Goal: Information Seeking & Learning: Find contact information

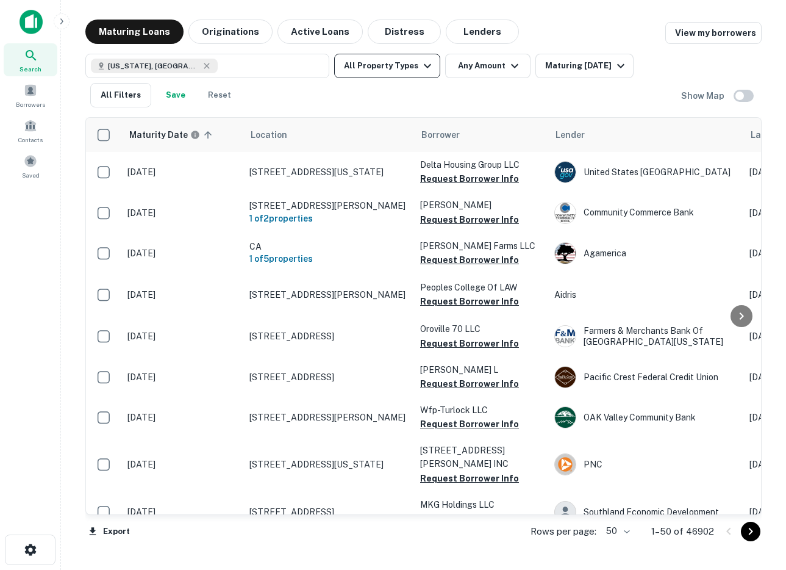
click at [408, 66] on button "All Property Types" at bounding box center [387, 66] width 106 height 24
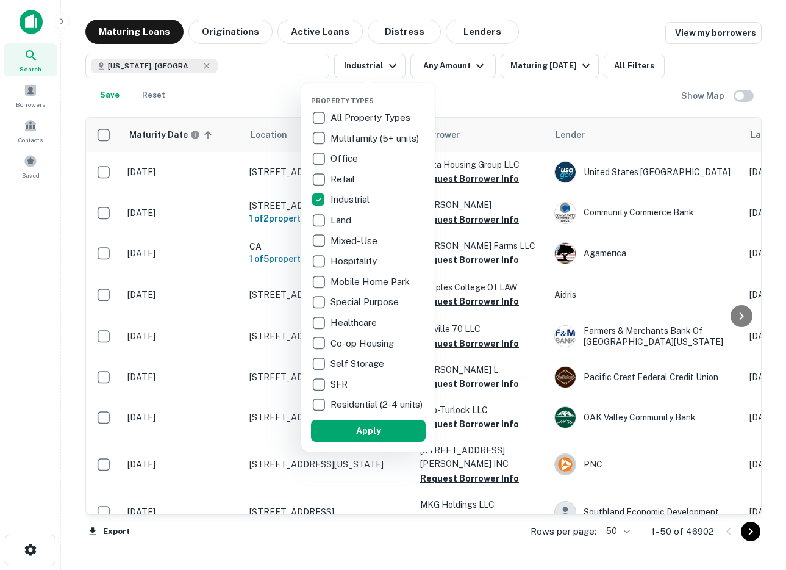
click at [395, 430] on button "Apply" at bounding box center [368, 431] width 115 height 22
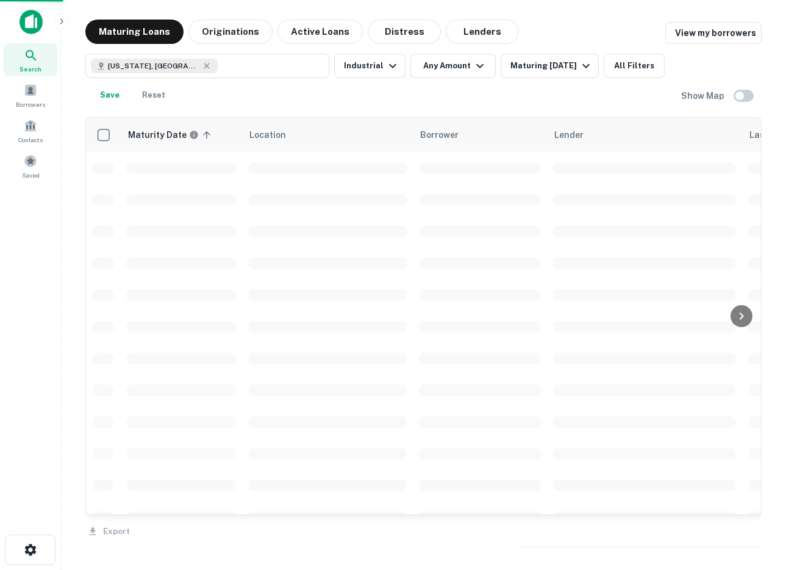
click at [455, 61] on div at bounding box center [393, 285] width 786 height 570
click at [459, 66] on button "Any Amount" at bounding box center [452, 66] width 85 height 24
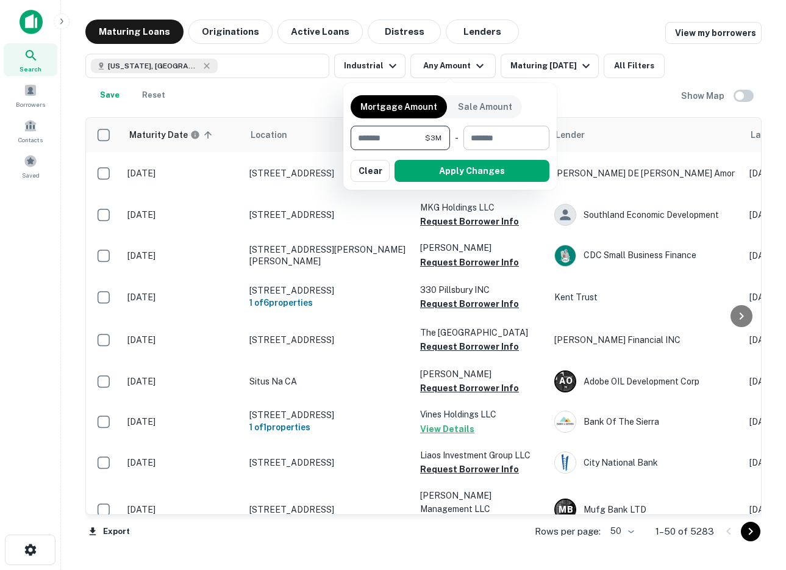
type input "*******"
click at [514, 140] on input "number" at bounding box center [502, 138] width 77 height 24
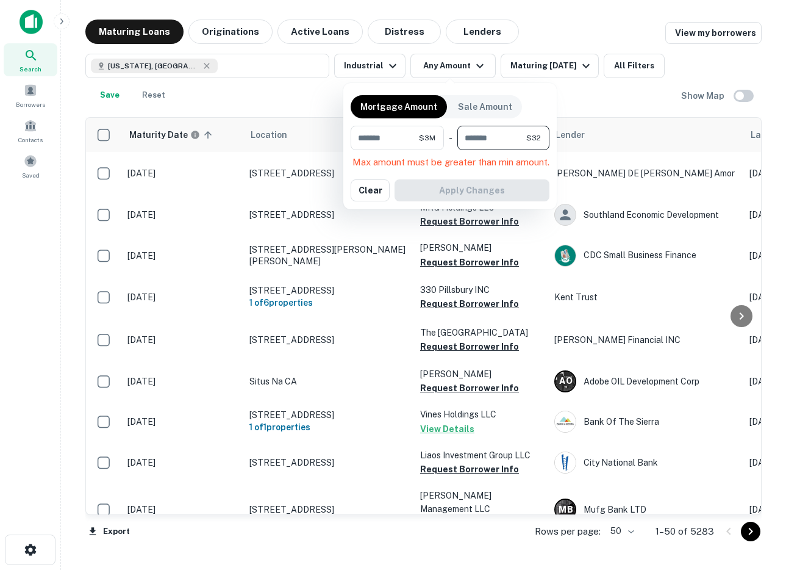
type input "*"
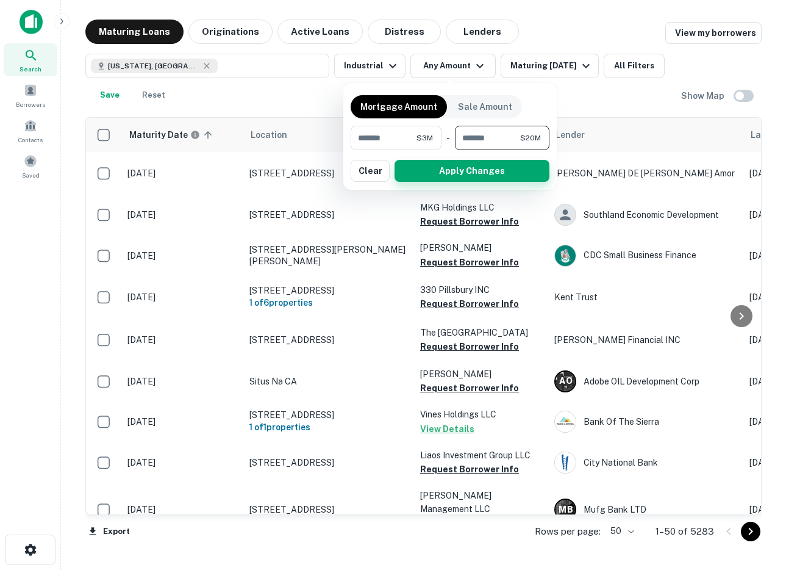
type input "********"
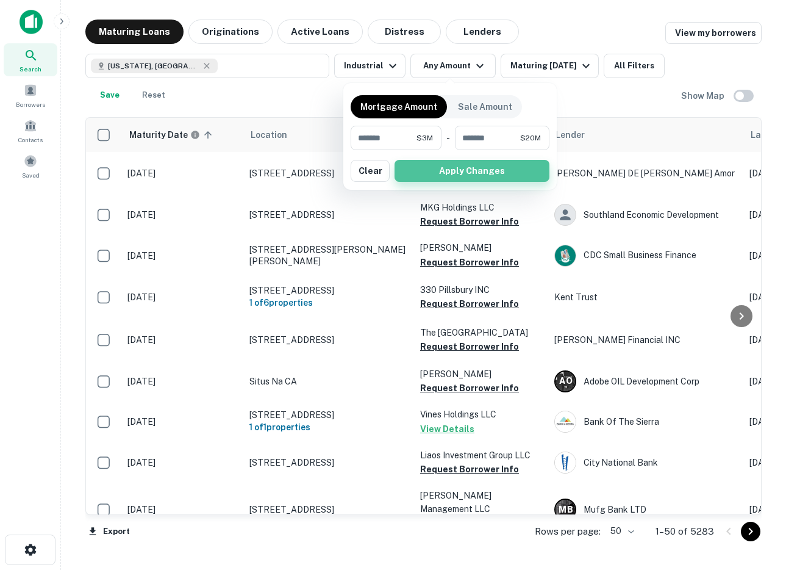
click at [466, 168] on button "Apply Changes" at bounding box center [472, 171] width 155 height 22
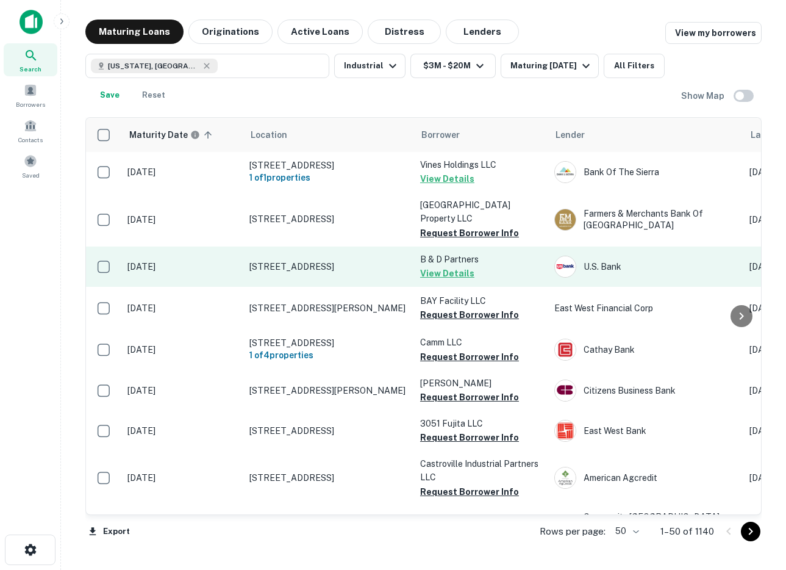
click at [338, 277] on td "1361 N Red Gum St Anaheim, CA 92806" at bounding box center [328, 266] width 171 height 40
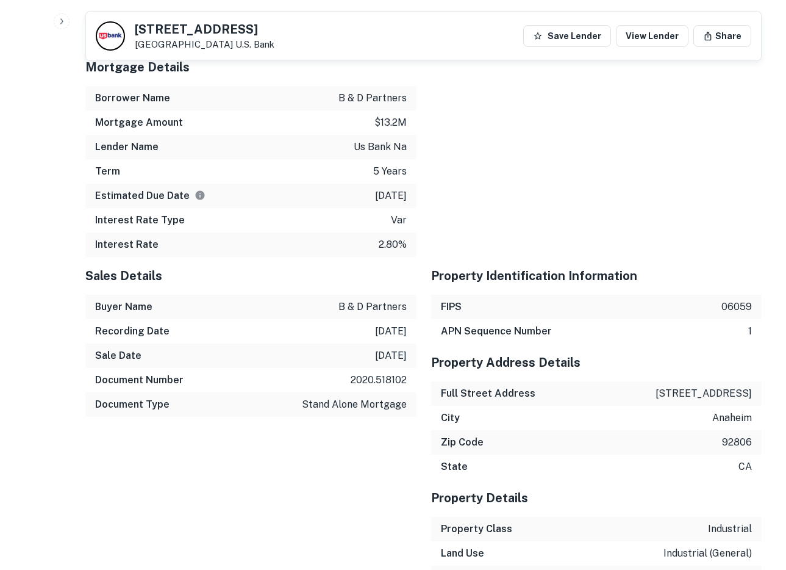
scroll to position [622, 0]
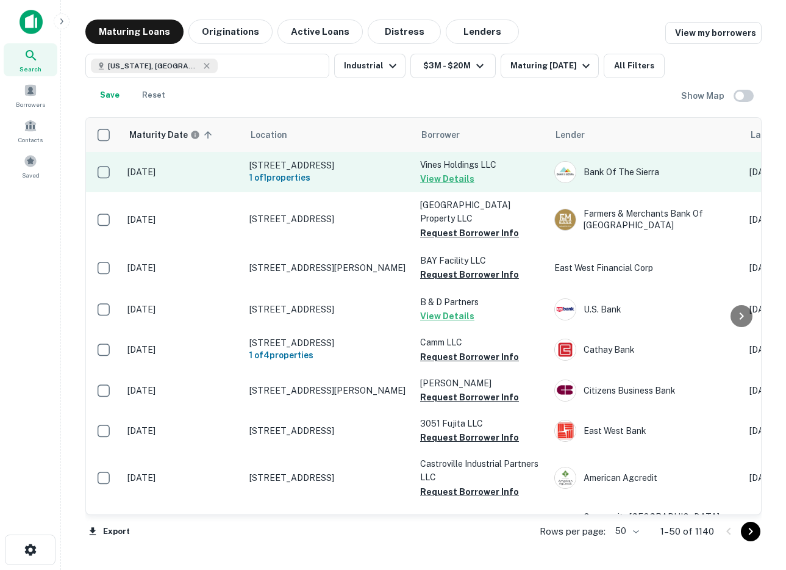
click at [432, 176] on button "View Details" at bounding box center [447, 178] width 54 height 15
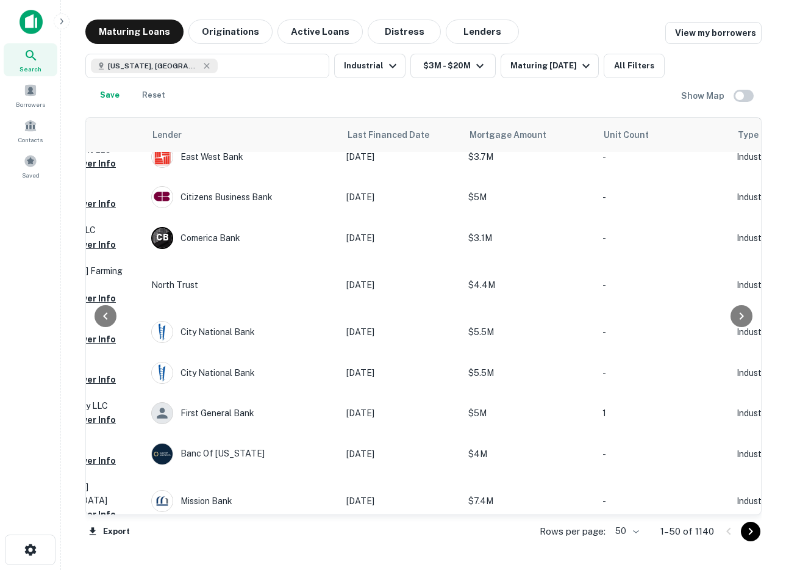
scroll to position [1772, 403]
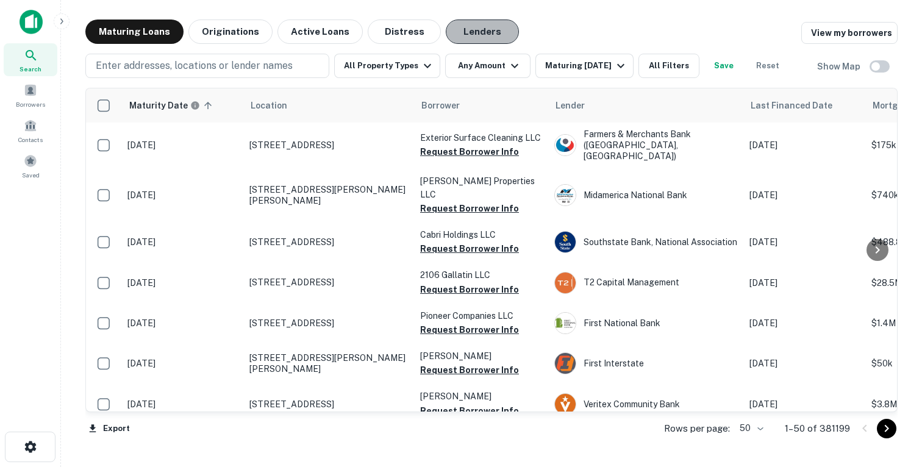
click at [485, 27] on button "Lenders" at bounding box center [482, 32] width 73 height 24
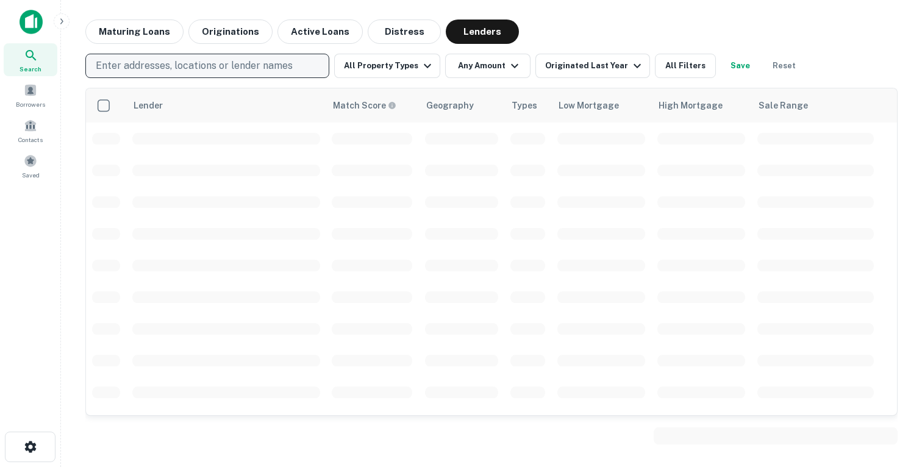
click at [227, 63] on p "Enter addresses, locations or lender names" at bounding box center [194, 66] width 197 height 15
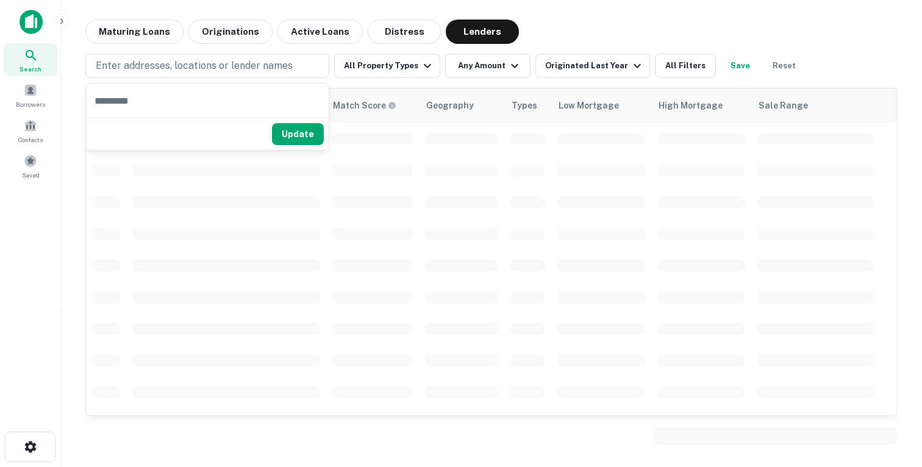
click at [629, 33] on div "Maturing Loans Originations Active Loans Distress Lenders" at bounding box center [491, 32] width 812 height 24
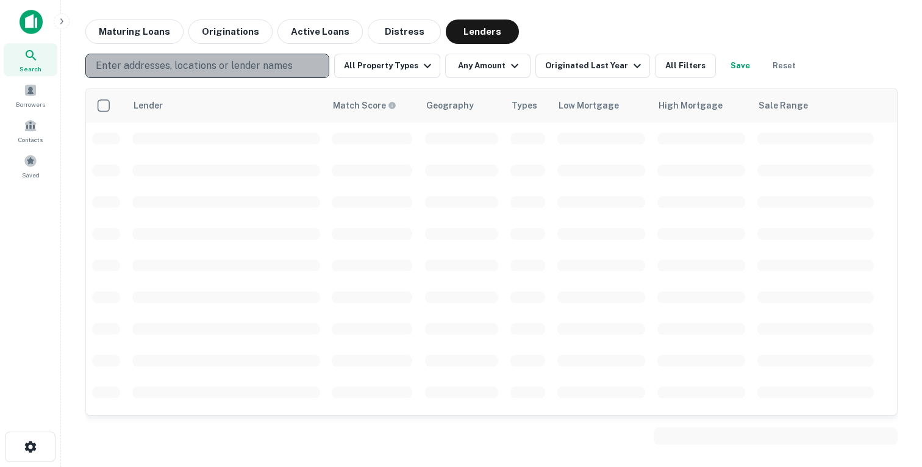
click at [285, 62] on p "Enter addresses, locations or lender names" at bounding box center [194, 66] width 197 height 15
click at [259, 65] on p "Enter addresses, locations or lender names" at bounding box center [194, 66] width 197 height 15
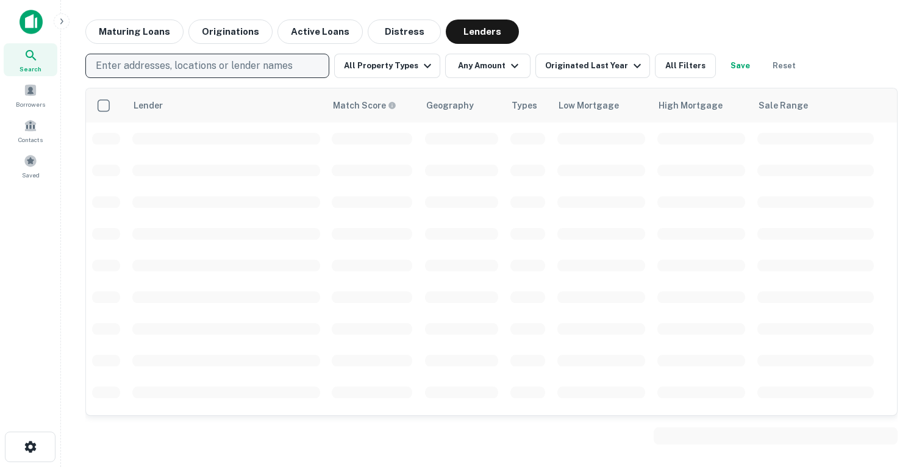
click at [259, 65] on p "Enter addresses, locations or lender names" at bounding box center [194, 66] width 197 height 15
click at [154, 69] on p "Enter addresses, locations or lender names" at bounding box center [194, 66] width 197 height 15
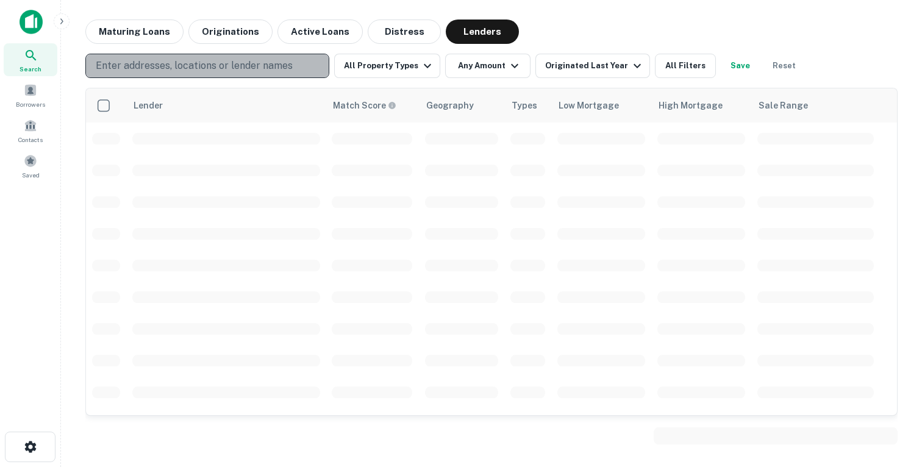
click at [169, 70] on p "Enter addresses, locations or lender names" at bounding box center [194, 66] width 197 height 15
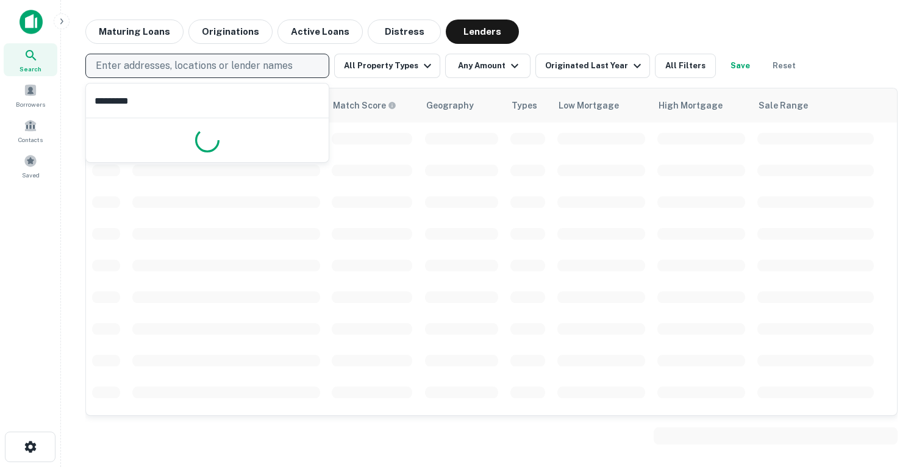
type input "**********"
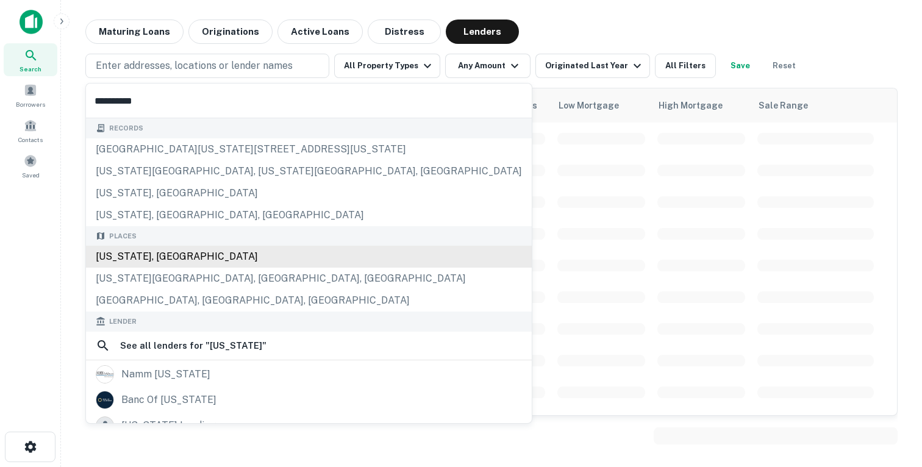
click at [120, 259] on div "[US_STATE], [GEOGRAPHIC_DATA]" at bounding box center [309, 257] width 446 height 22
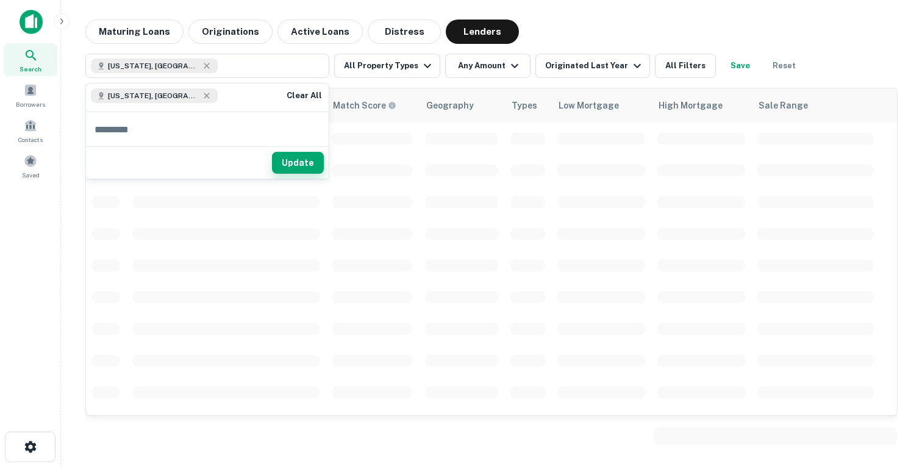
click at [300, 164] on button "Update" at bounding box center [298, 163] width 52 height 22
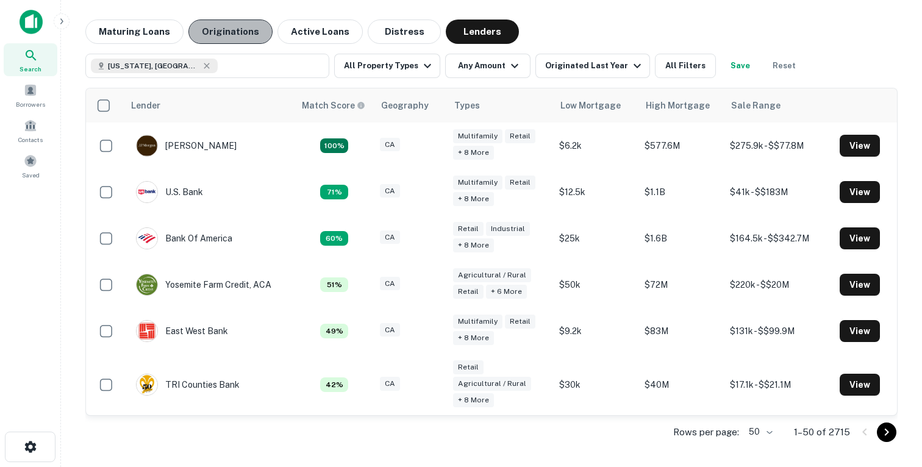
click at [237, 31] on button "Originations" at bounding box center [230, 32] width 84 height 24
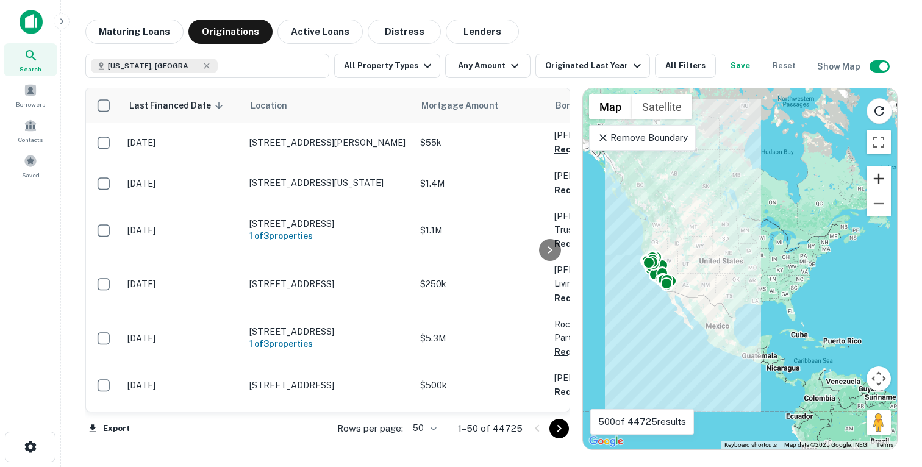
click at [878, 179] on button "Zoom in" at bounding box center [879, 179] width 24 height 24
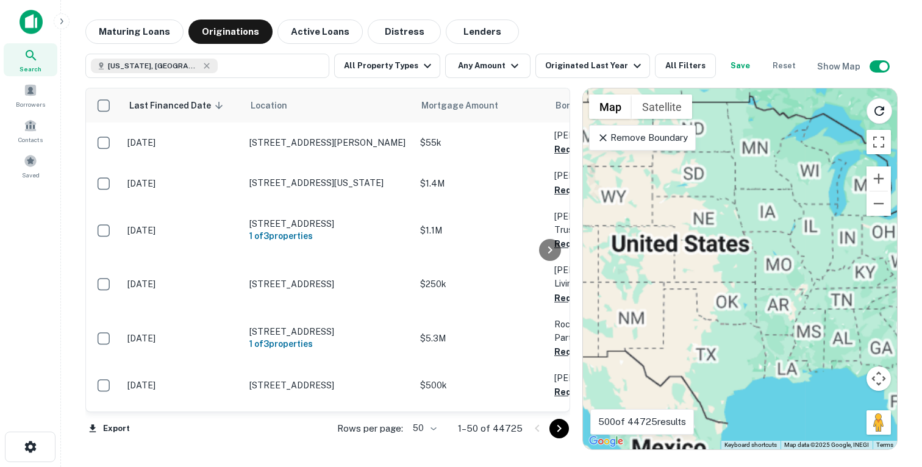
drag, startPoint x: 820, startPoint y: 274, endPoint x: 922, endPoint y: 274, distance: 101.2
click at [922, 274] on main "Maturing Loans Originations Active Loans Distress Lenders California, USA All P…" at bounding box center [491, 233] width 861 height 467
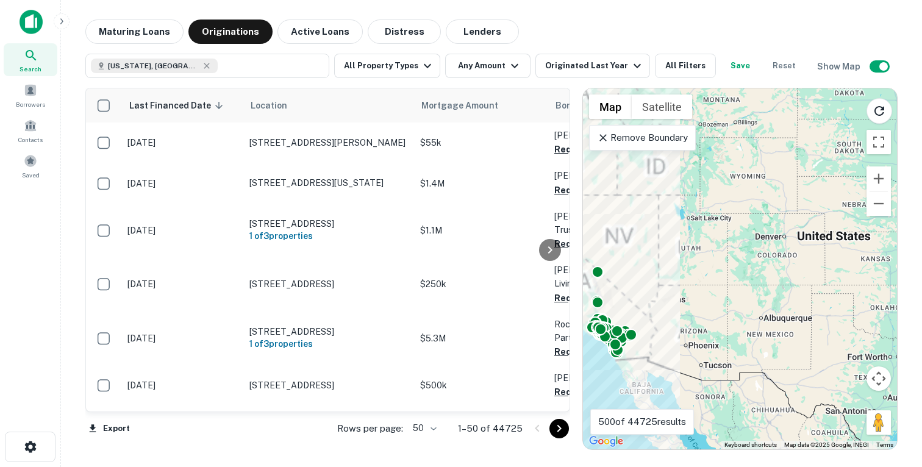
drag, startPoint x: 718, startPoint y: 294, endPoint x: 920, endPoint y: 292, distance: 202.5
click at [920, 292] on main "Maturing Loans Originations Active Loans Distress Lenders California, USA All P…" at bounding box center [491, 233] width 861 height 467
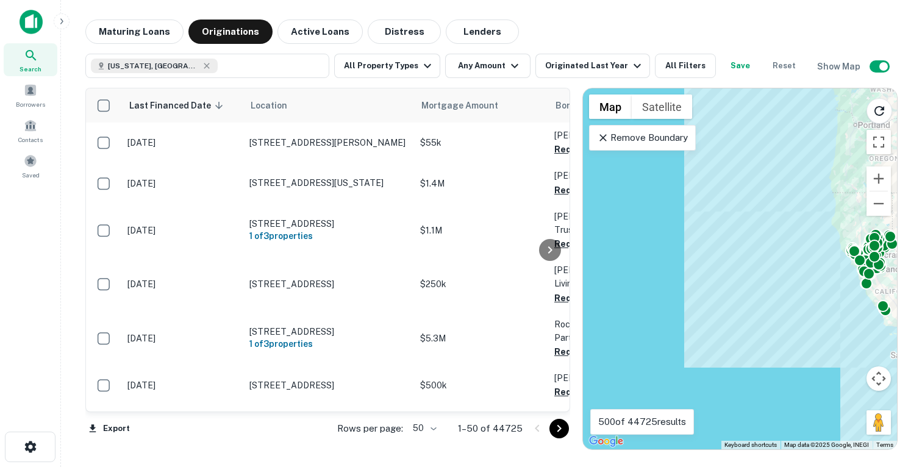
drag, startPoint x: 881, startPoint y: 279, endPoint x: 756, endPoint y: 276, distance: 125.1
click at [756, 276] on div "To activate drag with keyboard, press Alt + Enter. Once in keyboard drag state,…" at bounding box center [740, 268] width 314 height 361
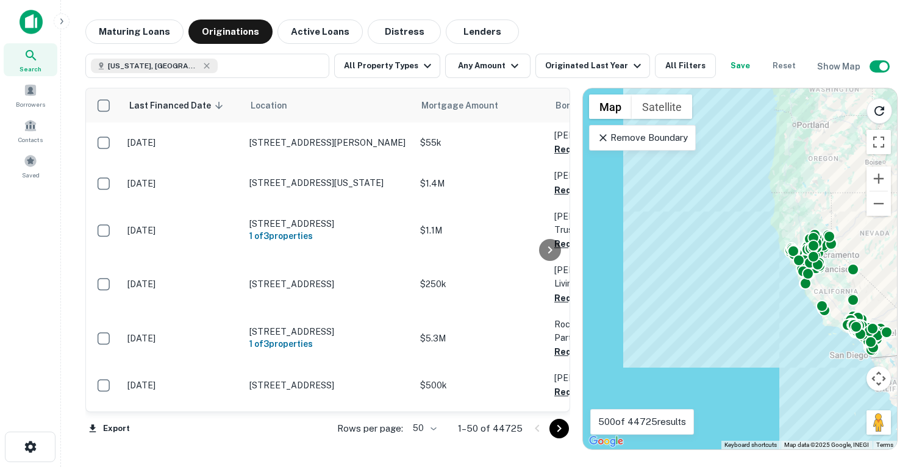
drag, startPoint x: 794, startPoint y: 283, endPoint x: 665, endPoint y: 280, distance: 128.7
click at [665, 280] on div "To activate drag with keyboard, press Alt + Enter. Once in keyboard drag state,…" at bounding box center [740, 268] width 314 height 361
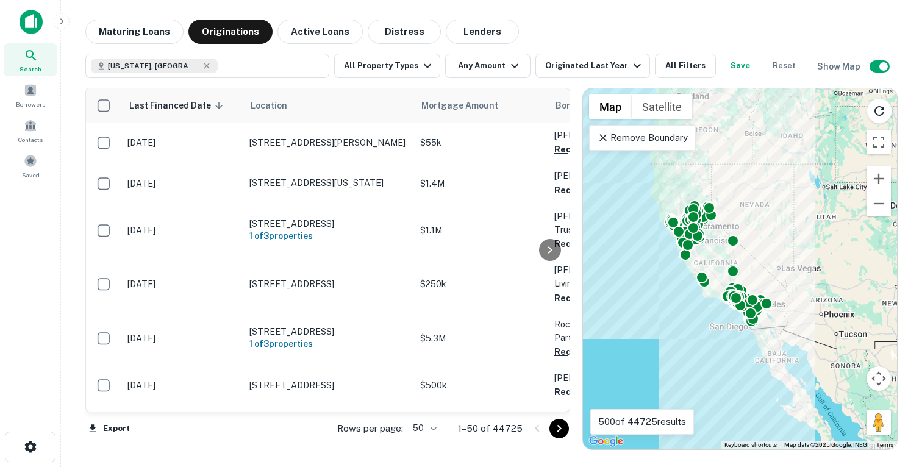
click at [818, 257] on div "To activate drag with keyboard, press Alt + Enter. Once in keyboard drag state,…" at bounding box center [740, 268] width 314 height 361
click at [464, 32] on button "Lenders" at bounding box center [482, 32] width 73 height 24
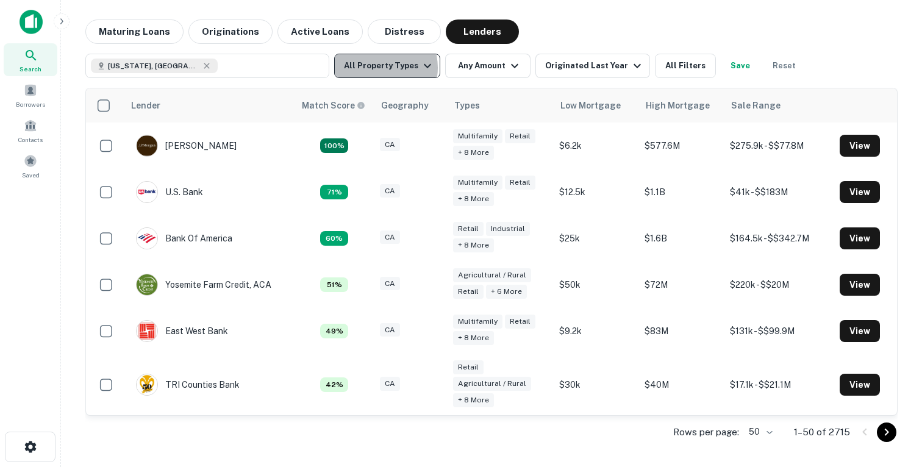
click at [379, 68] on button "All Property Types" at bounding box center [387, 66] width 106 height 24
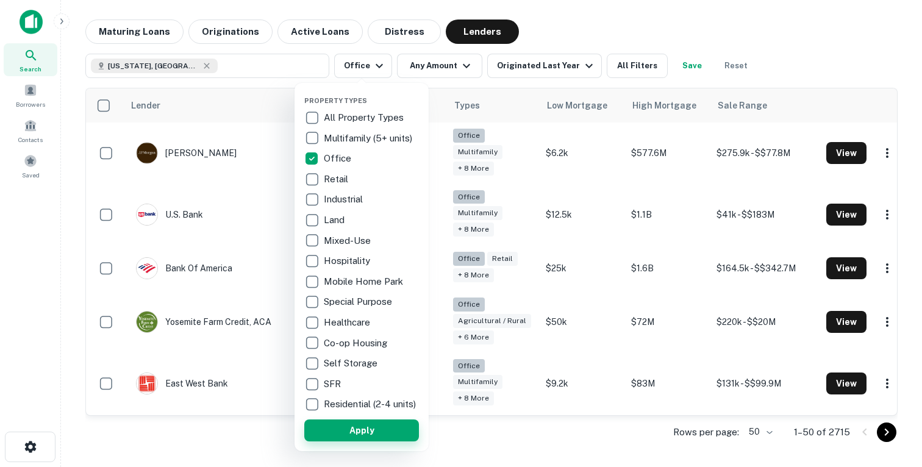
click at [318, 436] on button "Apply" at bounding box center [361, 431] width 115 height 22
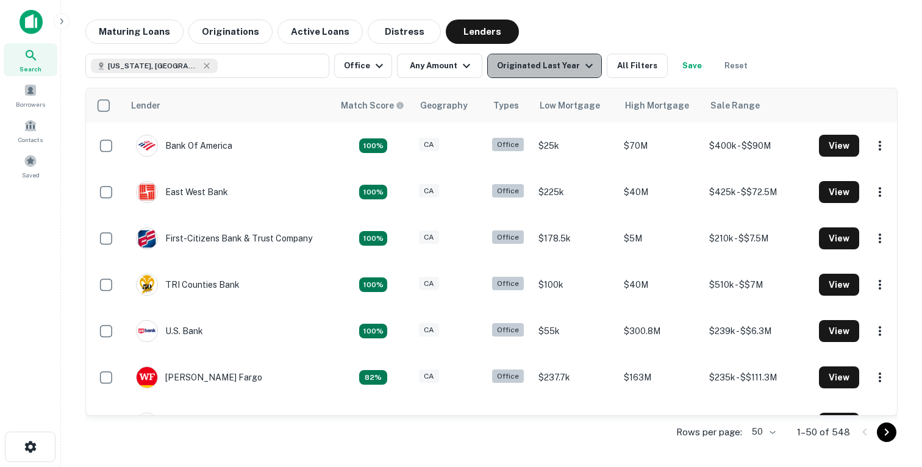
click at [541, 71] on div "Originated Last Year" at bounding box center [546, 66] width 99 height 15
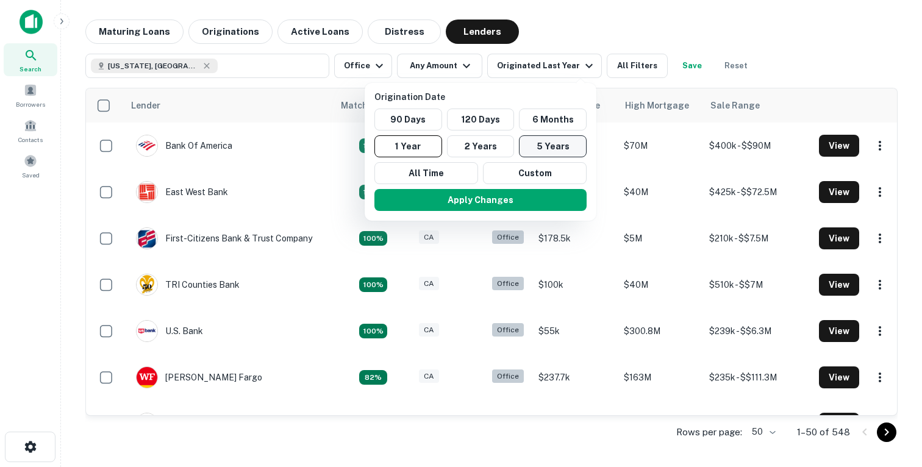
click at [559, 149] on button "5 Years" at bounding box center [553, 146] width 68 height 22
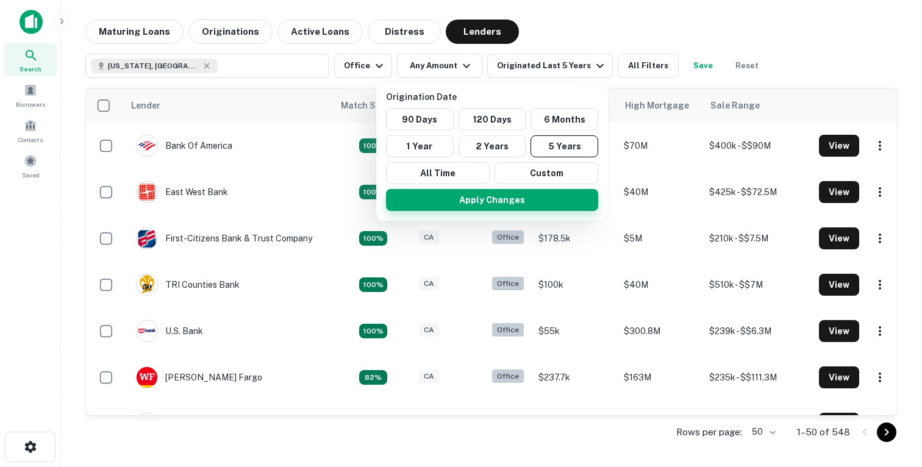
click at [511, 207] on button "Apply Changes" at bounding box center [492, 200] width 212 height 22
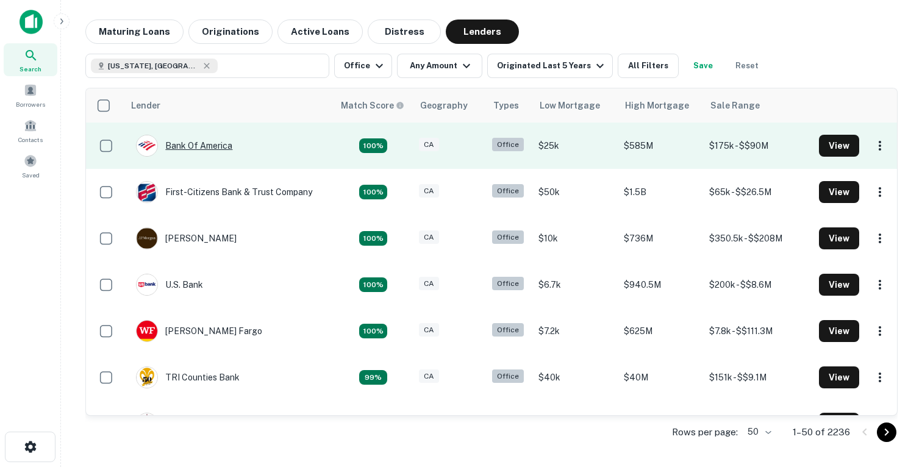
click at [192, 148] on div "Bank Of America" at bounding box center [184, 146] width 96 height 22
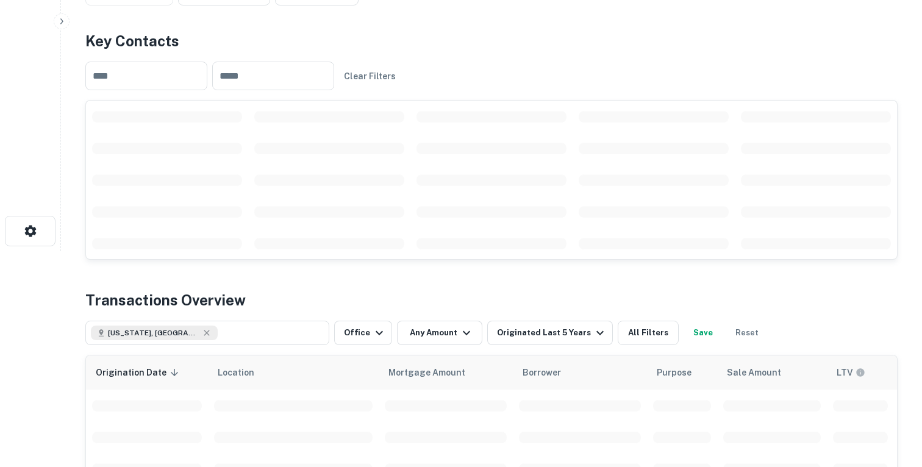
scroll to position [238, 0]
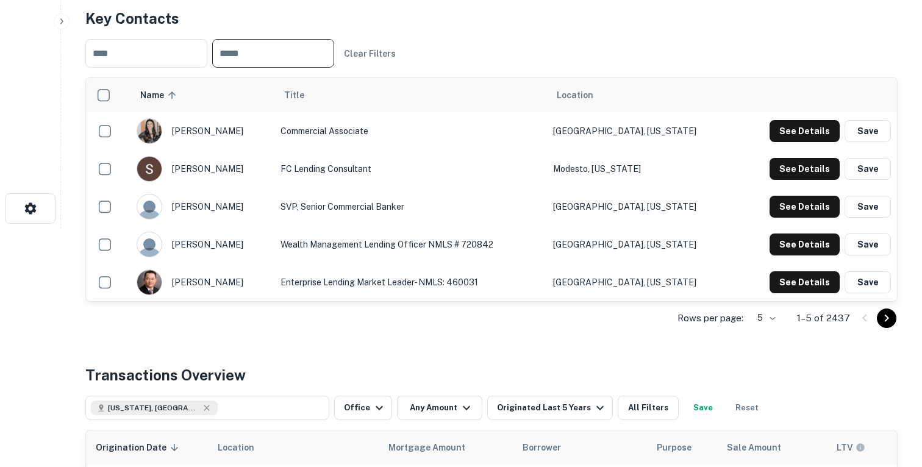
click at [279, 56] on input "text" at bounding box center [273, 53] width 122 height 29
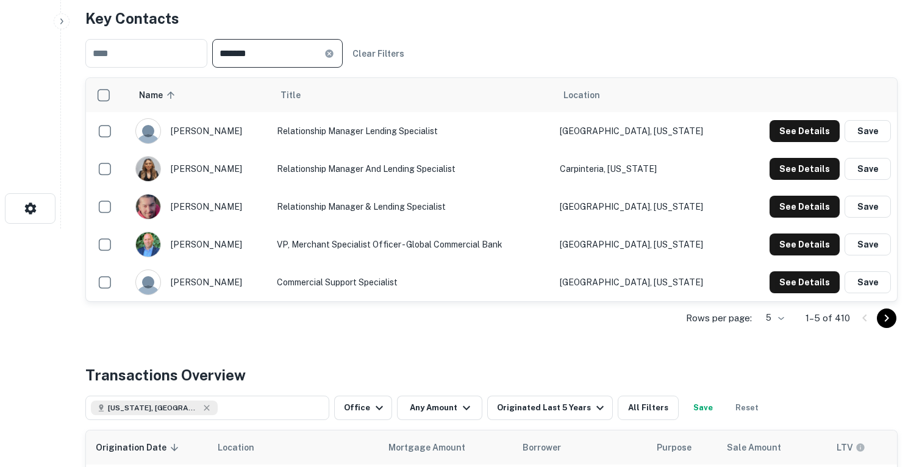
click at [279, 56] on input "*******" at bounding box center [268, 53] width 112 height 29
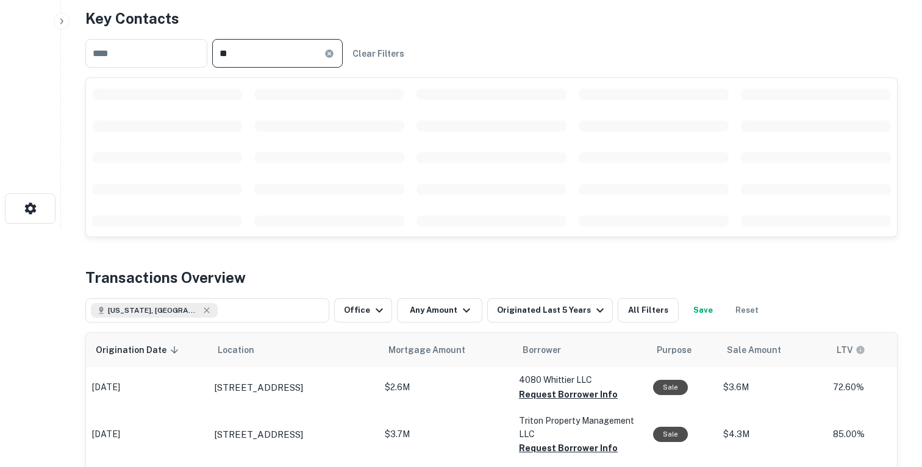
type input "*"
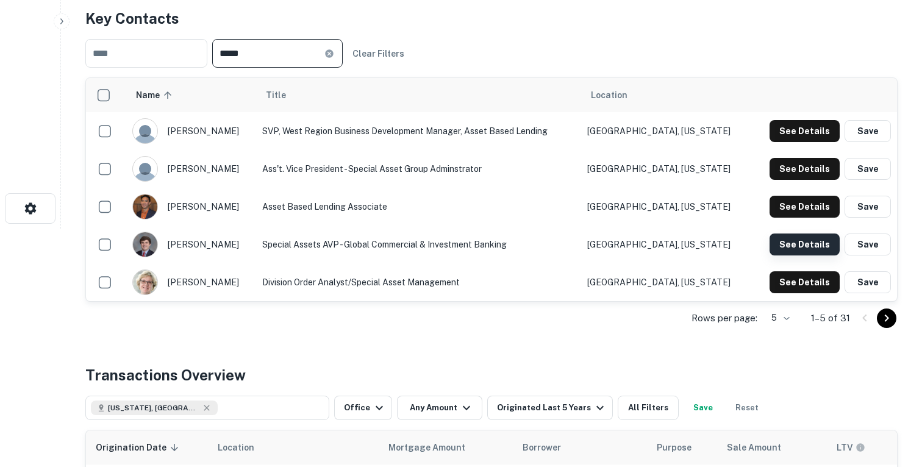
type input "*****"
click at [808, 242] on button "See Details" at bounding box center [805, 245] width 70 height 22
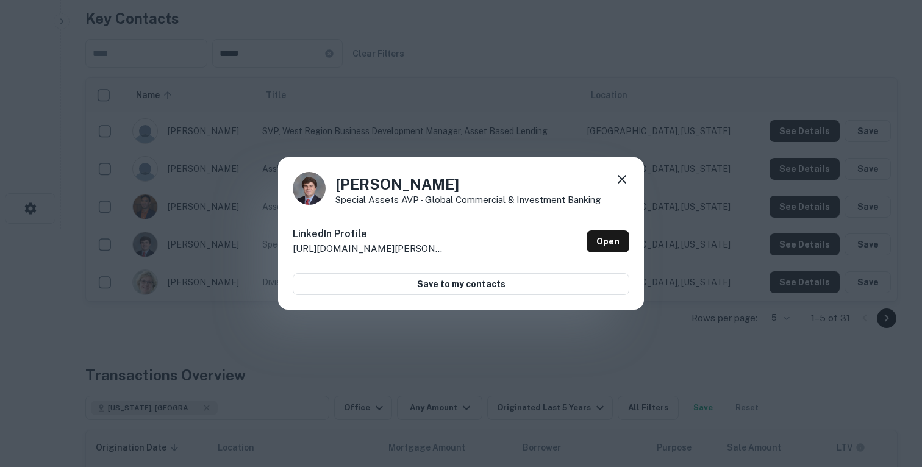
click at [629, 180] on icon at bounding box center [622, 179] width 15 height 15
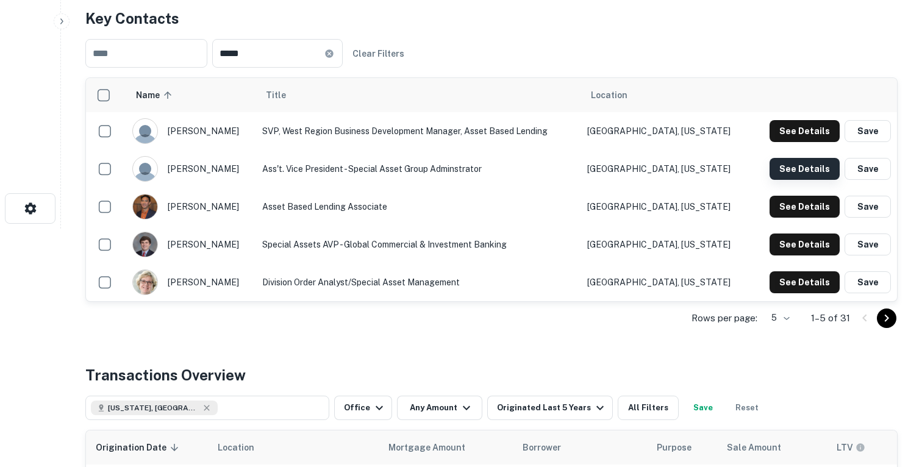
click at [806, 166] on button "See Details" at bounding box center [805, 169] width 70 height 22
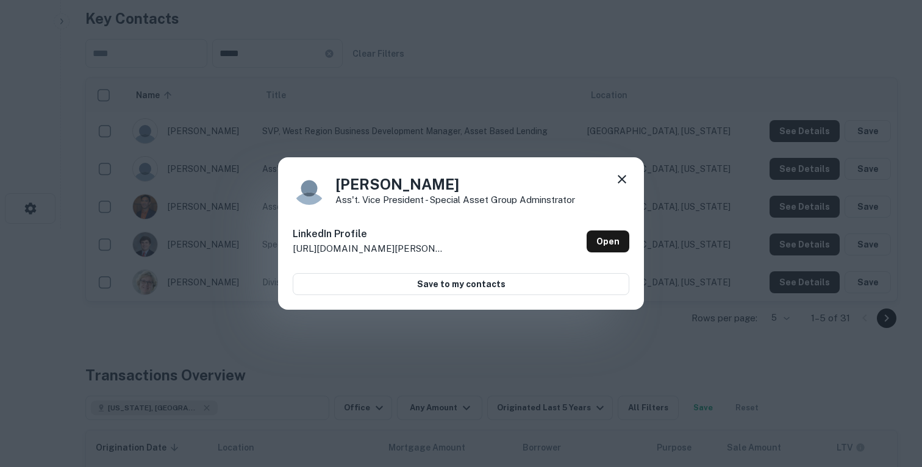
click at [622, 168] on div "Chris Vega Ass't. Vice President - Special Asset Group Adminstrator LinkedIn Pr…" at bounding box center [461, 233] width 366 height 152
click at [618, 180] on icon at bounding box center [622, 179] width 15 height 15
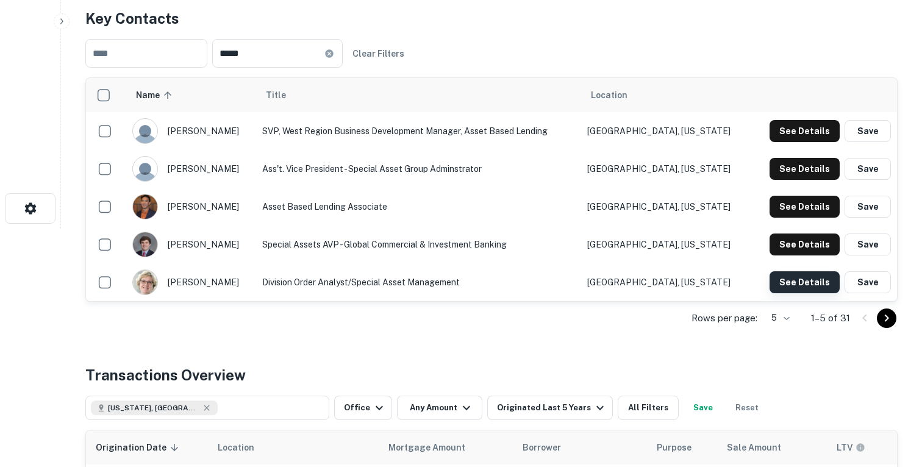
click at [790, 280] on button "See Details" at bounding box center [805, 282] width 70 height 22
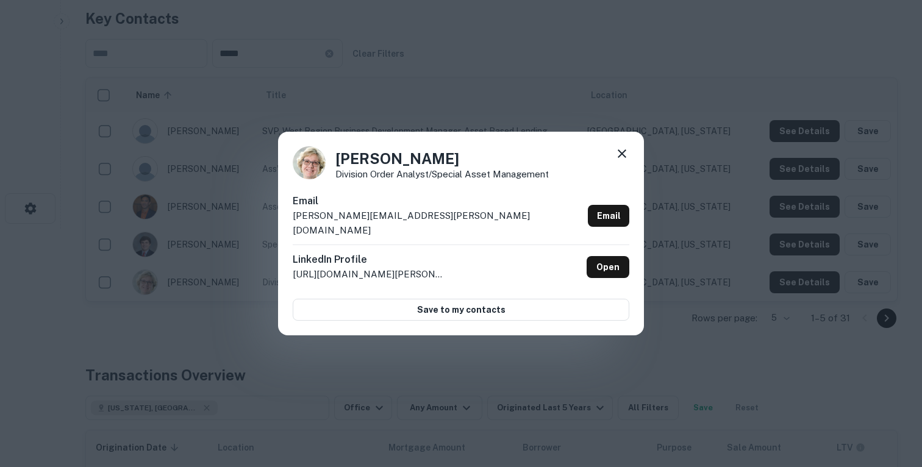
click at [711, 254] on div "Cissy Humphrey Division Order Analyst/Special Asset Management Email cissy.hump…" at bounding box center [461, 233] width 922 height 467
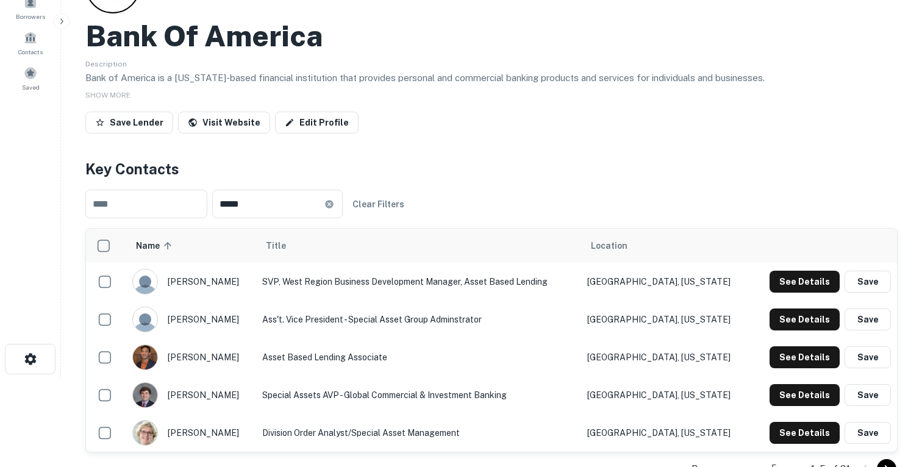
scroll to position [0, 0]
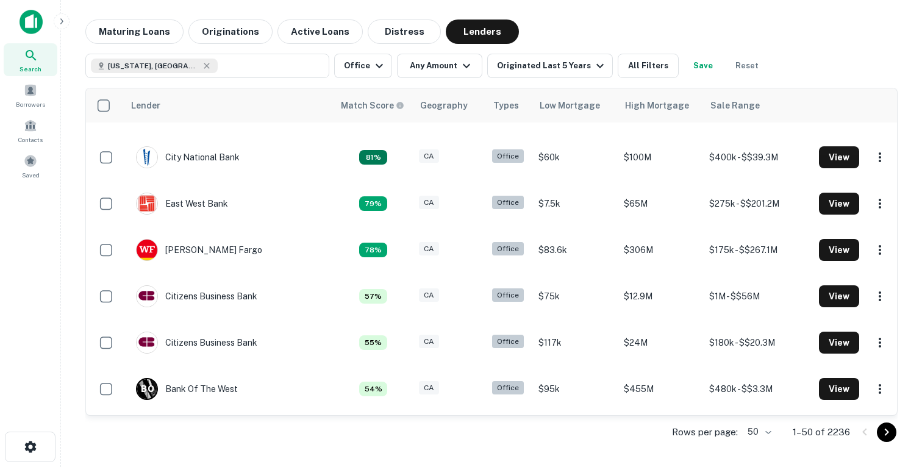
scroll to position [162, 0]
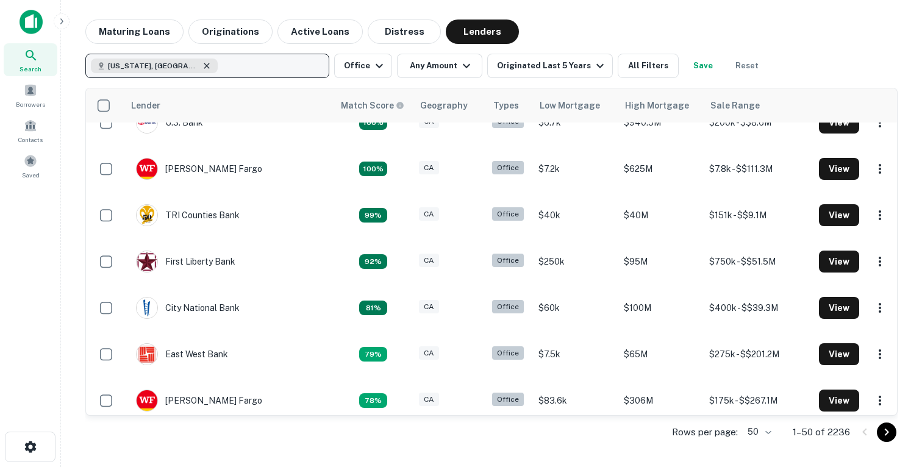
click at [202, 65] on icon "button" at bounding box center [207, 66] width 10 height 10
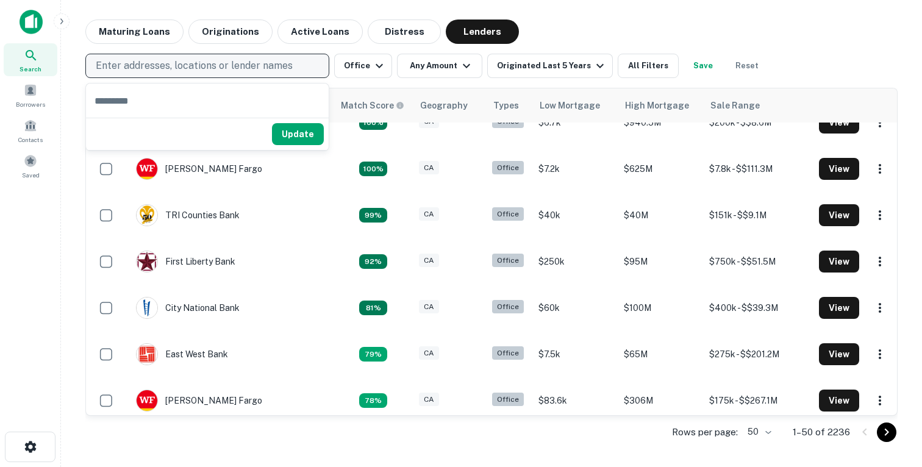
click at [252, 71] on p "Enter addresses, locations or lender names" at bounding box center [194, 66] width 197 height 15
click at [235, 65] on p "Enter addresses, locations or lender names" at bounding box center [194, 66] width 197 height 15
type input "******"
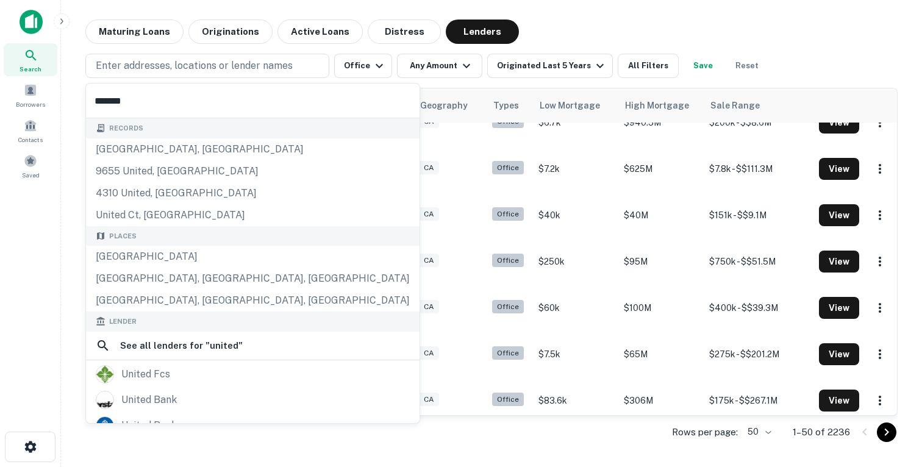
click at [144, 97] on input "******" at bounding box center [253, 101] width 334 height 34
click at [125, 260] on div "Places United States United St, Mojave, CA, USA United Street, Mojave, CA, USA" at bounding box center [253, 269] width 334 height 86
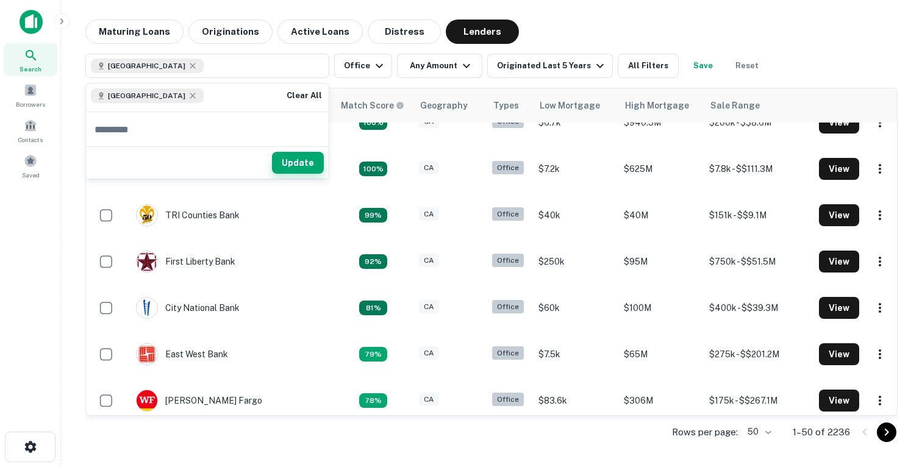
click at [293, 165] on button "Update" at bounding box center [298, 163] width 52 height 22
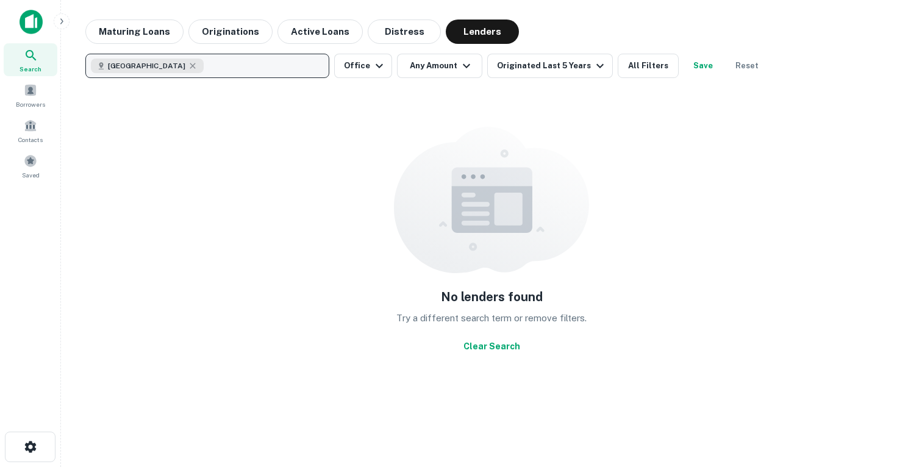
click at [200, 68] on button "United States" at bounding box center [207, 66] width 244 height 24
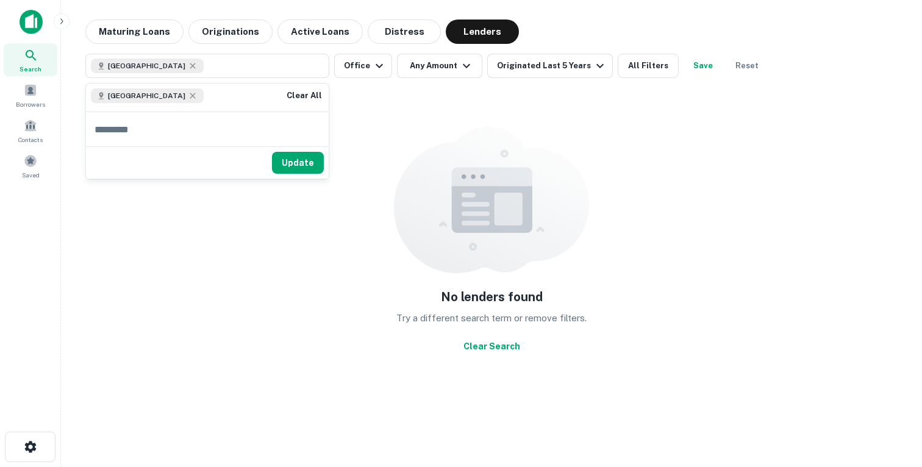
click at [15, 59] on div "Search" at bounding box center [31, 59] width 54 height 33
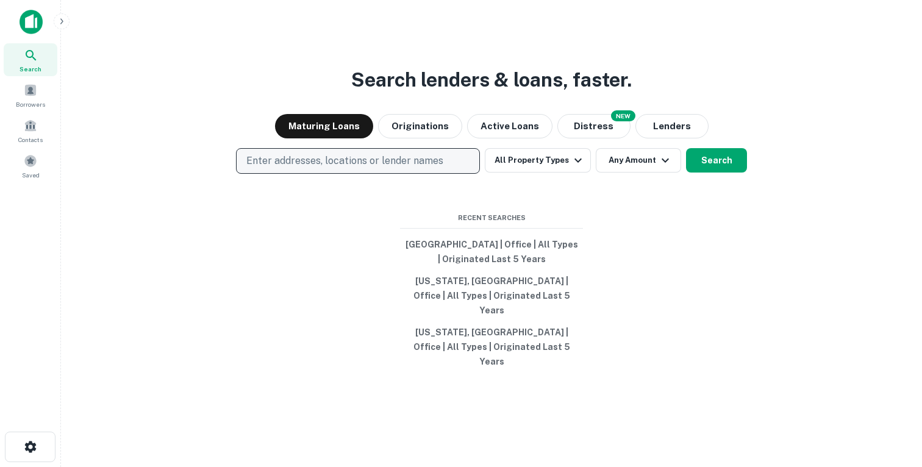
click at [279, 168] on p "Enter addresses, locations or lender names" at bounding box center [344, 161] width 197 height 15
type input "**********"
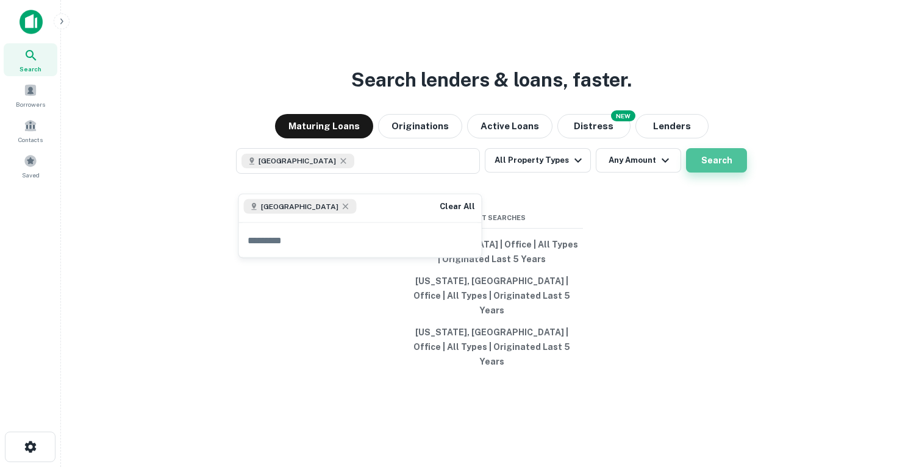
click at [710, 173] on button "Search" at bounding box center [716, 160] width 61 height 24
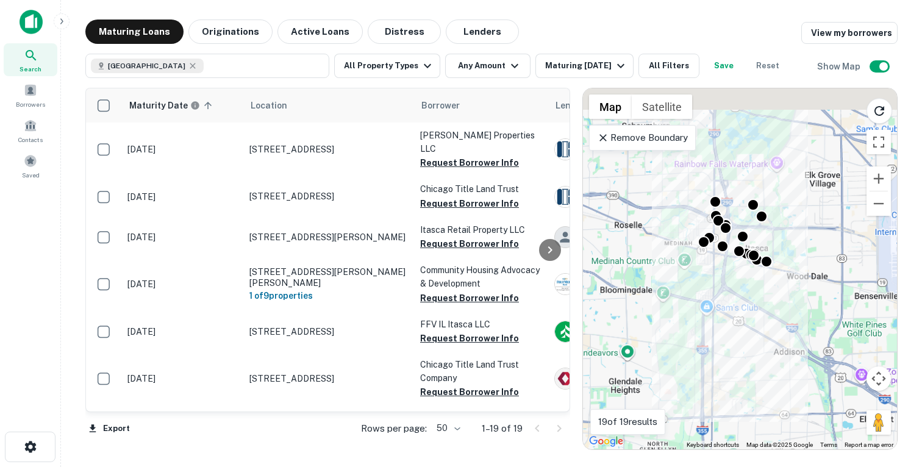
drag, startPoint x: 738, startPoint y: 188, endPoint x: 736, endPoint y: 220, distance: 31.8
click at [736, 215] on div "To activate drag with keyboard, press Alt + Enter. Once in keyboard drag state,…" at bounding box center [740, 268] width 314 height 361
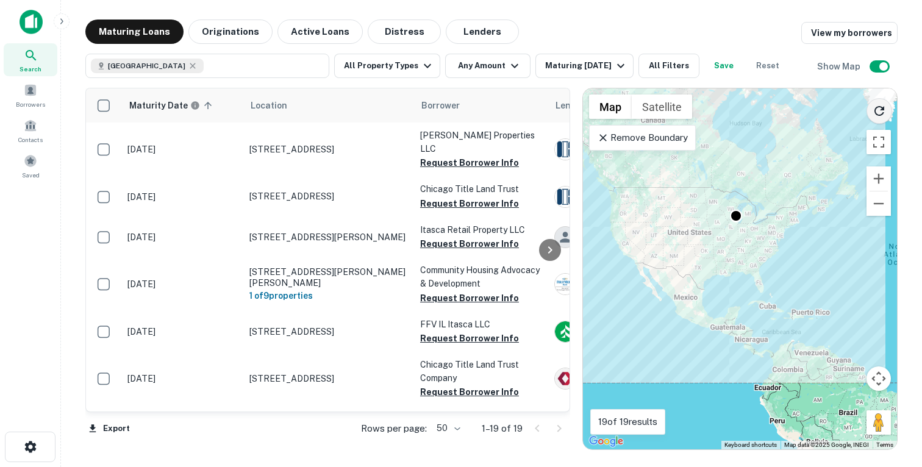
click at [880, 109] on icon "Reload search area" at bounding box center [879, 111] width 15 height 15
click at [879, 115] on icon "Reload search area" at bounding box center [880, 111] width 10 height 10
click at [603, 138] on icon at bounding box center [603, 137] width 7 height 7
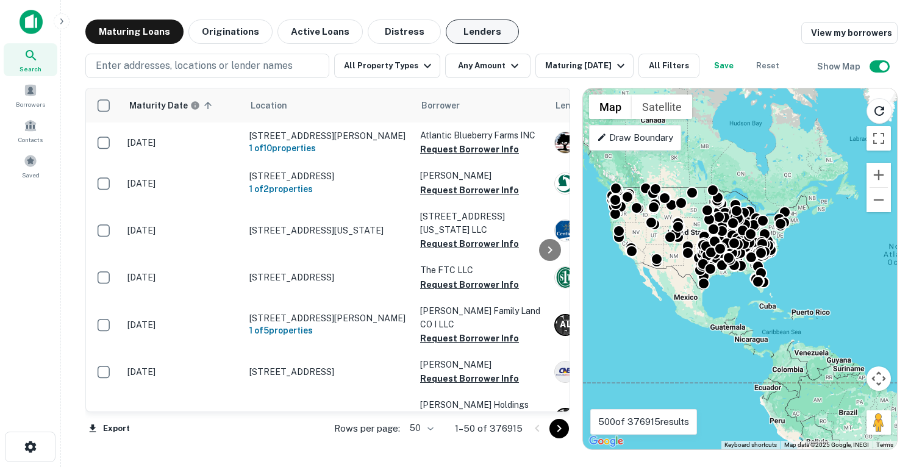
click at [470, 37] on button "Lenders" at bounding box center [482, 32] width 73 height 24
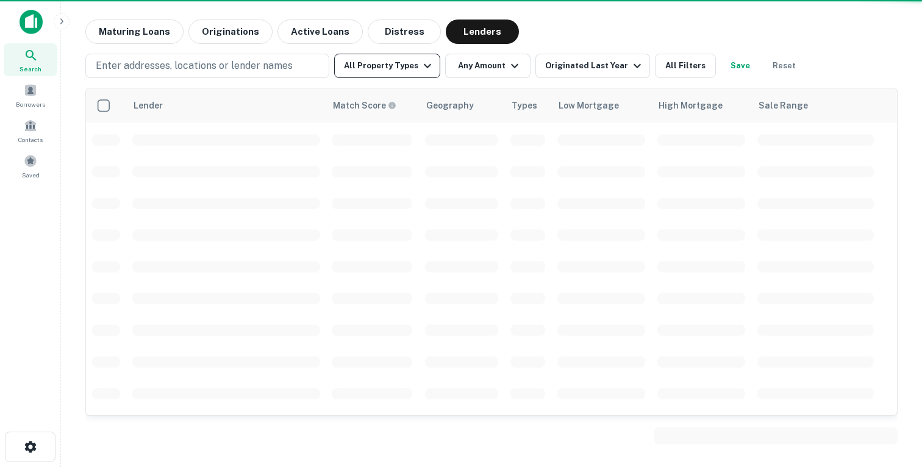
scroll to position [162, 0]
click at [412, 63] on button "All Property Types" at bounding box center [387, 66] width 106 height 24
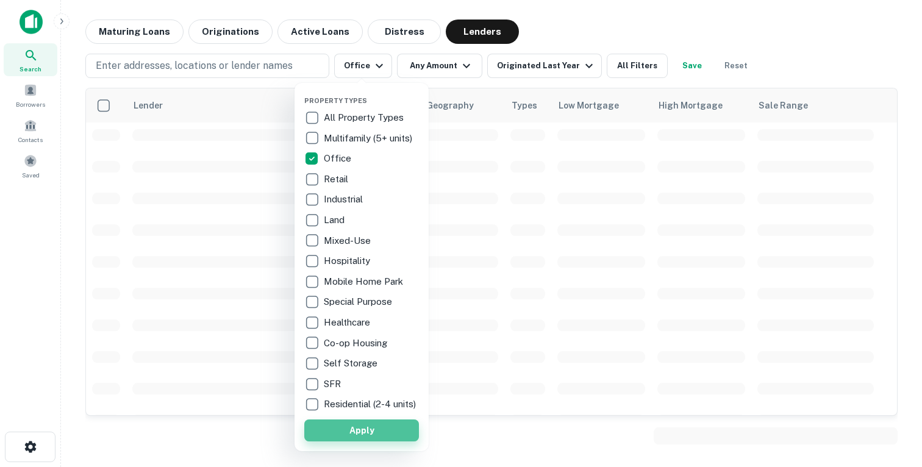
click at [373, 435] on button "Apply" at bounding box center [361, 431] width 115 height 22
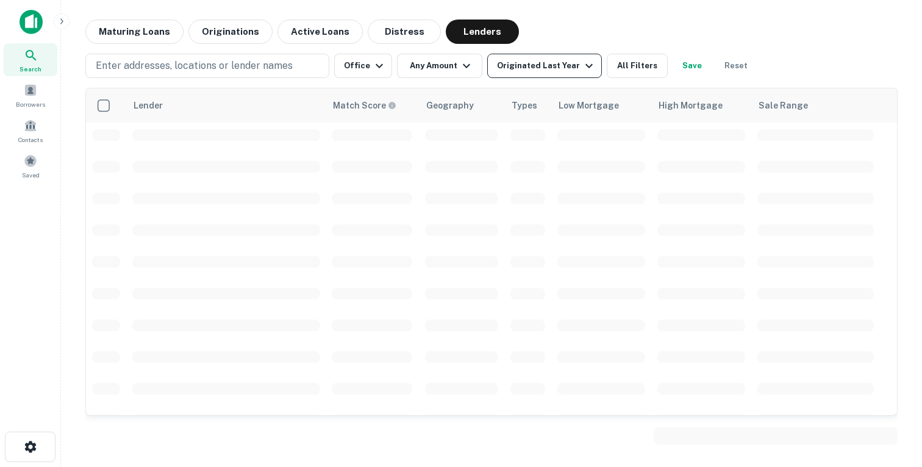
click at [526, 66] on div "Originated Last Year" at bounding box center [546, 66] width 99 height 15
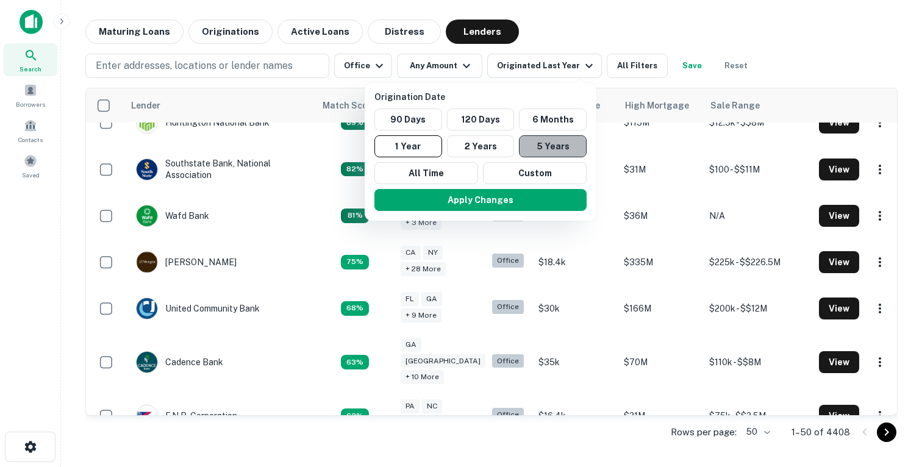
click at [558, 142] on button "5 Years" at bounding box center [553, 146] width 68 height 22
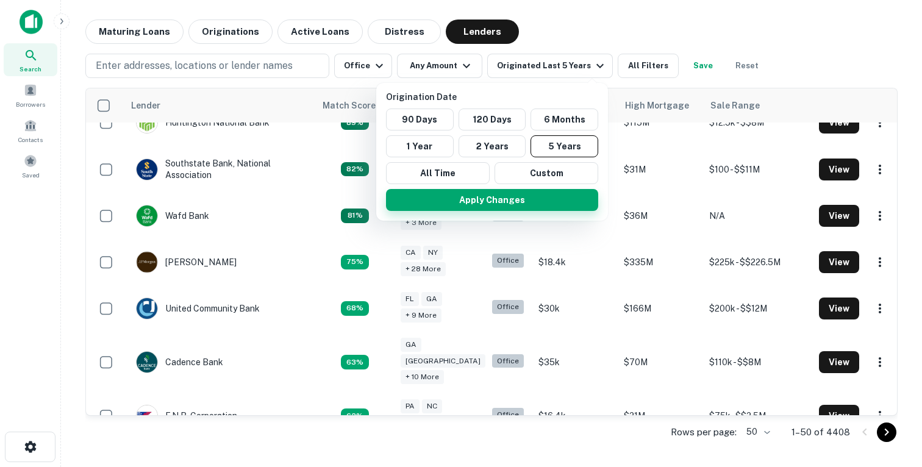
click at [521, 197] on button "Apply Changes" at bounding box center [492, 200] width 212 height 22
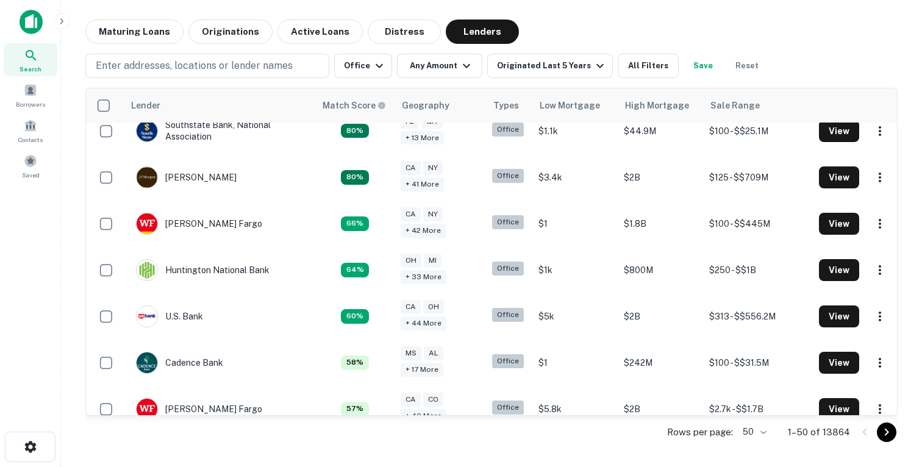
scroll to position [109, 0]
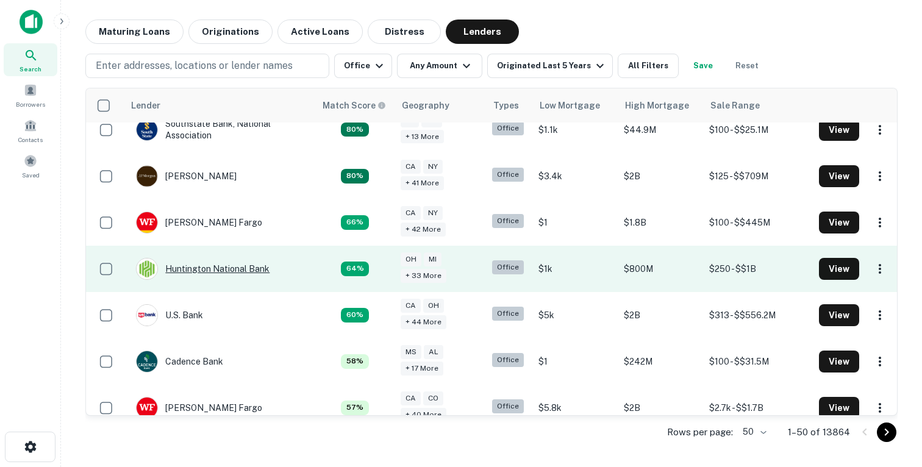
click at [192, 267] on div "Huntington National Bank" at bounding box center [203, 269] width 134 height 22
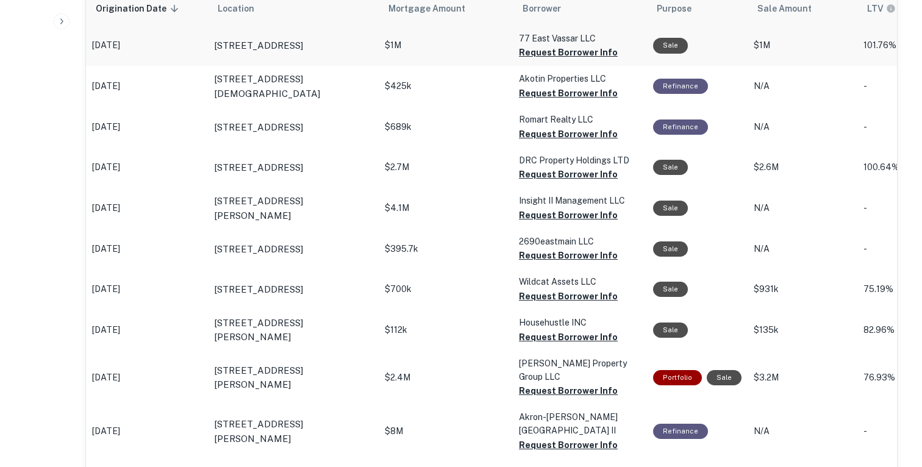
click at [420, 49] on p "$1M" at bounding box center [446, 45] width 122 height 13
click at [484, 45] on p "$1M" at bounding box center [446, 45] width 122 height 13
click at [303, 43] on p "[STREET_ADDRESS]" at bounding box center [258, 45] width 89 height 15
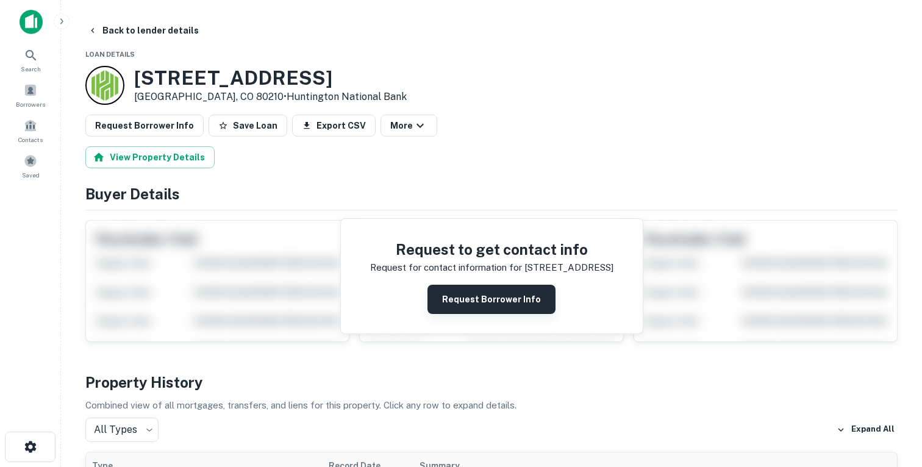
click at [463, 304] on button "Request Borrower Info" at bounding box center [492, 299] width 128 height 29
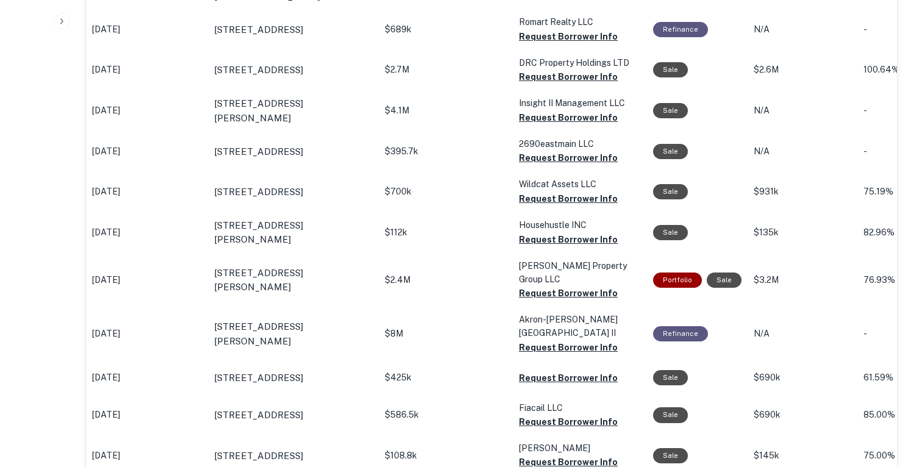
scroll to position [678, 0]
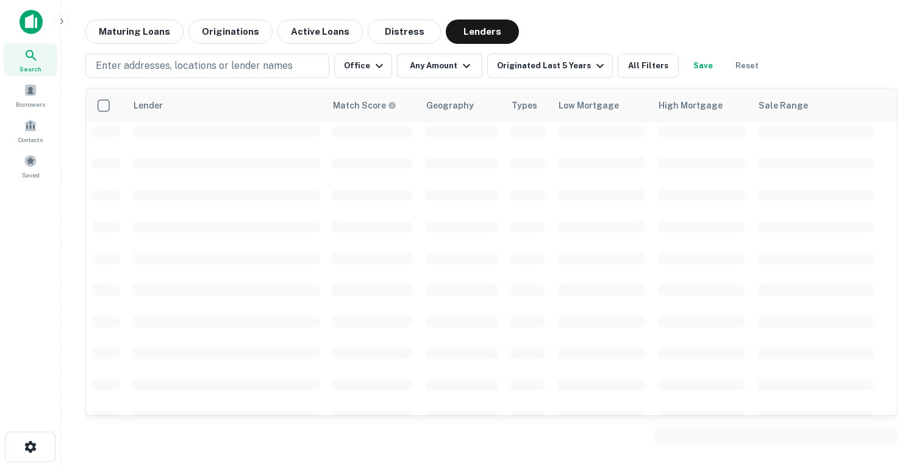
scroll to position [109, 0]
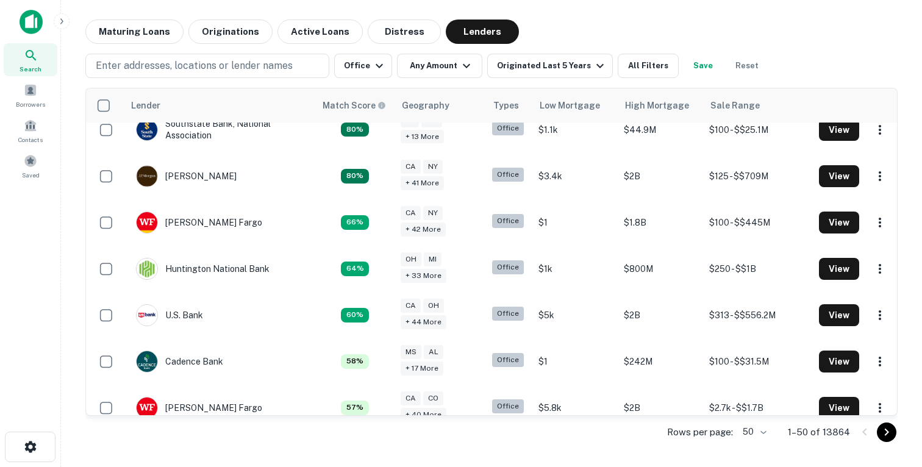
click at [23, 25] on img at bounding box center [31, 22] width 23 height 24
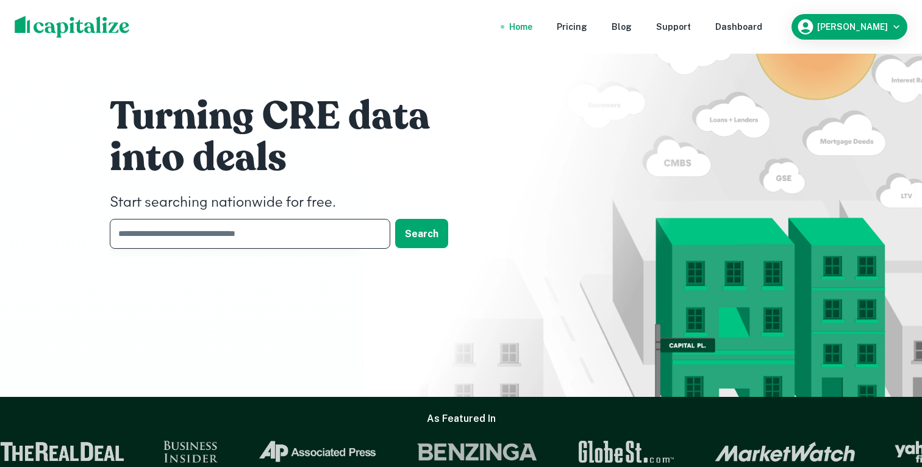
click at [162, 226] on input "text" at bounding box center [246, 234] width 272 height 30
type input "**********"
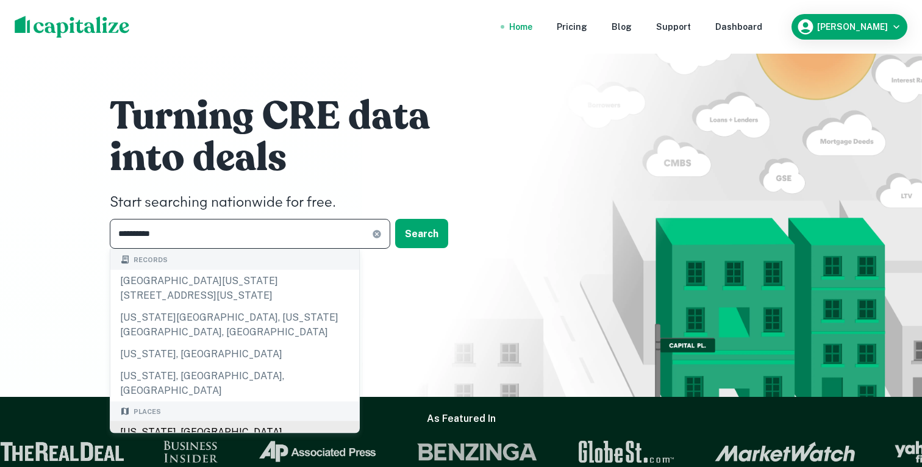
click at [171, 421] on div "[US_STATE], [GEOGRAPHIC_DATA]" at bounding box center [234, 432] width 249 height 22
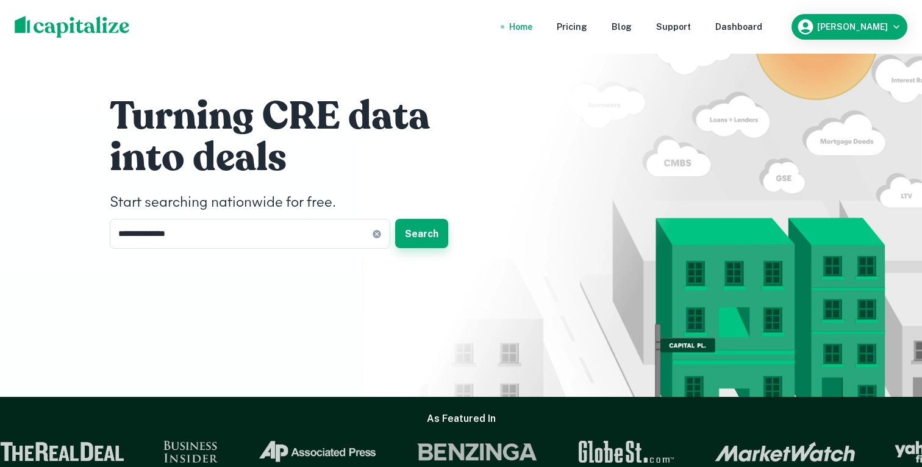
click at [426, 234] on button "Search" at bounding box center [421, 233] width 53 height 29
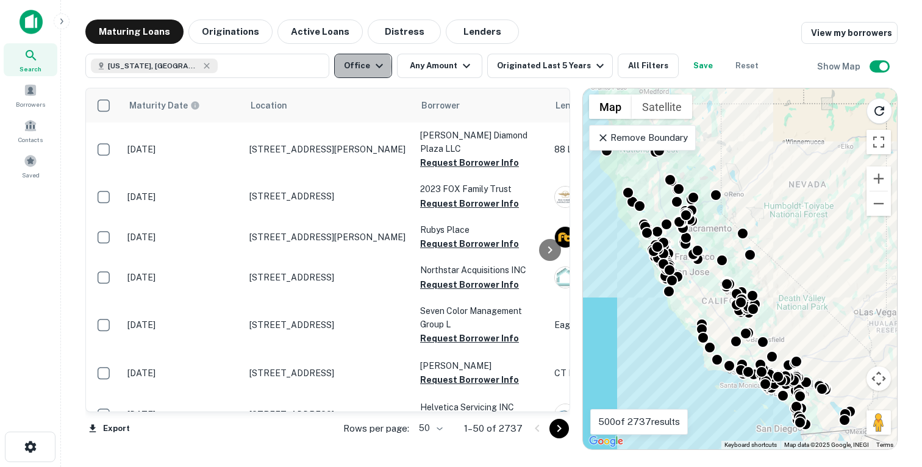
click at [353, 66] on button "Office" at bounding box center [363, 66] width 58 height 24
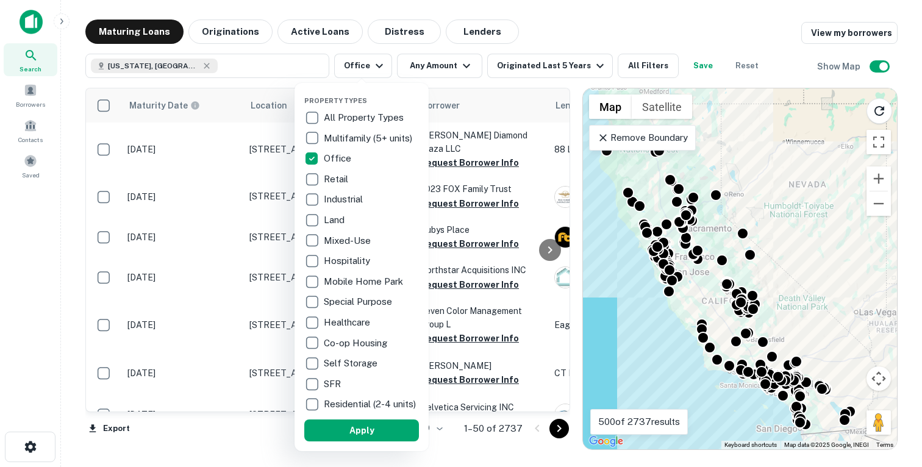
click at [728, 25] on div at bounding box center [461, 233] width 922 height 467
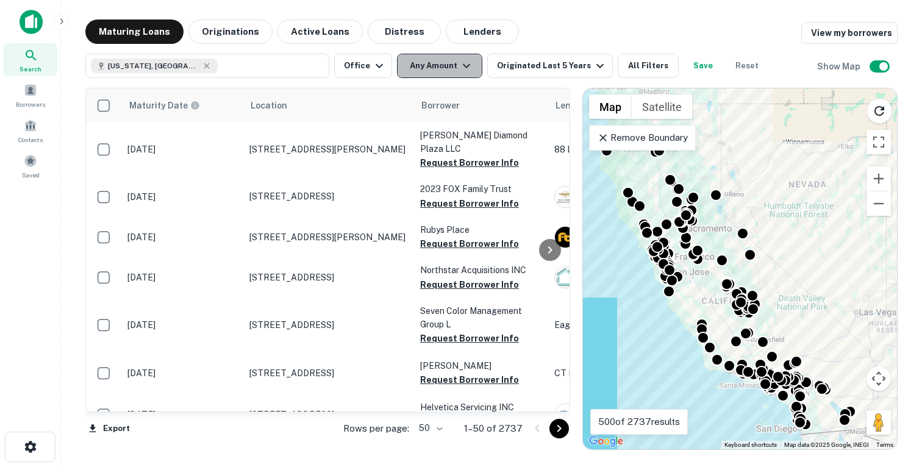
click at [423, 69] on button "Any Amount" at bounding box center [439, 66] width 85 height 24
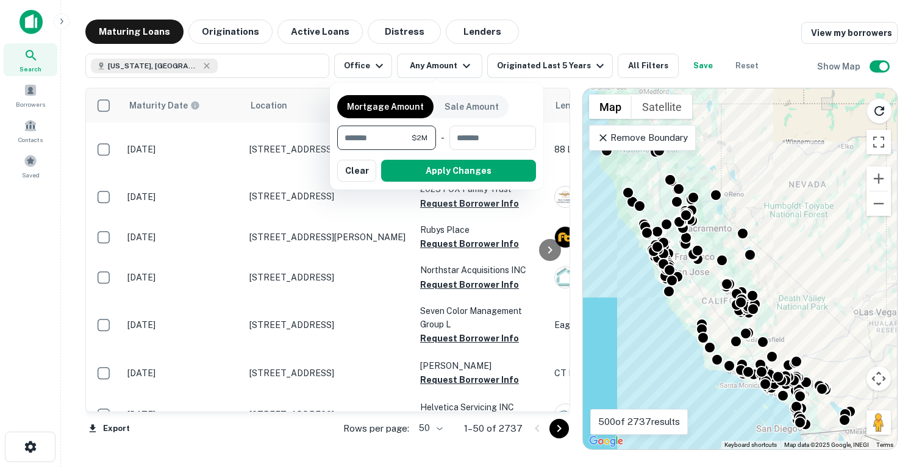
type input "*******"
click at [440, 184] on div "Mortgage Amount Sale Amount ******* $2M ​ - ​ Apply Changes Clear" at bounding box center [436, 136] width 213 height 107
click at [440, 171] on button "Apply Changes" at bounding box center [458, 171] width 155 height 22
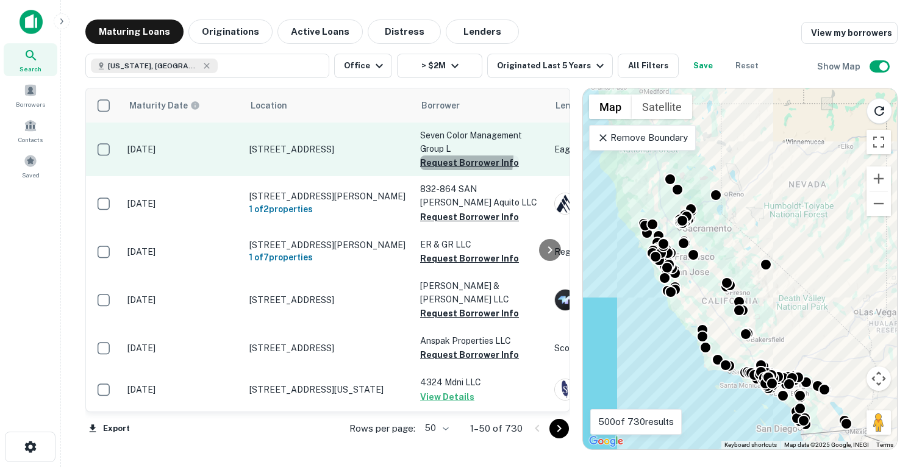
click at [435, 157] on button "Request Borrower Info" at bounding box center [469, 163] width 99 height 15
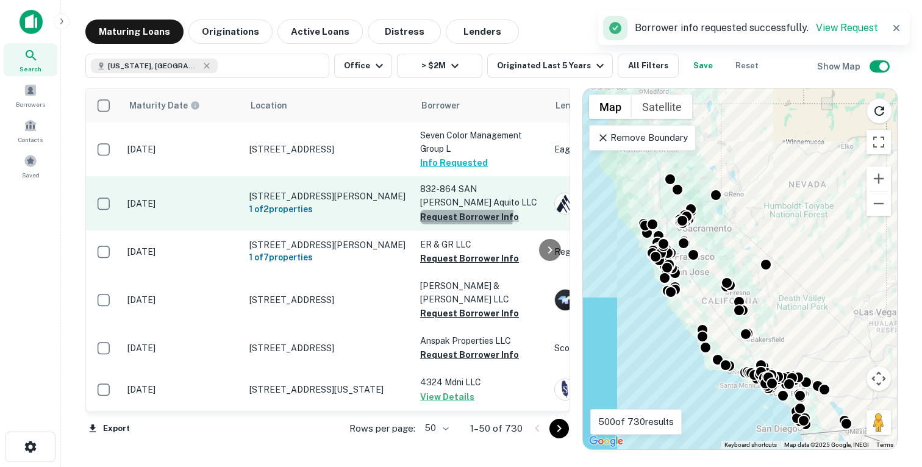
click at [433, 211] on button "Request Borrower Info" at bounding box center [469, 217] width 99 height 15
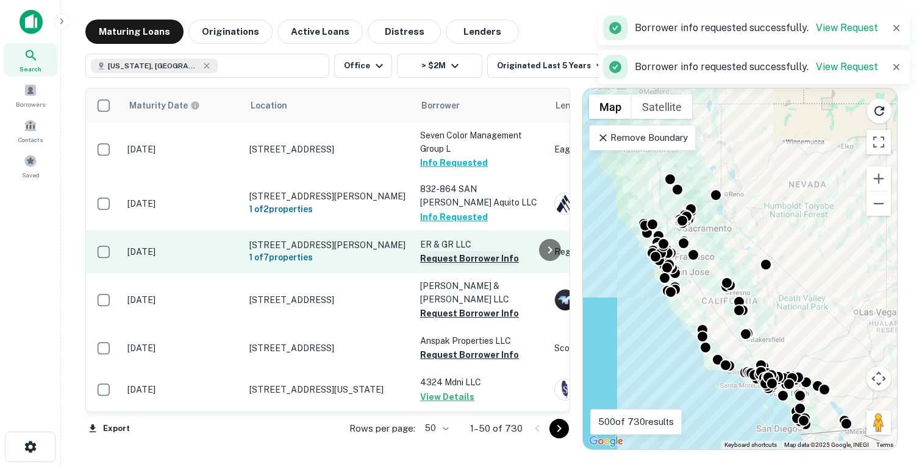
click at [444, 256] on button "Request Borrower Info" at bounding box center [469, 258] width 99 height 15
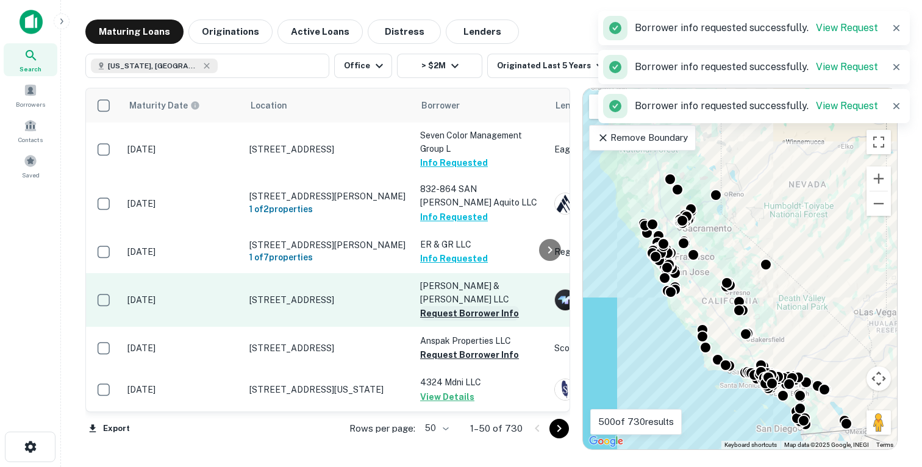
click at [438, 310] on button "Request Borrower Info" at bounding box center [469, 313] width 99 height 15
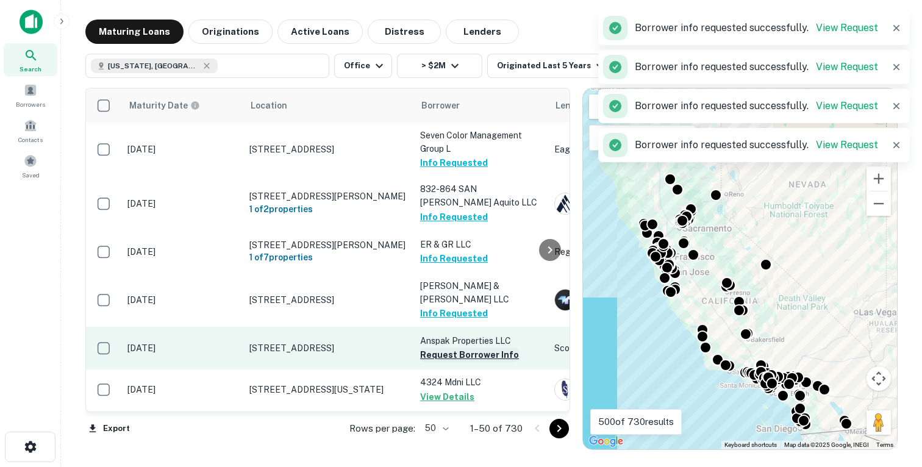
click at [438, 348] on button "Request Borrower Info" at bounding box center [469, 355] width 99 height 15
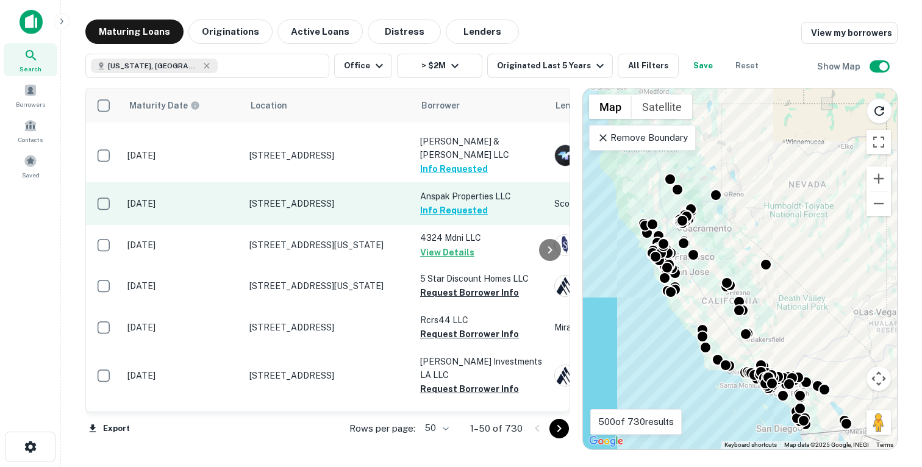
scroll to position [170, 0]
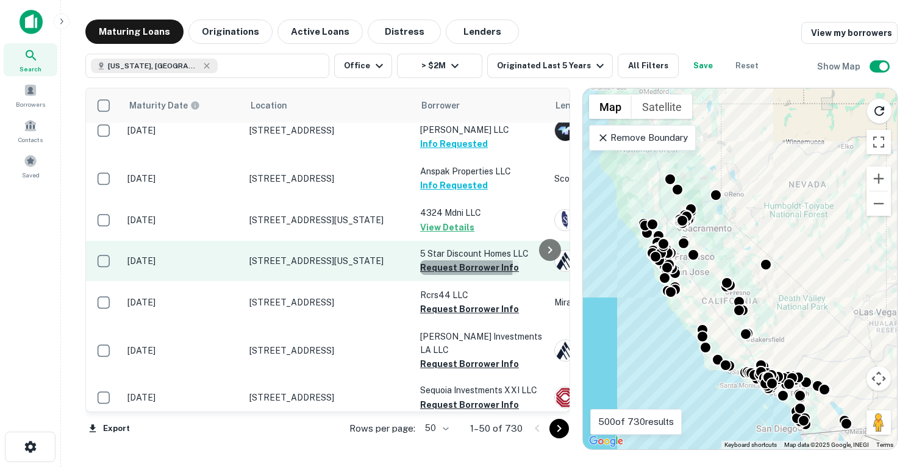
click at [439, 260] on button "Request Borrower Info" at bounding box center [469, 267] width 99 height 15
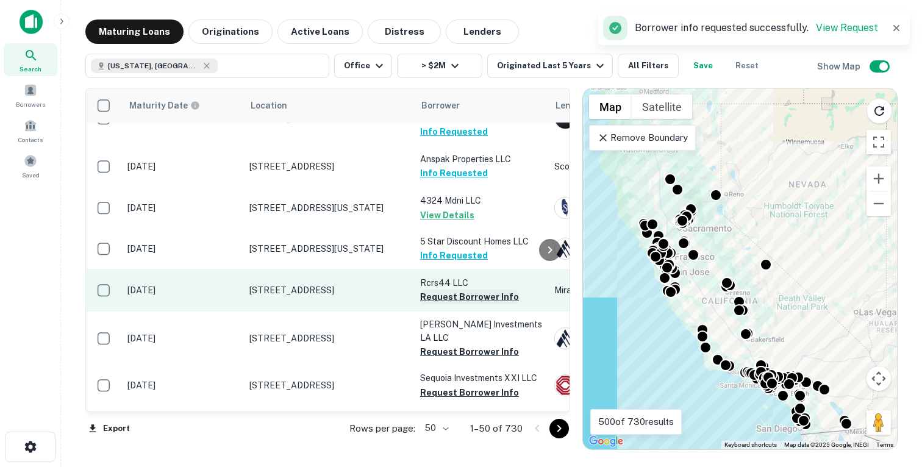
scroll to position [186, 0]
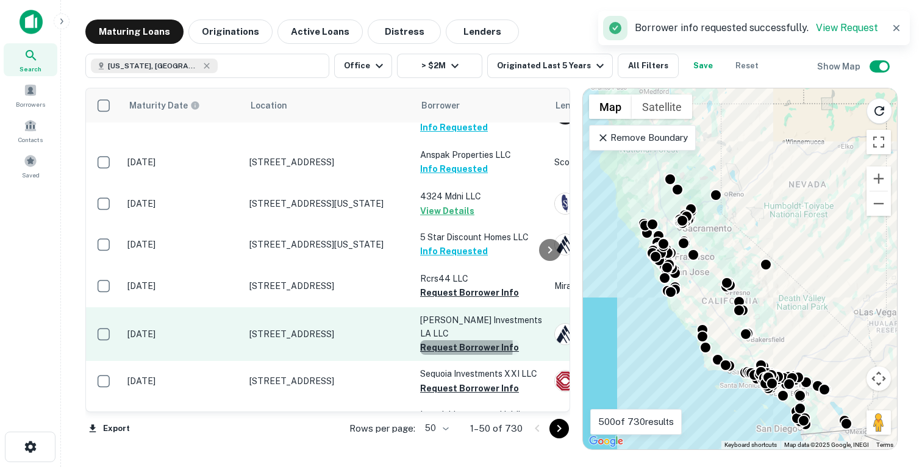
click at [440, 340] on button "Request Borrower Info" at bounding box center [469, 347] width 99 height 15
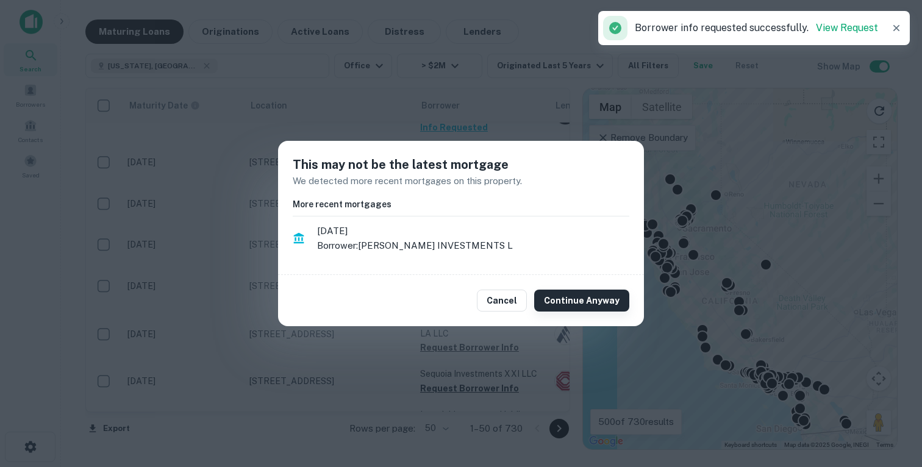
click at [560, 307] on button "Continue Anyway" at bounding box center [581, 301] width 95 height 22
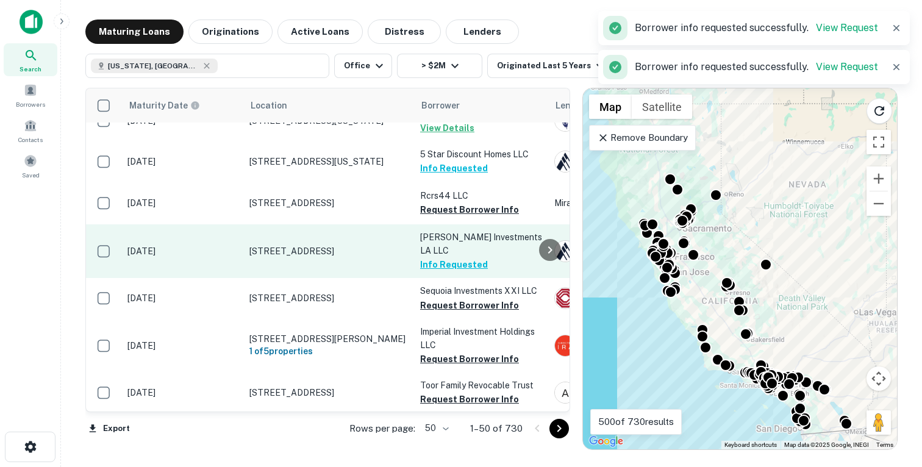
scroll to position [329, 0]
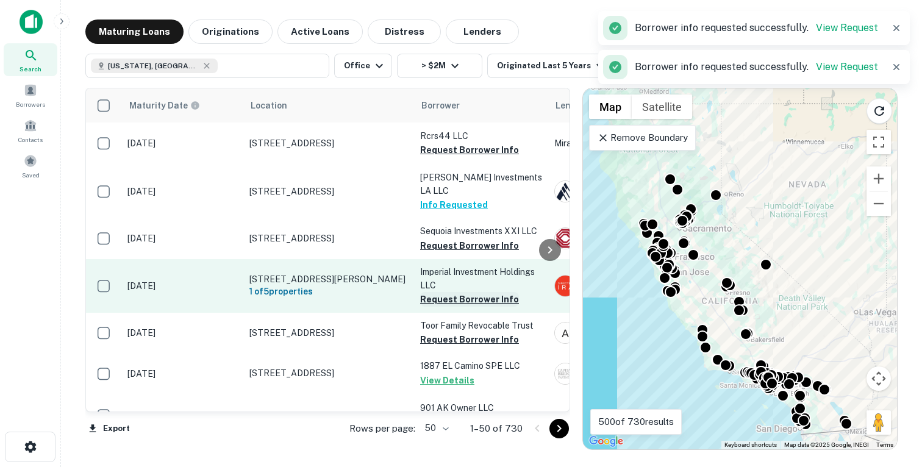
click at [448, 293] on button "Request Borrower Info" at bounding box center [469, 299] width 99 height 15
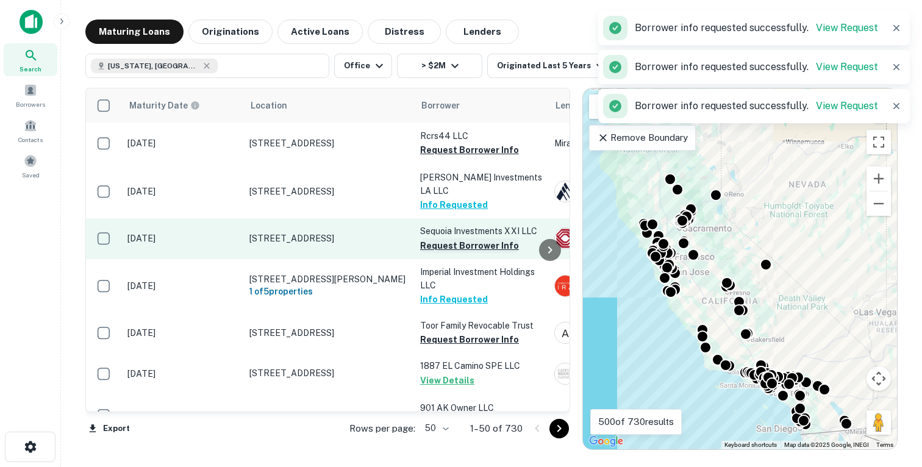
click at [451, 238] on button "Request Borrower Info" at bounding box center [469, 245] width 99 height 15
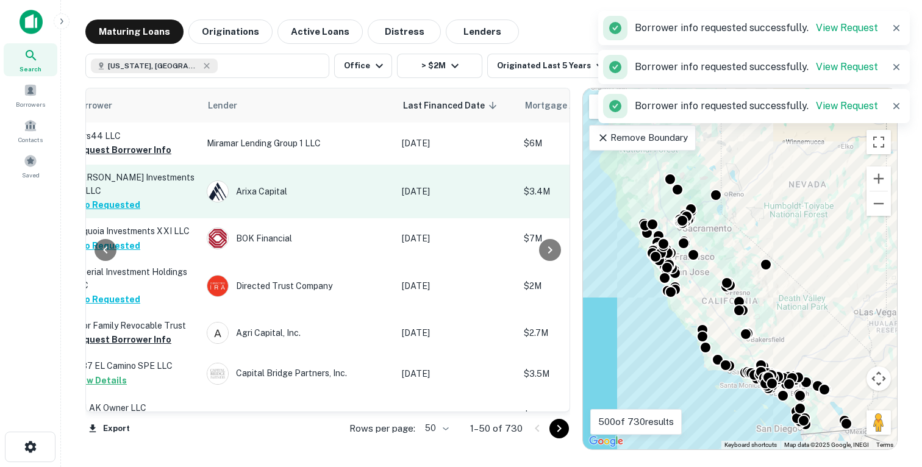
scroll to position [329, 338]
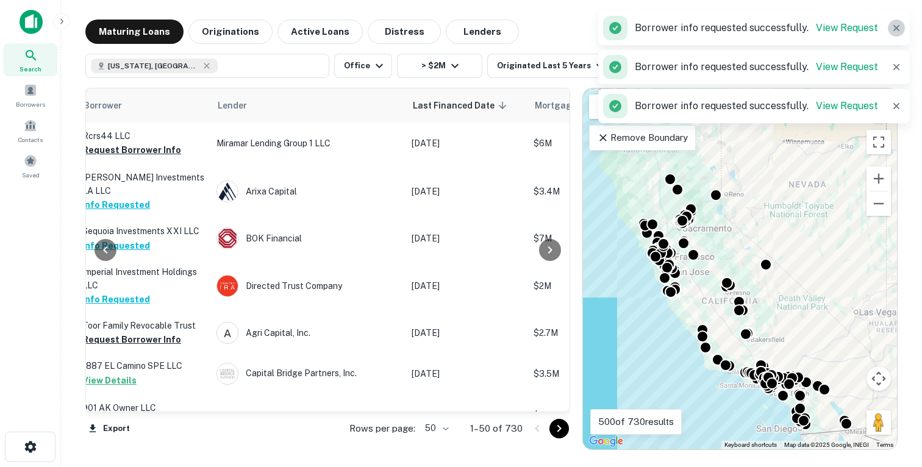
click at [896, 27] on icon "button" at bounding box center [896, 28] width 6 height 6
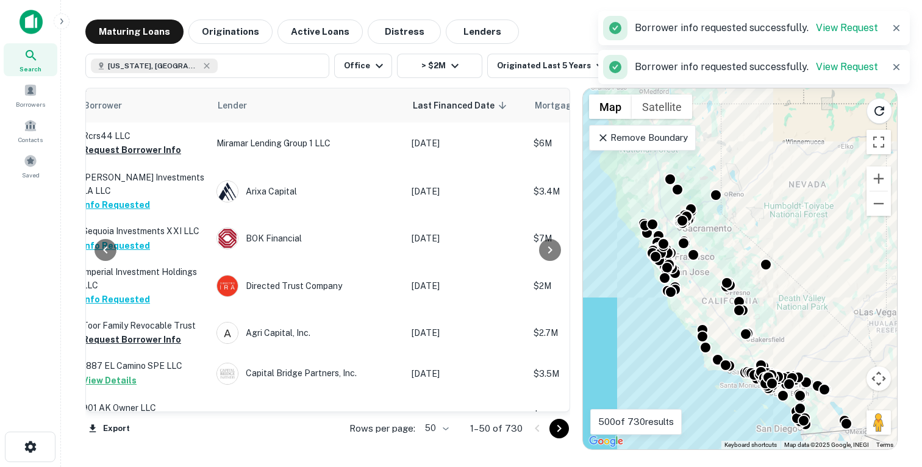
click at [898, 60] on div "Borrower info requested successfully. View Request" at bounding box center [754, 67] width 312 height 34
click at [897, 27] on icon "button" at bounding box center [896, 28] width 6 height 6
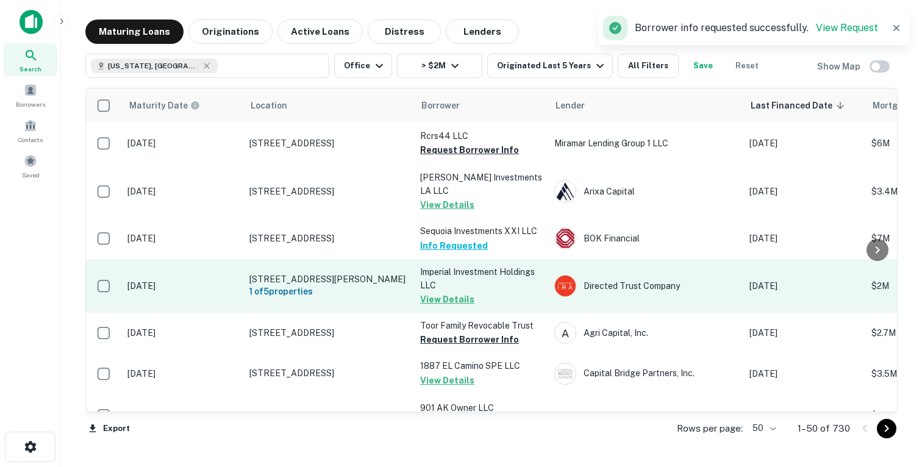
scroll to position [0, 0]
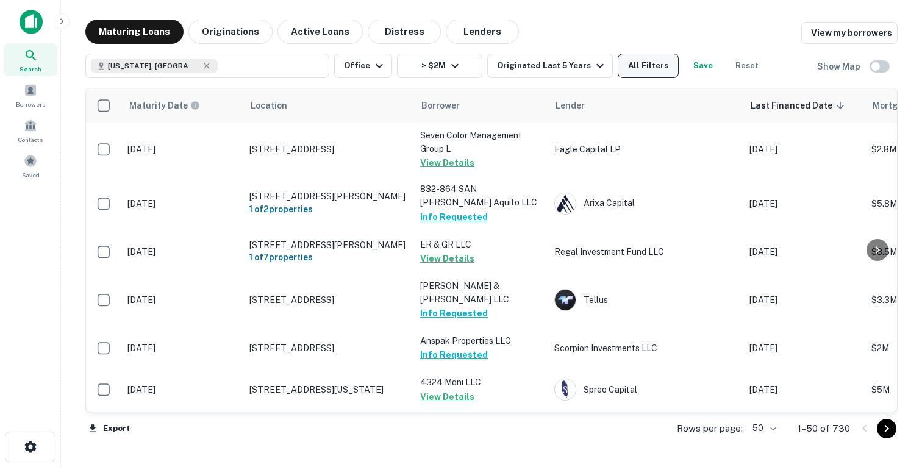
click at [662, 66] on button "All Filters" at bounding box center [648, 66] width 61 height 24
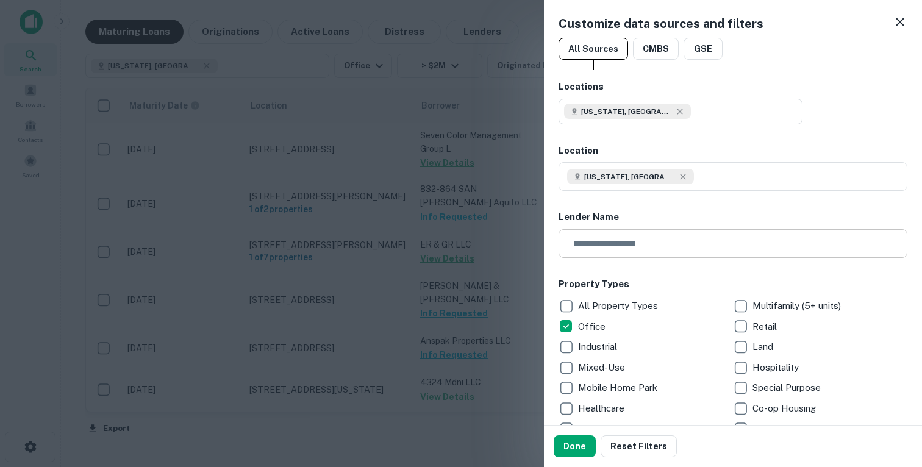
click at [608, 249] on input "text" at bounding box center [729, 243] width 340 height 29
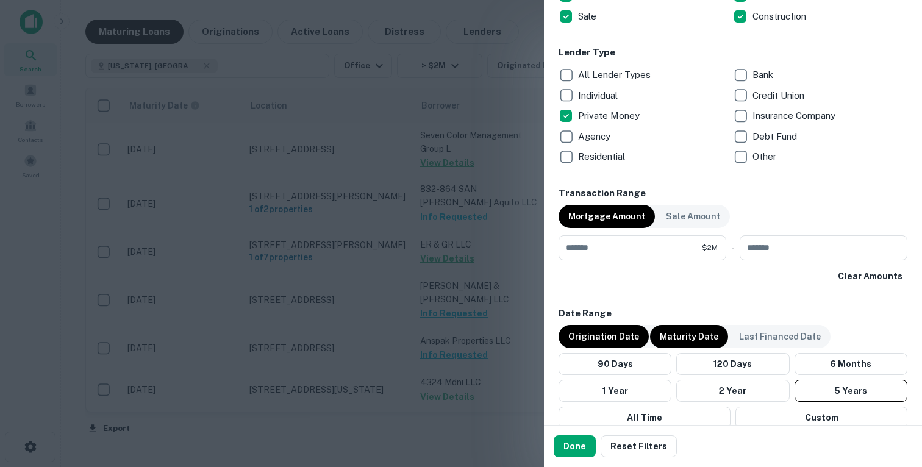
scroll to position [542, 0]
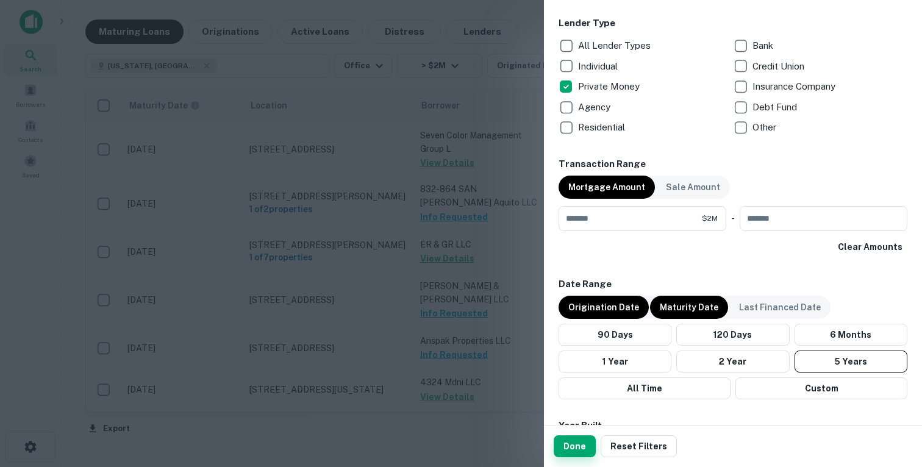
click at [563, 445] on button "Done" at bounding box center [575, 446] width 42 height 22
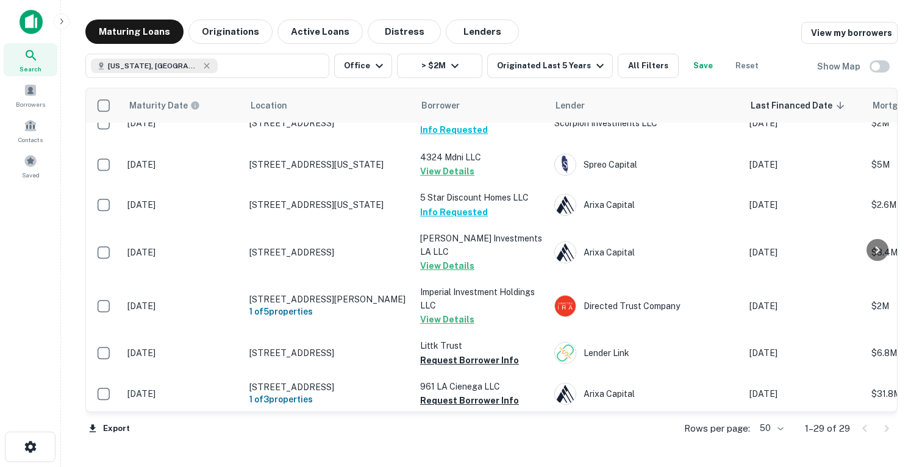
scroll to position [189, 0]
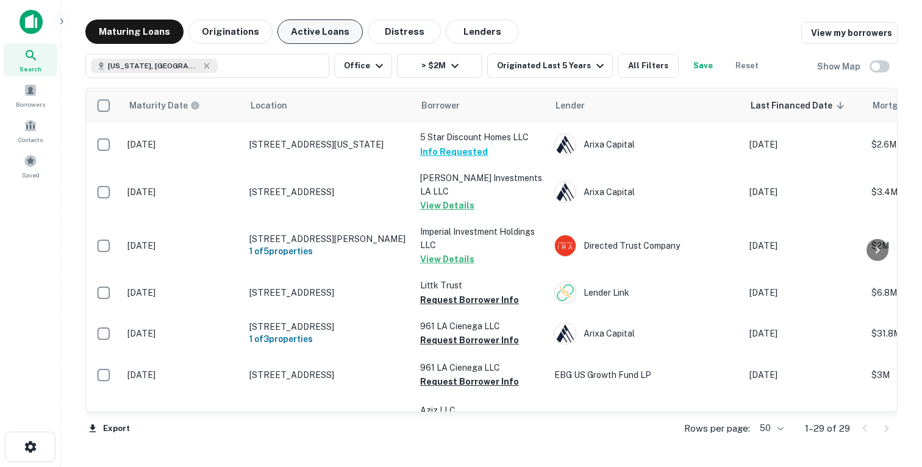
click at [329, 35] on button "Active Loans" at bounding box center [320, 32] width 85 height 24
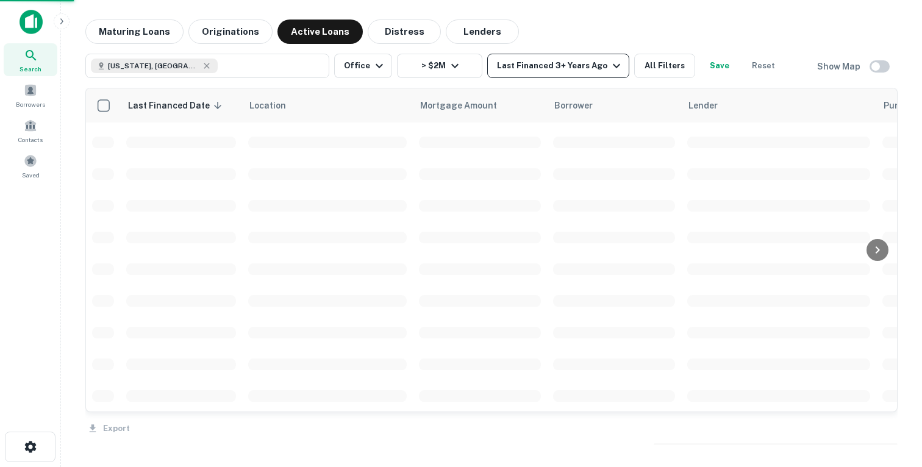
click at [565, 69] on div "Last Financed 3+ Years Ago" at bounding box center [560, 66] width 127 height 15
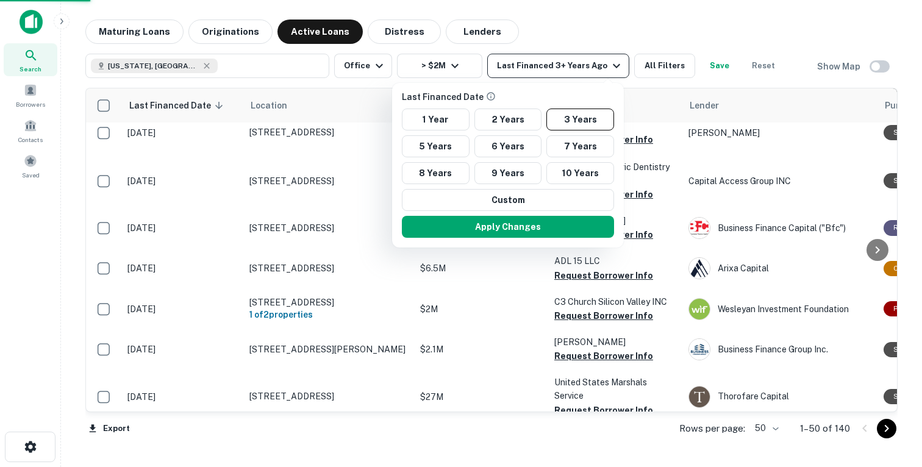
scroll to position [189, 0]
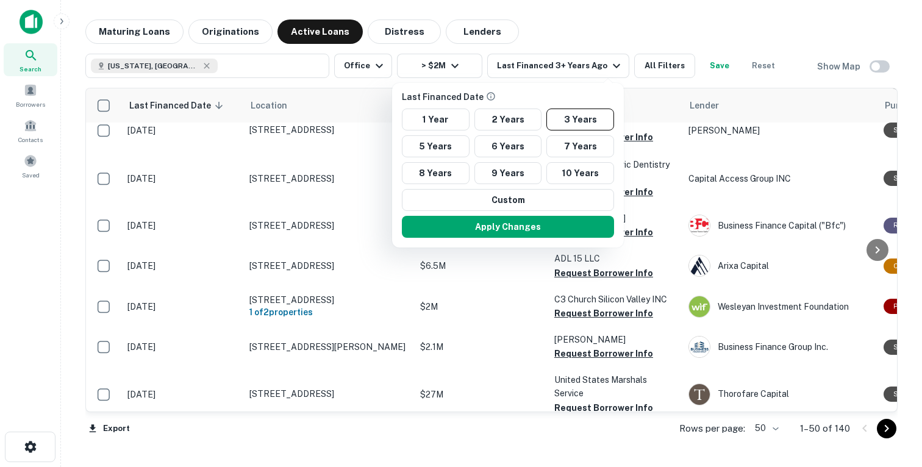
click at [590, 26] on div at bounding box center [461, 233] width 922 height 467
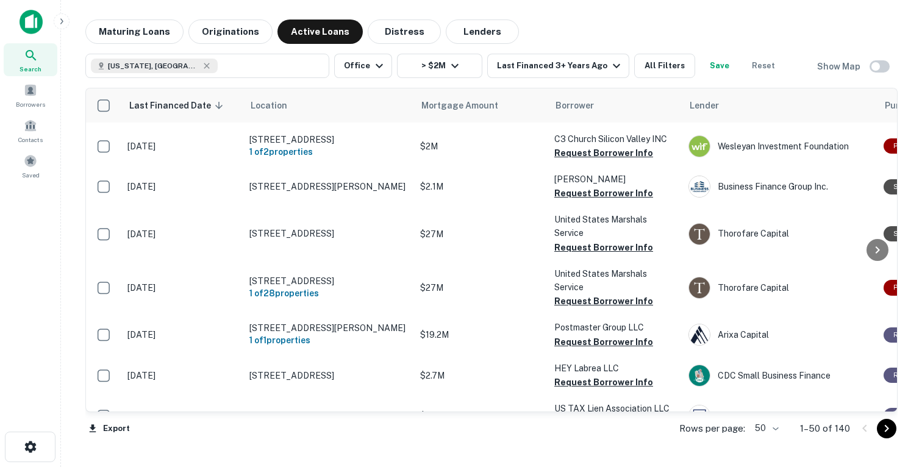
scroll to position [369, 0]
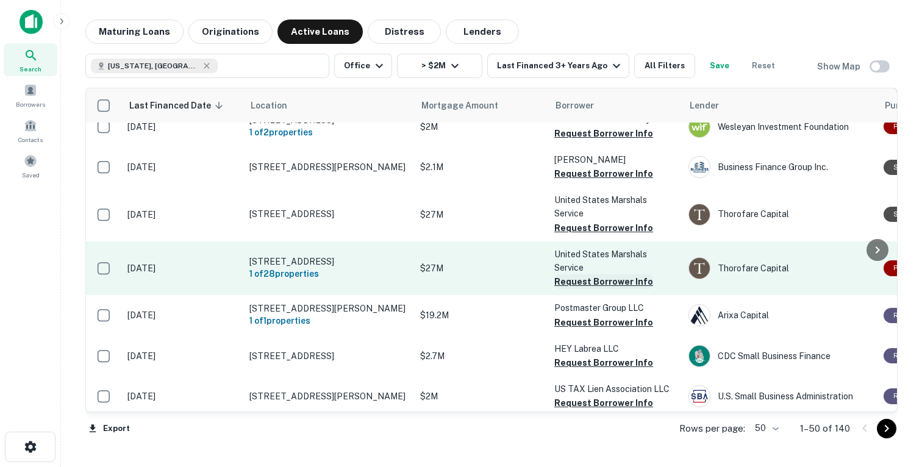
click at [609, 285] on button "Request Borrower Info" at bounding box center [603, 281] width 99 height 15
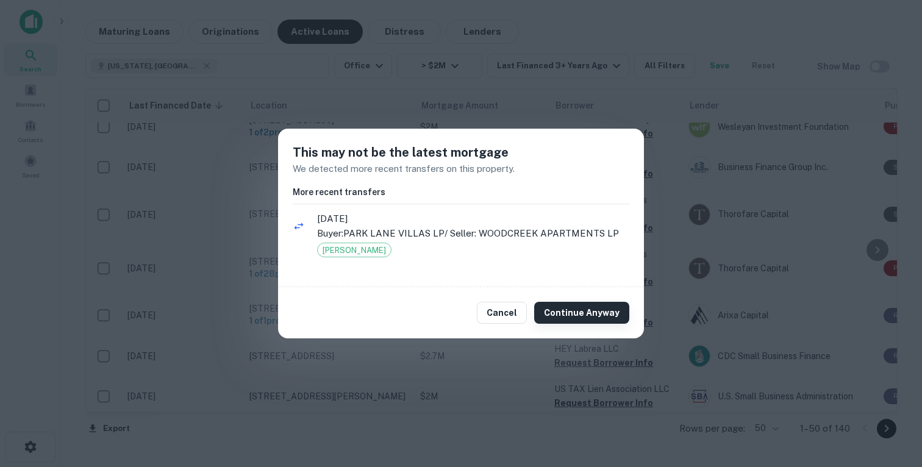
click at [572, 320] on button "Continue Anyway" at bounding box center [581, 313] width 95 height 22
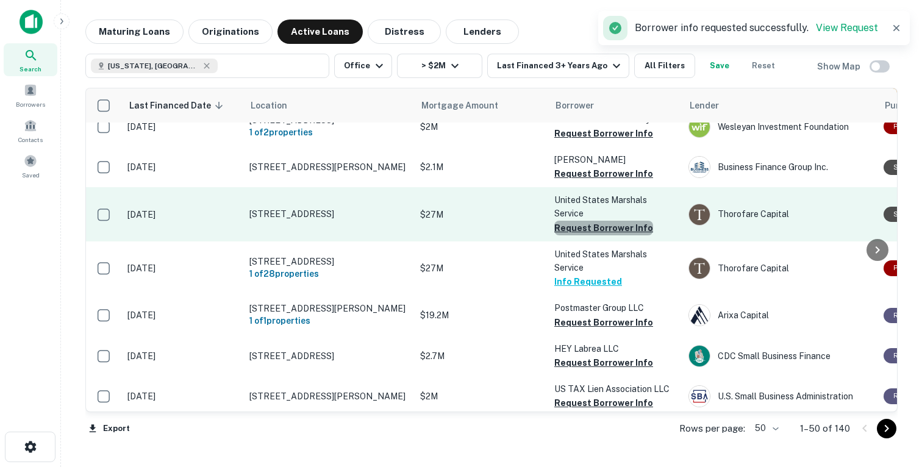
click at [612, 234] on button "Request Borrower Info" at bounding box center [603, 228] width 99 height 15
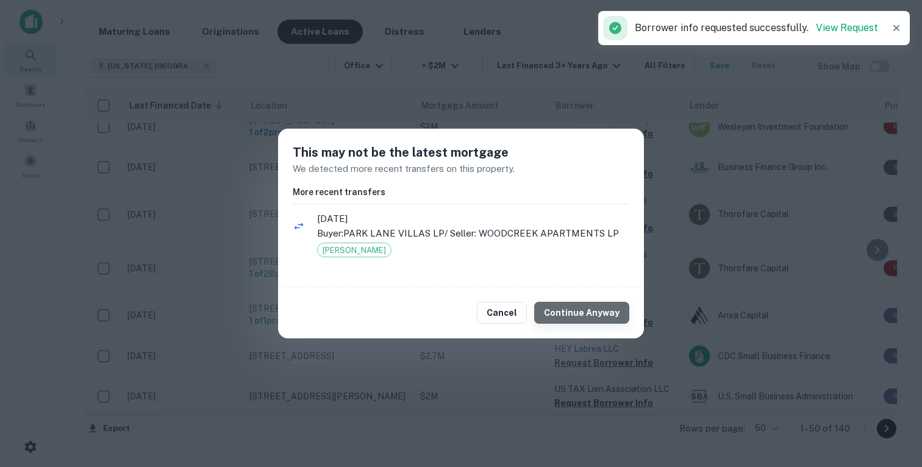
click at [596, 314] on button "Continue Anyway" at bounding box center [581, 313] width 95 height 22
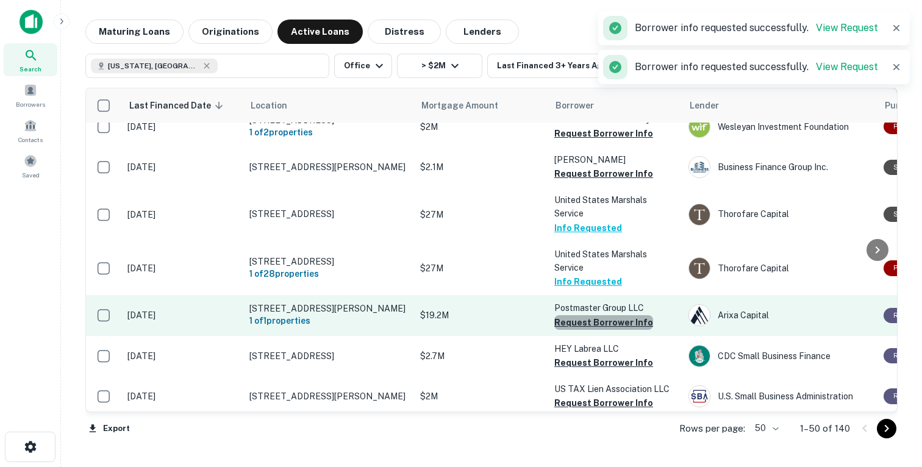
click at [611, 330] on button "Request Borrower Info" at bounding box center [603, 322] width 99 height 15
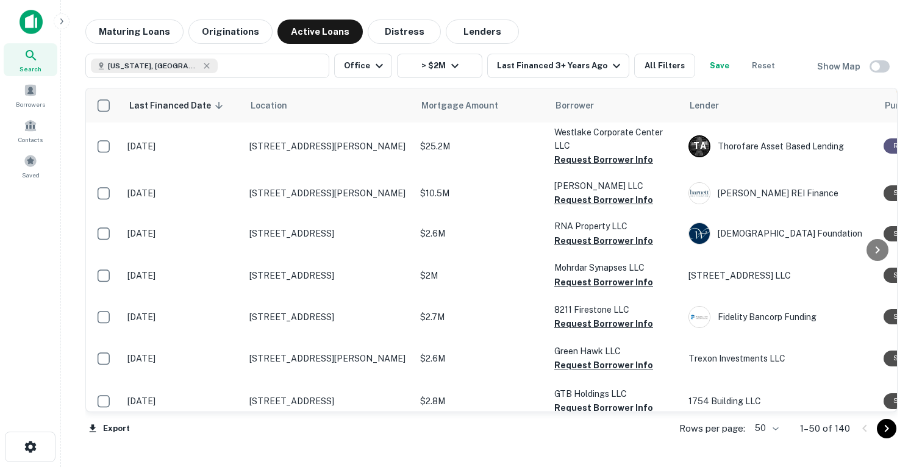
scroll to position [1035, 0]
click at [27, 87] on span at bounding box center [30, 90] width 13 height 13
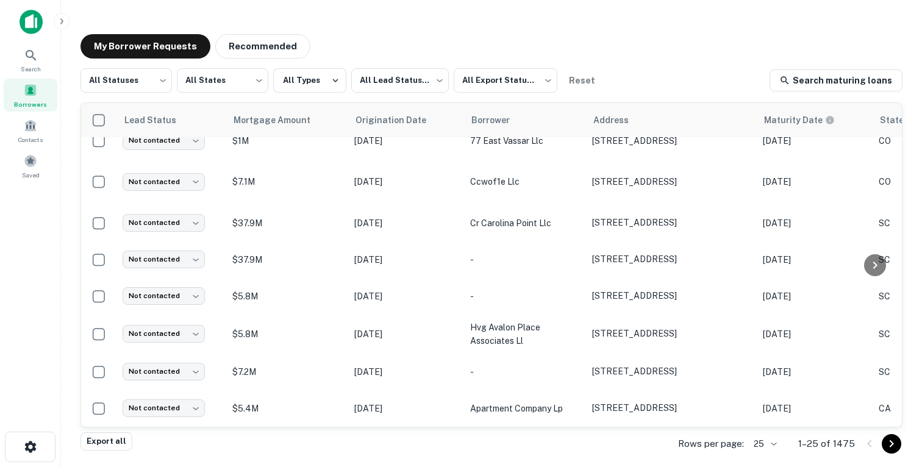
scroll to position [503, 489]
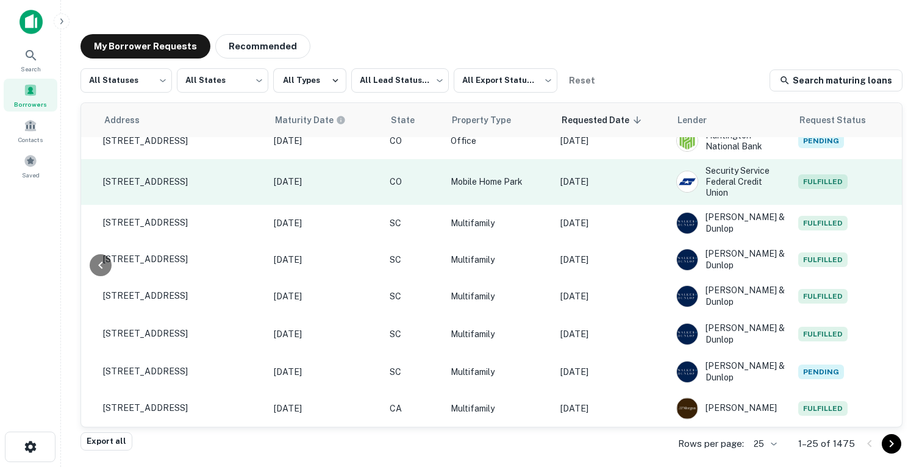
click at [646, 175] on p "[DATE]" at bounding box center [612, 181] width 104 height 13
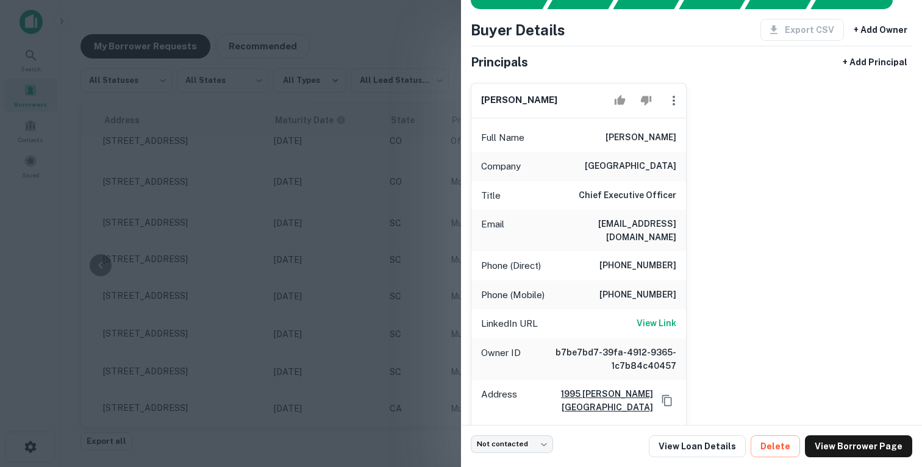
scroll to position [62, 0]
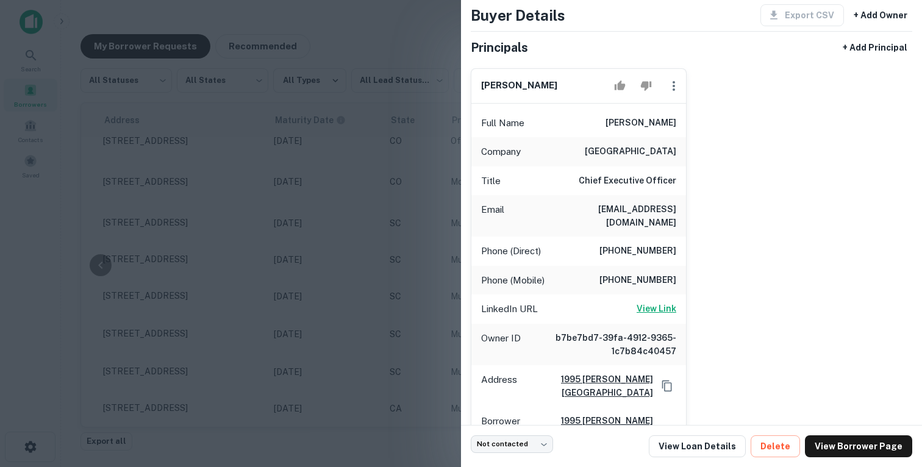
click at [656, 302] on h6 "View Link" at bounding box center [657, 308] width 40 height 13
click at [384, 132] on div at bounding box center [461, 233] width 922 height 467
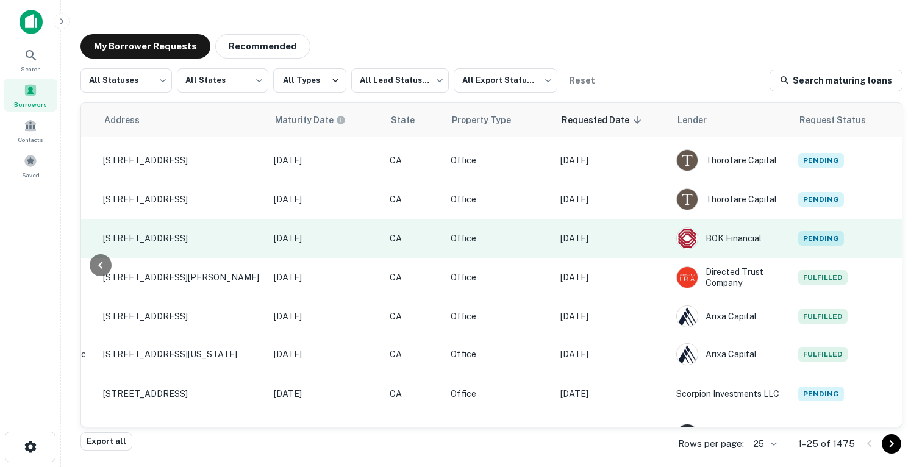
scroll to position [57, 489]
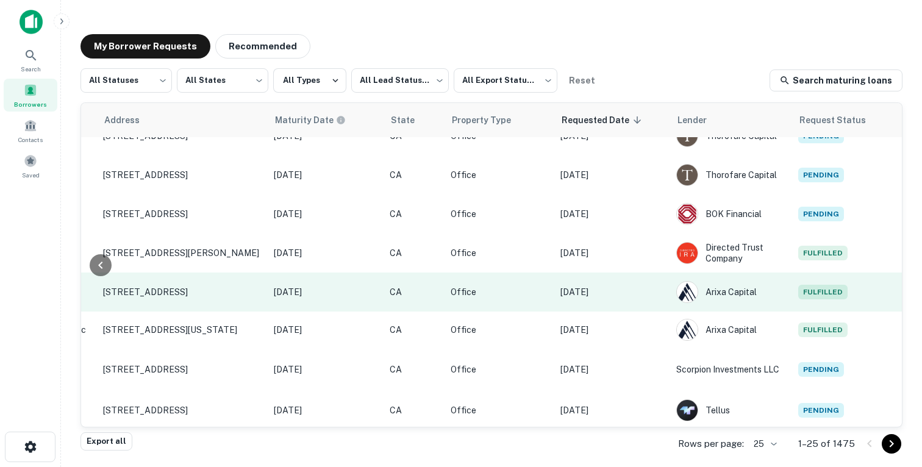
click at [636, 290] on p "[DATE]" at bounding box center [612, 291] width 104 height 13
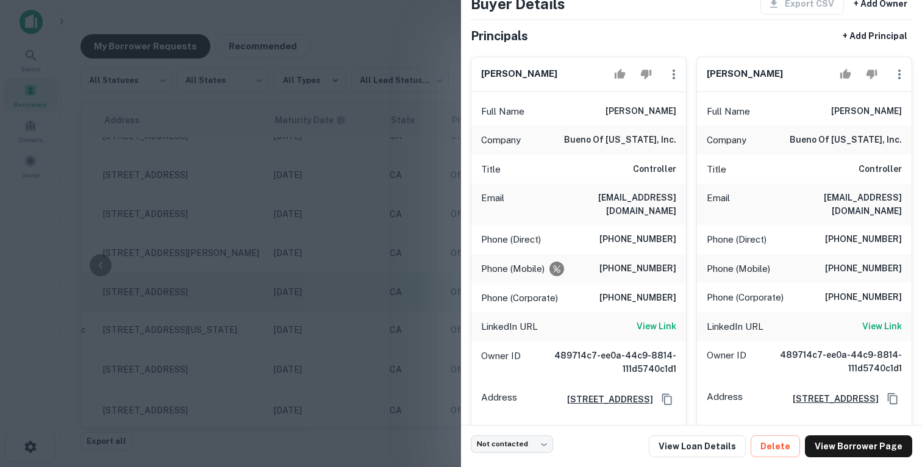
scroll to position [77, 0]
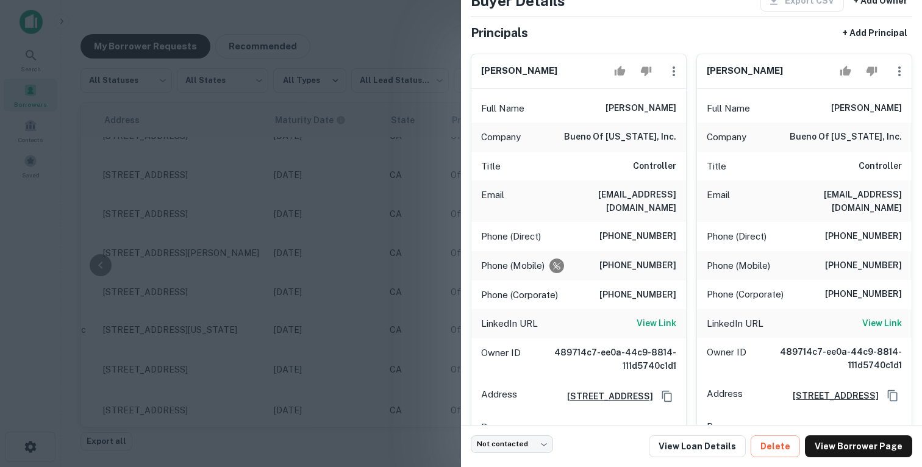
click at [368, 229] on div at bounding box center [461, 233] width 922 height 467
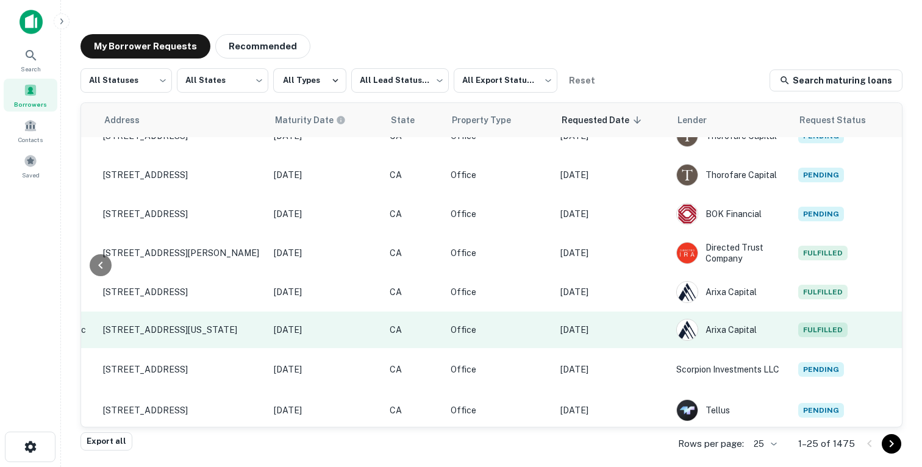
click at [655, 322] on td "[DATE]" at bounding box center [612, 330] width 116 height 37
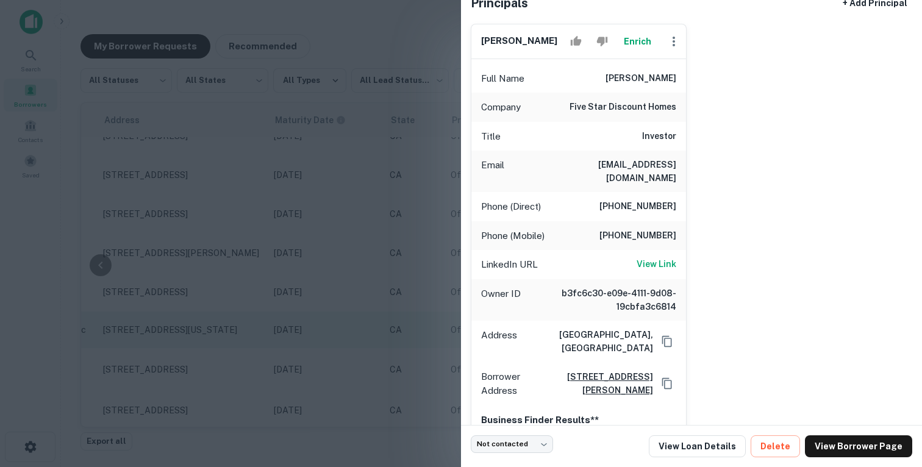
scroll to position [109, 0]
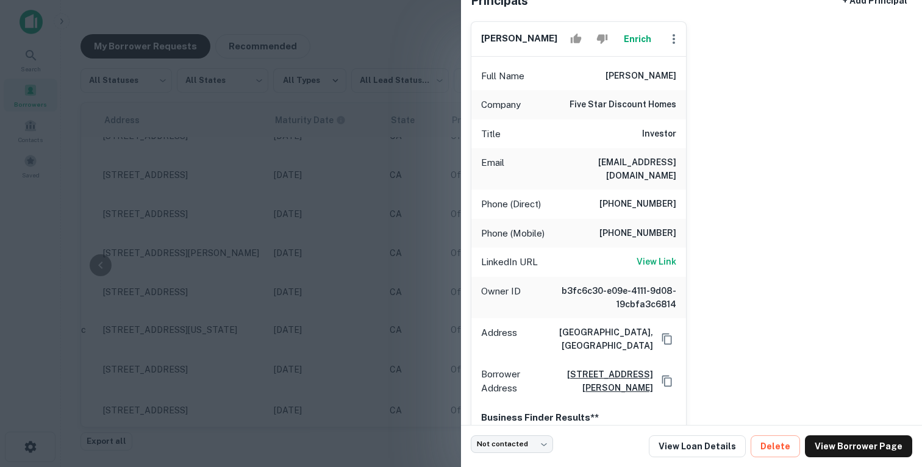
click at [386, 220] on div at bounding box center [461, 233] width 922 height 467
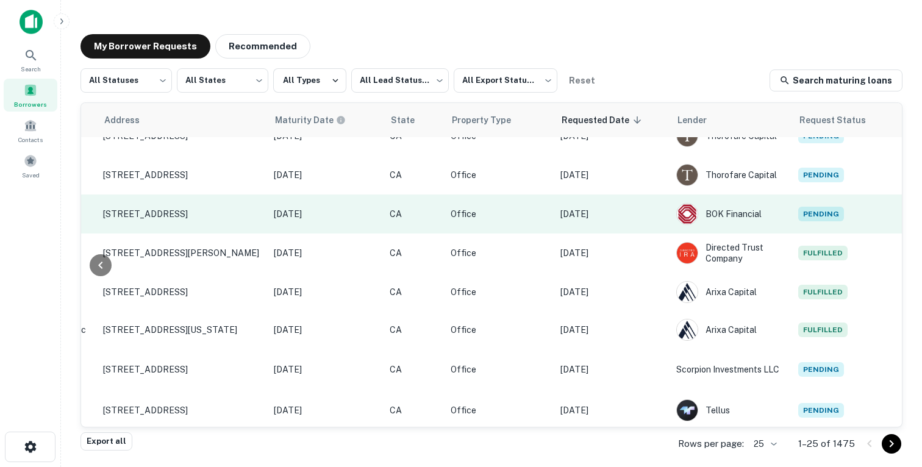
scroll to position [0, 489]
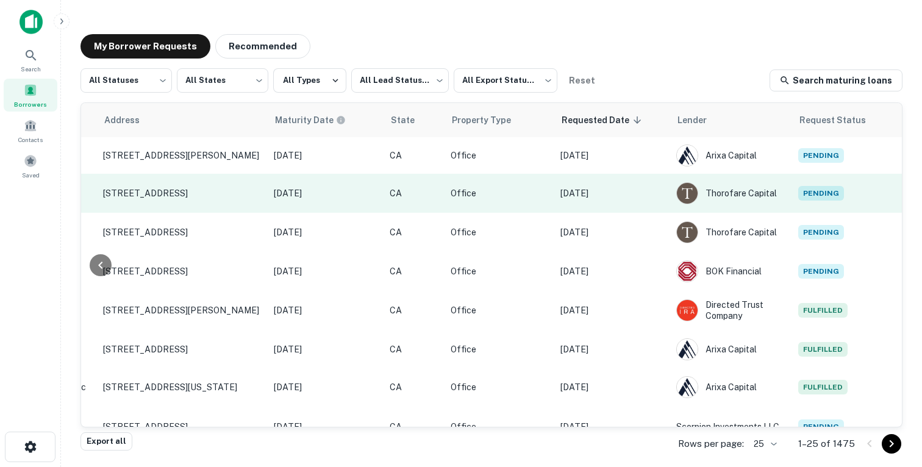
click at [650, 204] on td "[DATE]" at bounding box center [612, 193] width 116 height 39
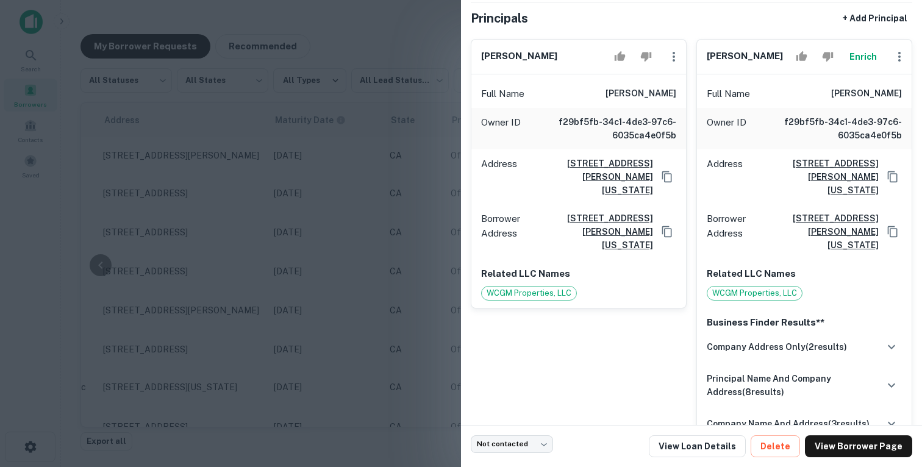
scroll to position [0, 0]
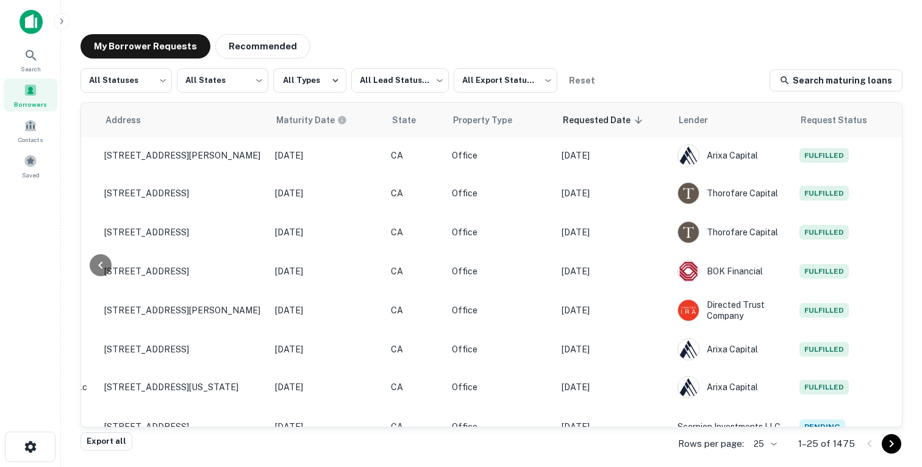
scroll to position [0, 489]
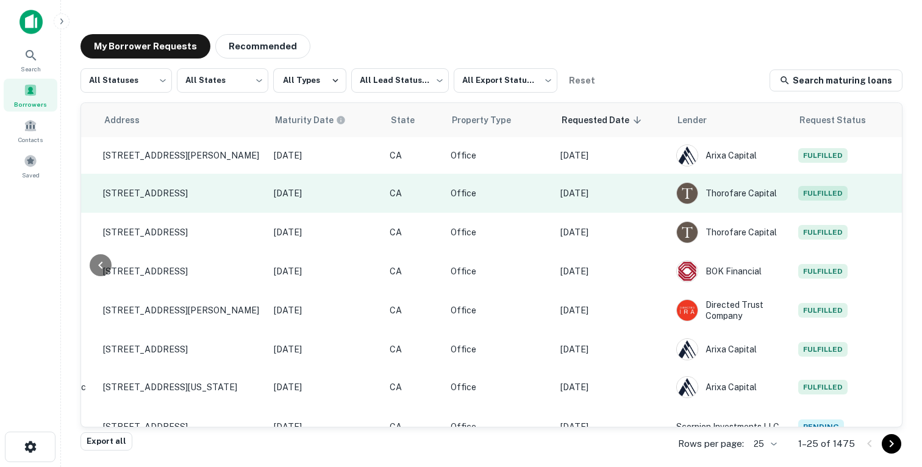
click at [650, 196] on p "[DATE]" at bounding box center [612, 193] width 104 height 13
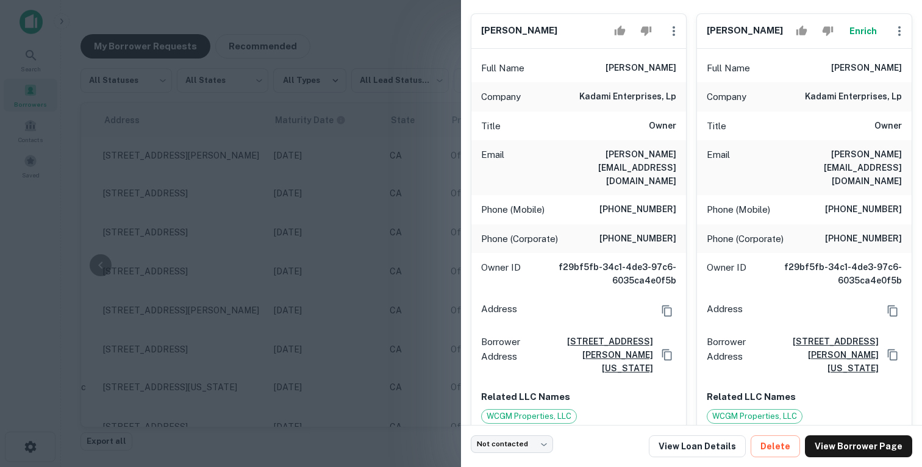
scroll to position [116, 0]
click at [403, 181] on div at bounding box center [461, 233] width 922 height 467
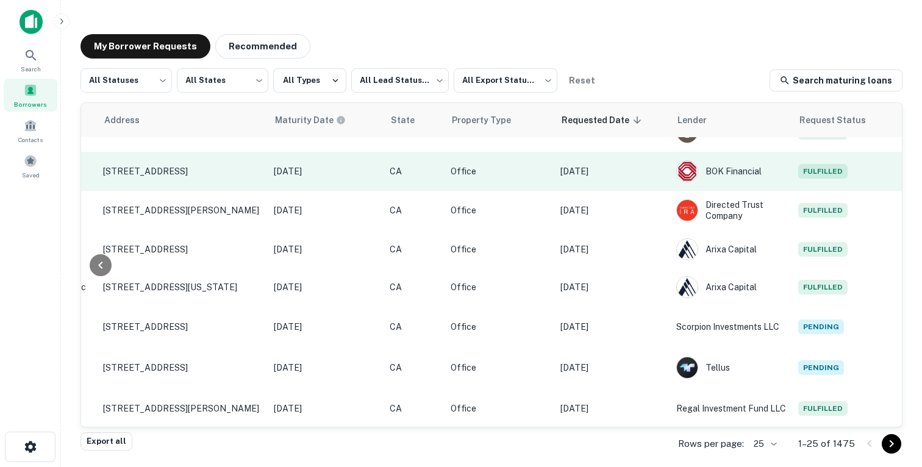
scroll to position [0, 489]
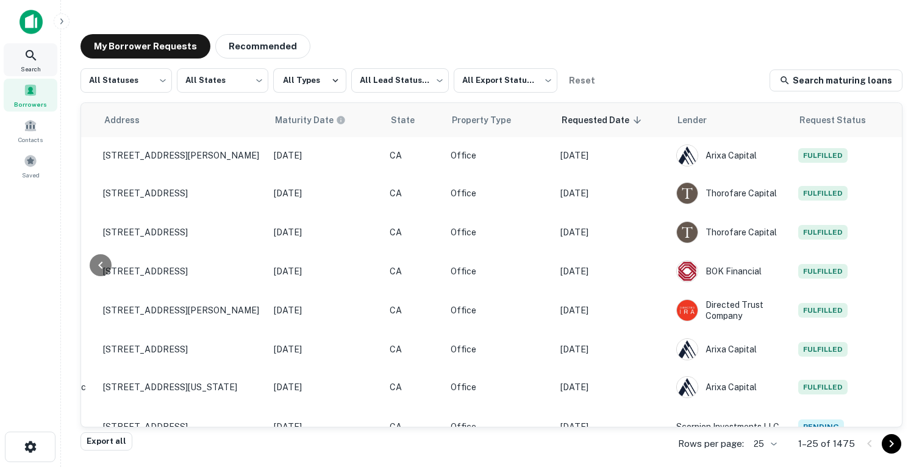
click at [32, 55] on icon at bounding box center [31, 55] width 10 height 10
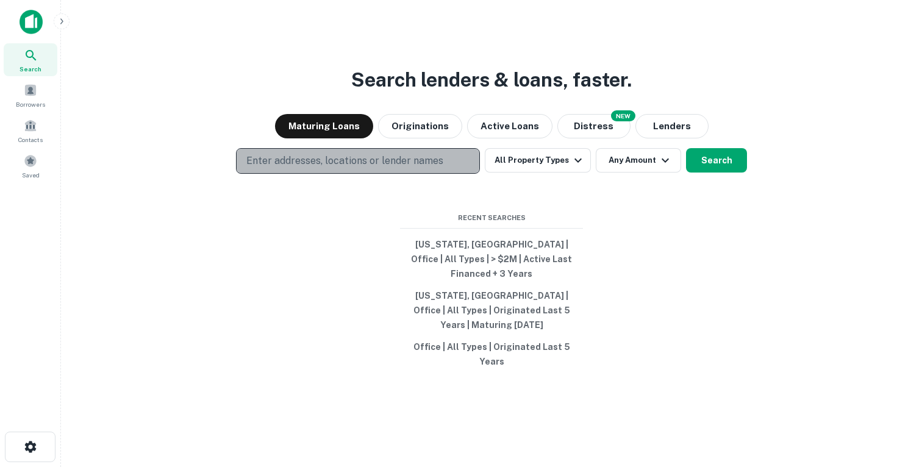
click at [331, 168] on p "Enter addresses, locations or lender names" at bounding box center [344, 161] width 197 height 15
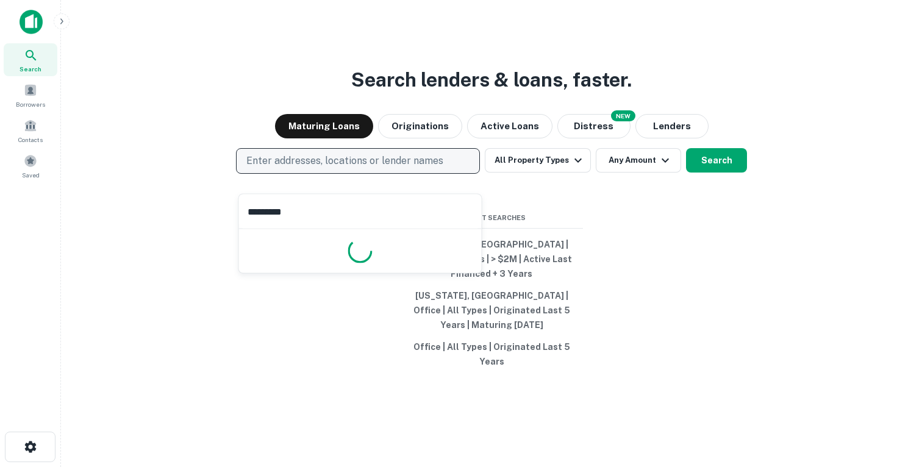
type input "**********"
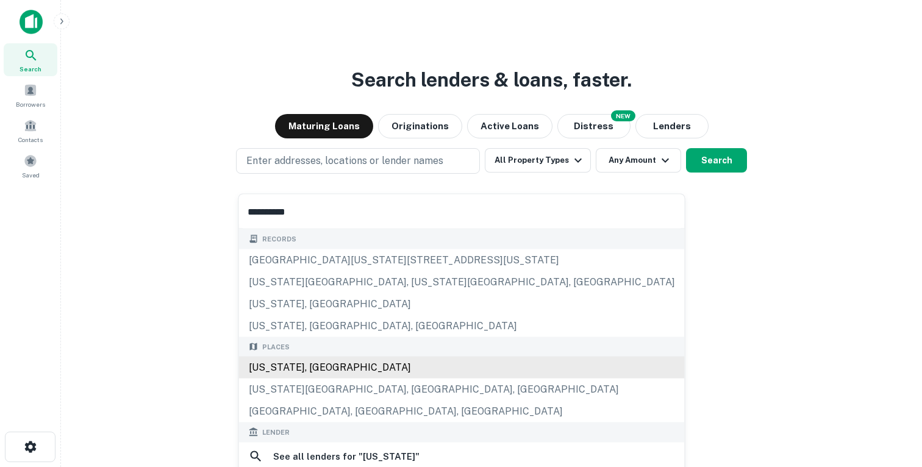
click at [284, 371] on div "[US_STATE], [GEOGRAPHIC_DATA]" at bounding box center [462, 368] width 446 height 22
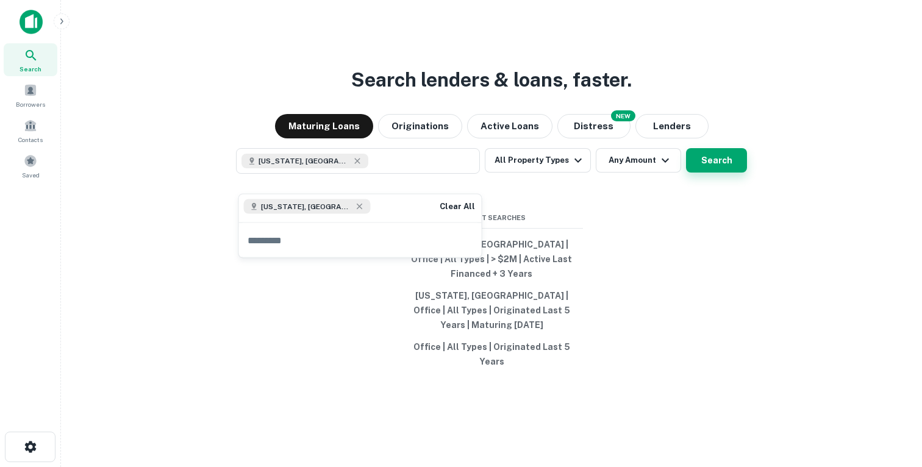
click at [709, 173] on button "Search" at bounding box center [716, 160] width 61 height 24
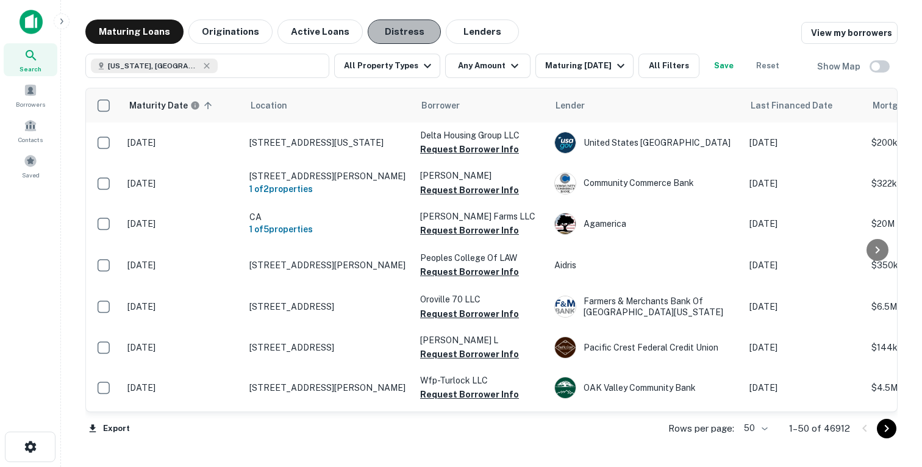
click at [388, 35] on button "Distress" at bounding box center [404, 32] width 73 height 24
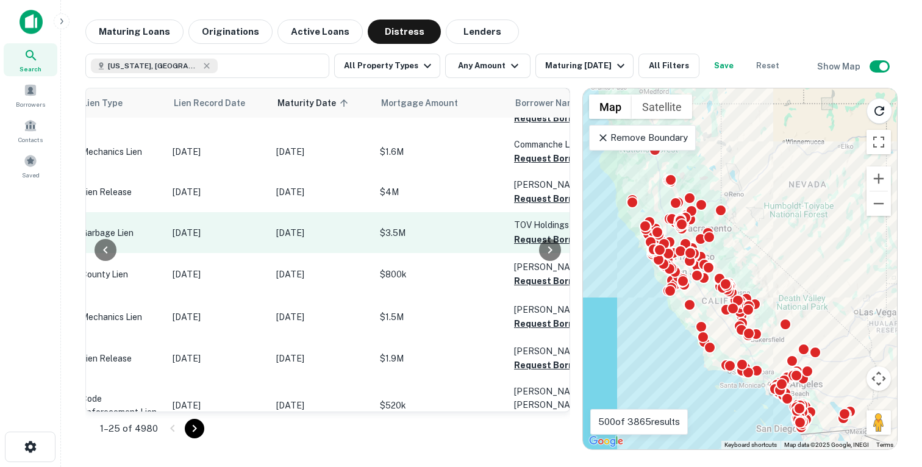
scroll to position [789, 182]
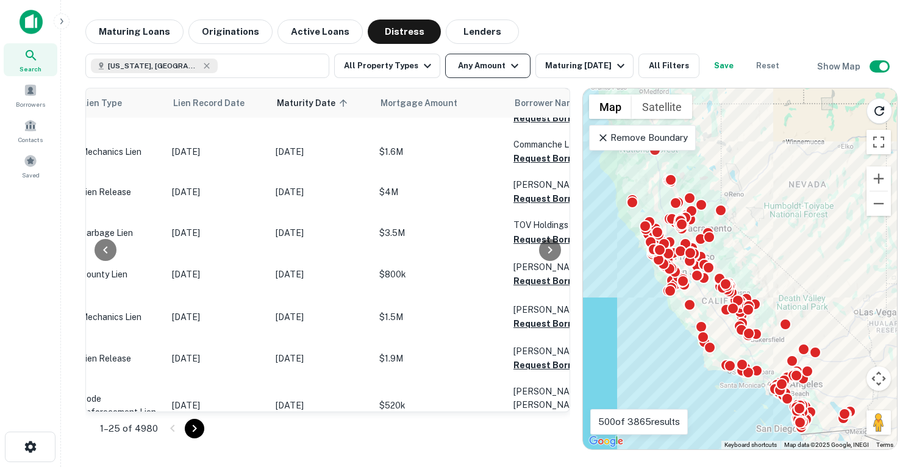
click at [485, 65] on button "Any Amount" at bounding box center [487, 66] width 85 height 24
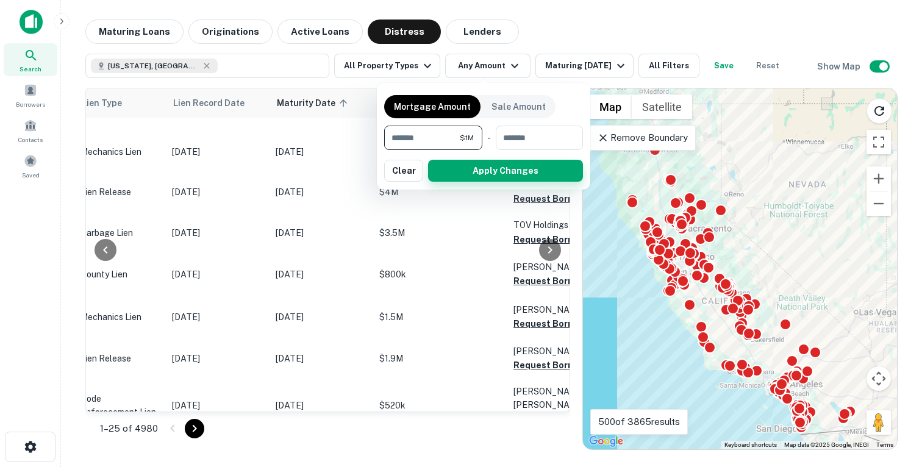
type input "*******"
click at [495, 178] on button "Apply Changes" at bounding box center [505, 171] width 155 height 22
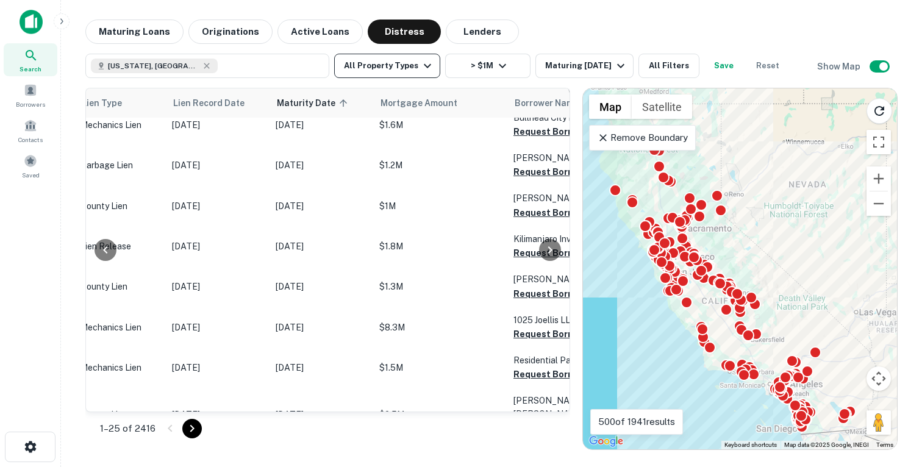
click at [393, 64] on button "All Property Types" at bounding box center [387, 66] width 106 height 24
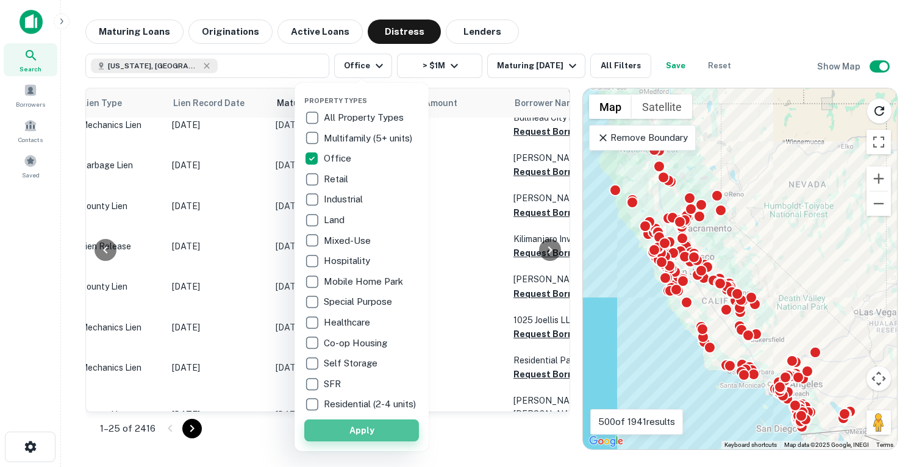
click at [343, 441] on button "Apply" at bounding box center [361, 431] width 115 height 22
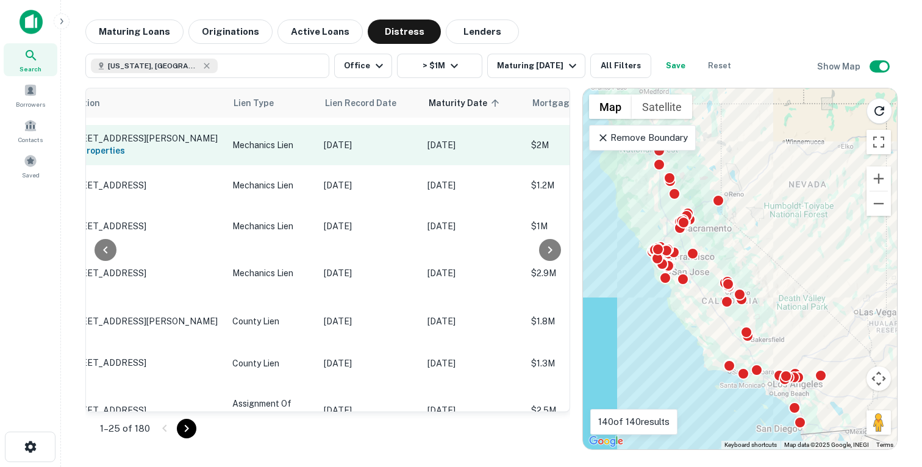
scroll to position [654, 30]
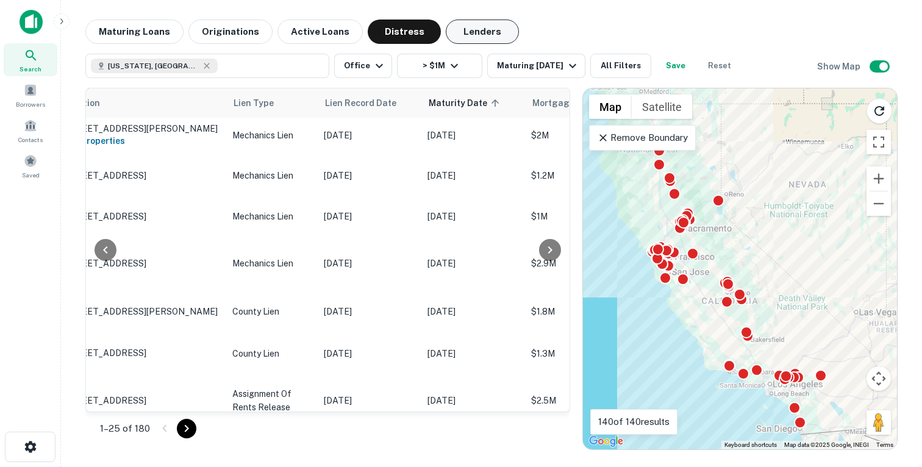
click at [492, 35] on button "Lenders" at bounding box center [482, 32] width 73 height 24
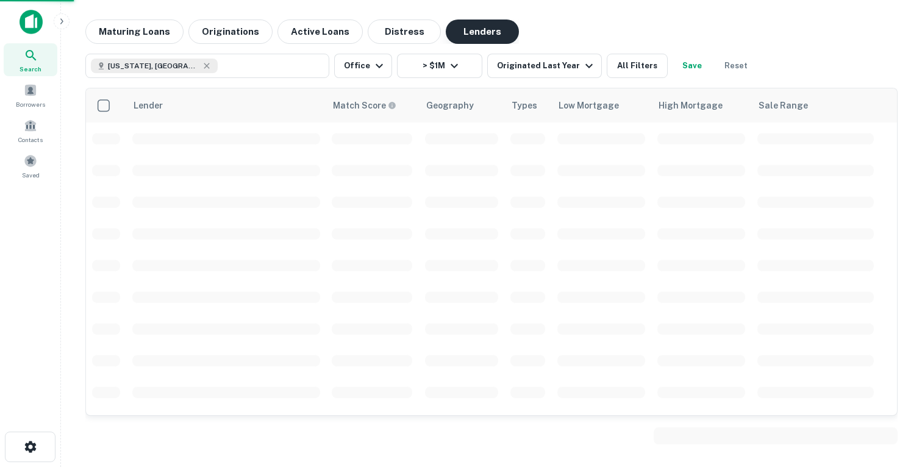
scroll to position [109, 0]
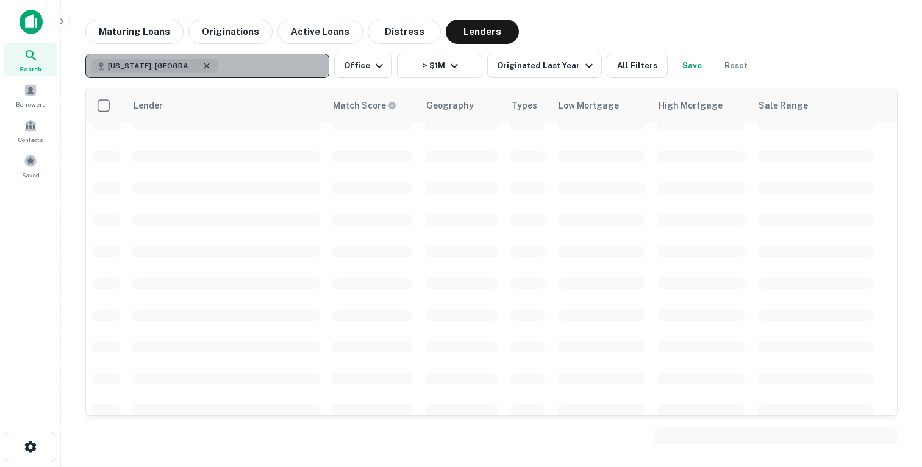
click at [202, 63] on icon "button" at bounding box center [207, 66] width 10 height 10
click at [262, 63] on p "Enter addresses, locations or lender names" at bounding box center [194, 66] width 197 height 15
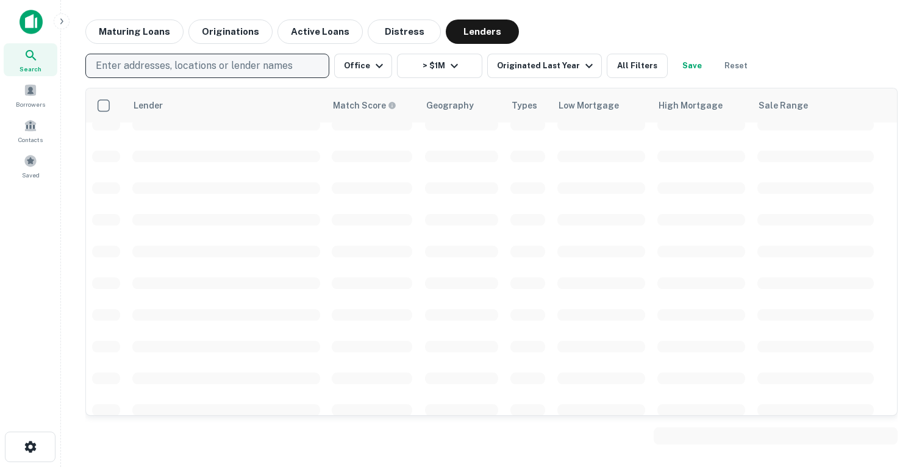
click at [262, 63] on p "Enter addresses, locations or lender names" at bounding box center [194, 66] width 197 height 15
type input "******"
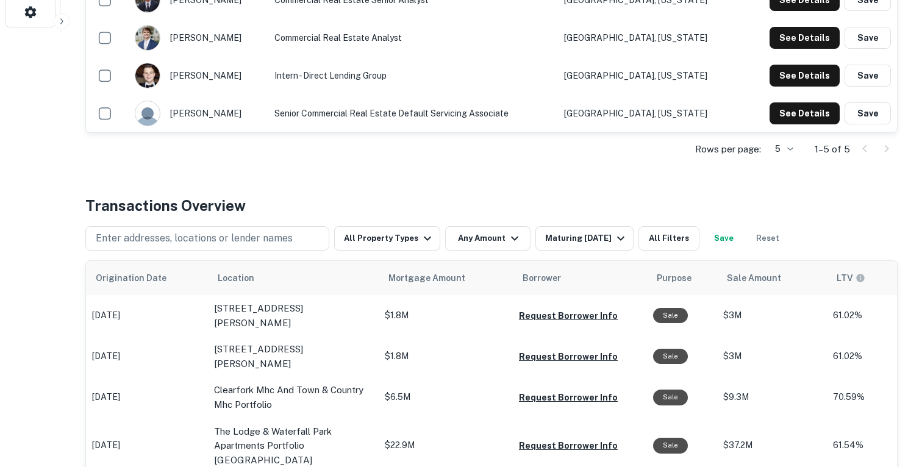
scroll to position [378, 0]
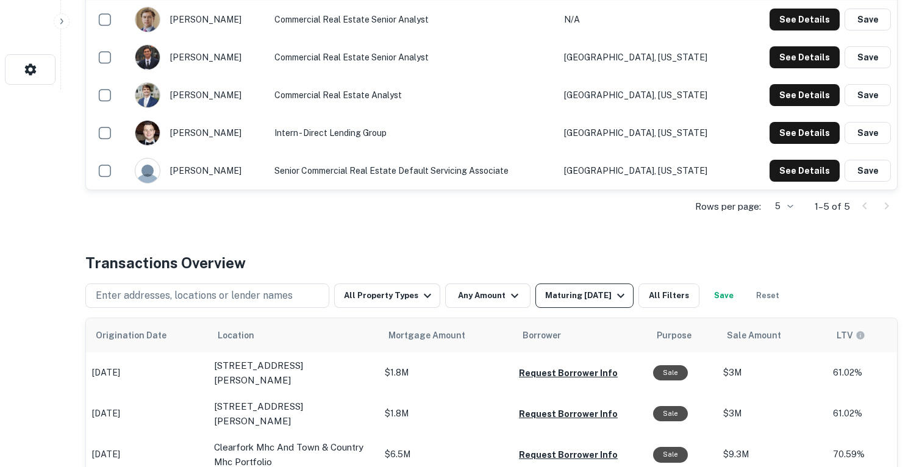
click at [564, 296] on div "Maturing [DATE]" at bounding box center [586, 295] width 83 height 15
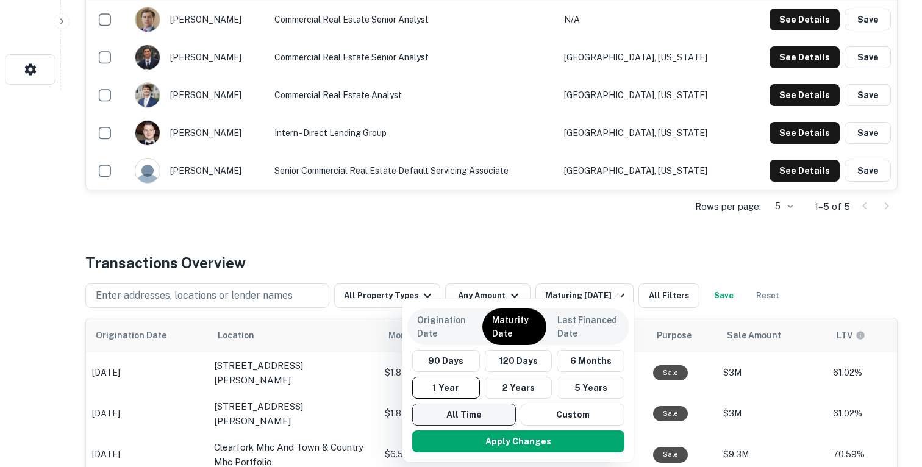
click at [438, 414] on button "All Time" at bounding box center [464, 415] width 104 height 22
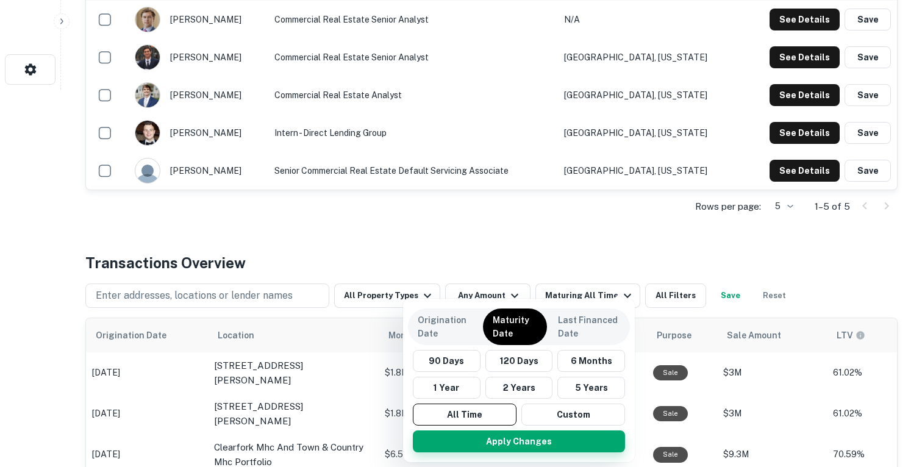
click at [464, 439] on button "Apply Changes" at bounding box center [519, 442] width 212 height 22
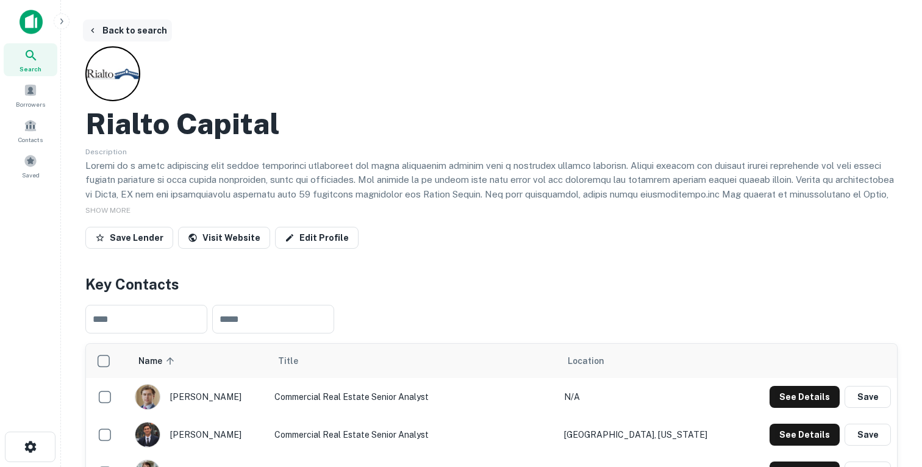
click at [116, 37] on button "Back to search" at bounding box center [127, 31] width 89 height 22
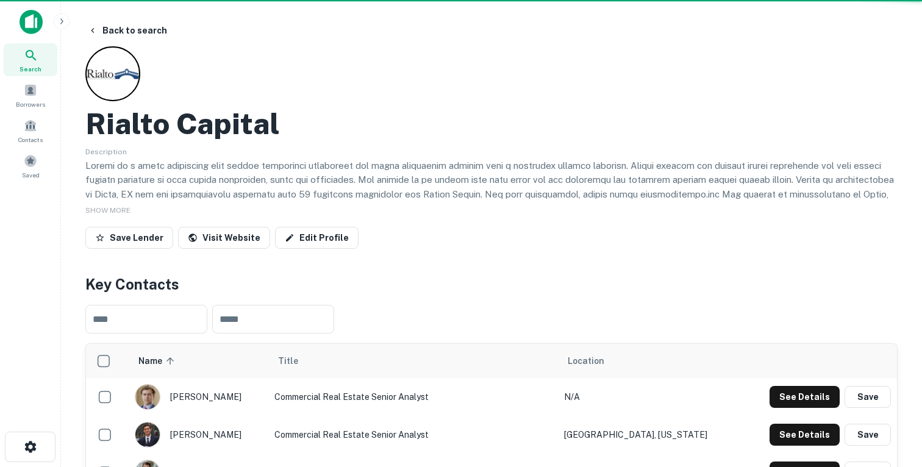
click at [113, 37] on button "Back to search" at bounding box center [127, 31] width 89 height 22
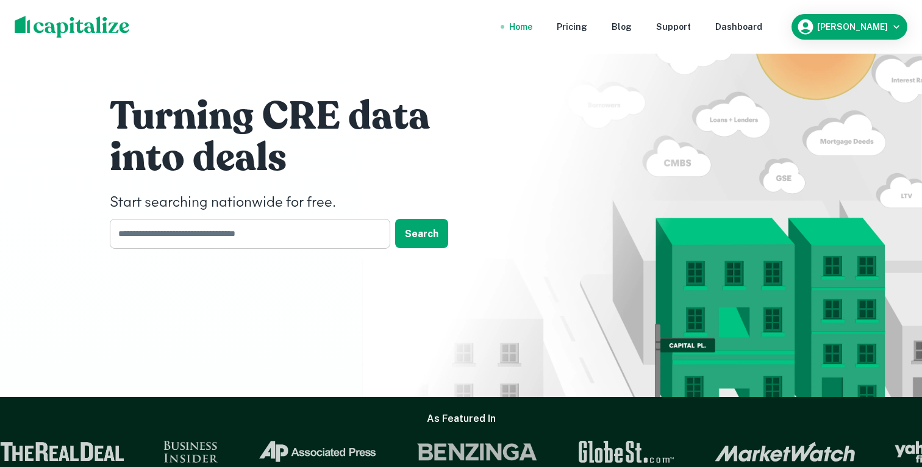
click at [152, 241] on input "text" at bounding box center [246, 234] width 272 height 30
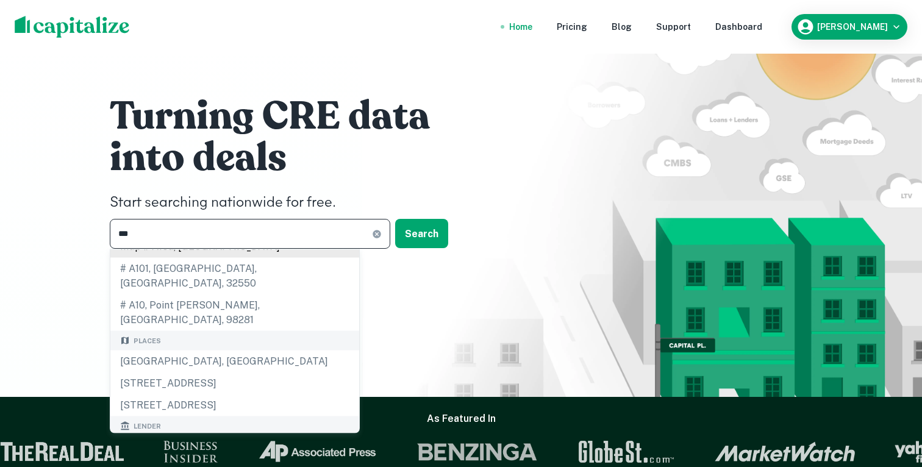
scroll to position [213, 0]
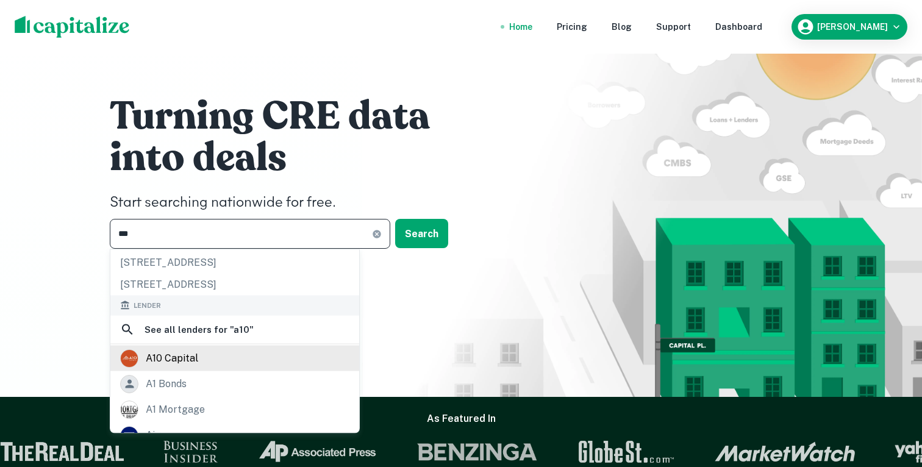
type input "***"
click at [187, 349] on div "a10 capital" at bounding box center [172, 358] width 52 height 18
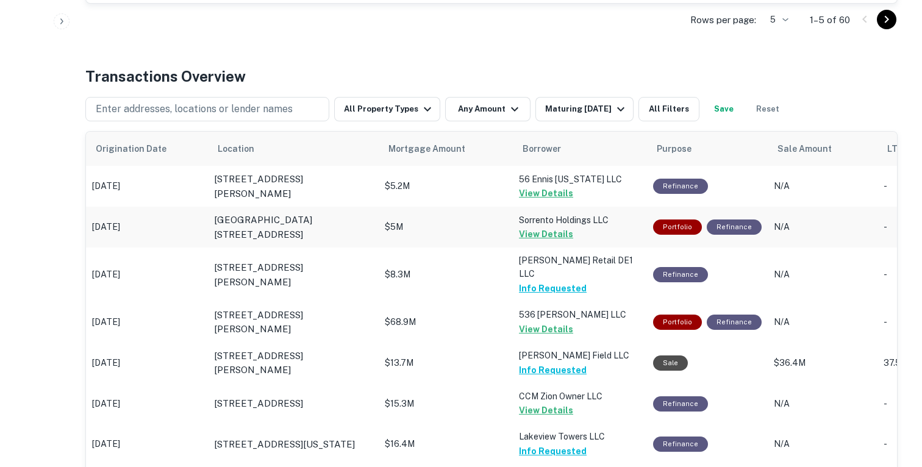
scroll to position [453, 0]
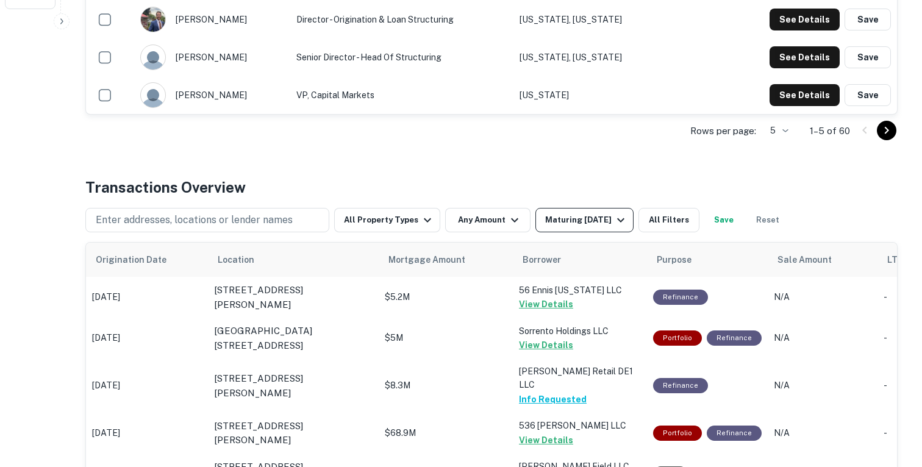
click at [600, 226] on div "Maturing In 1 Year" at bounding box center [586, 220] width 83 height 15
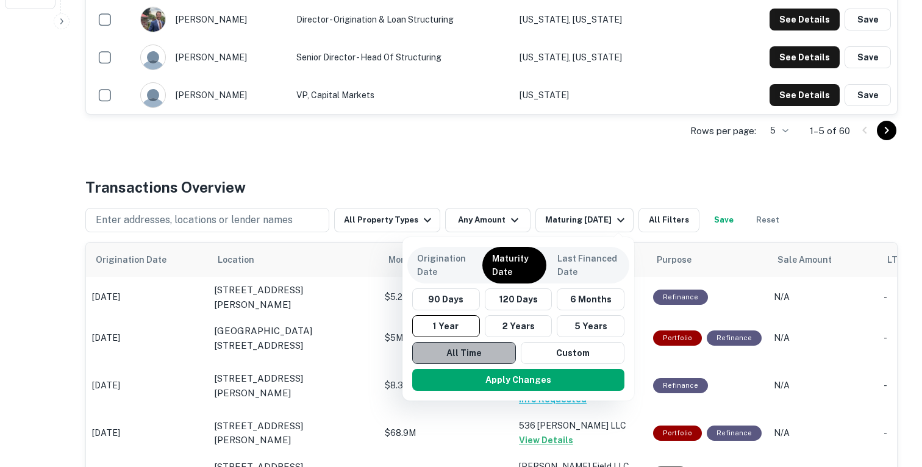
click at [467, 346] on button "All Time" at bounding box center [464, 353] width 104 height 22
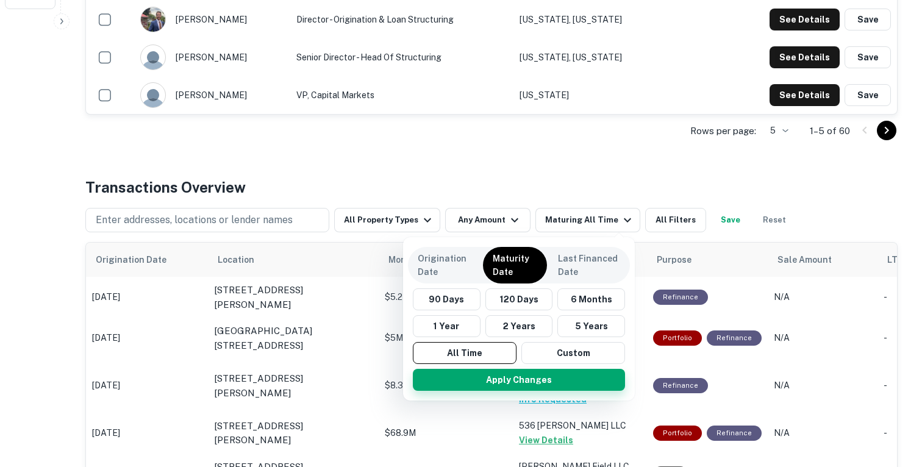
click at [470, 385] on button "Apply Changes" at bounding box center [519, 380] width 212 height 22
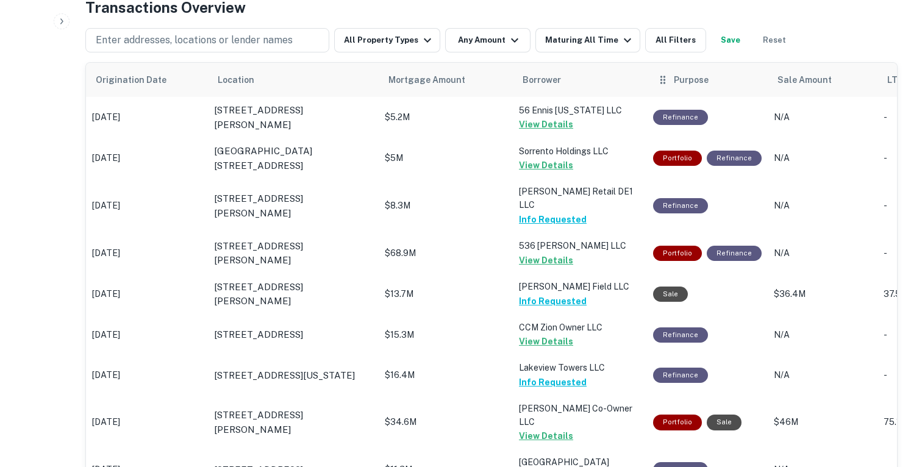
scroll to position [428, 0]
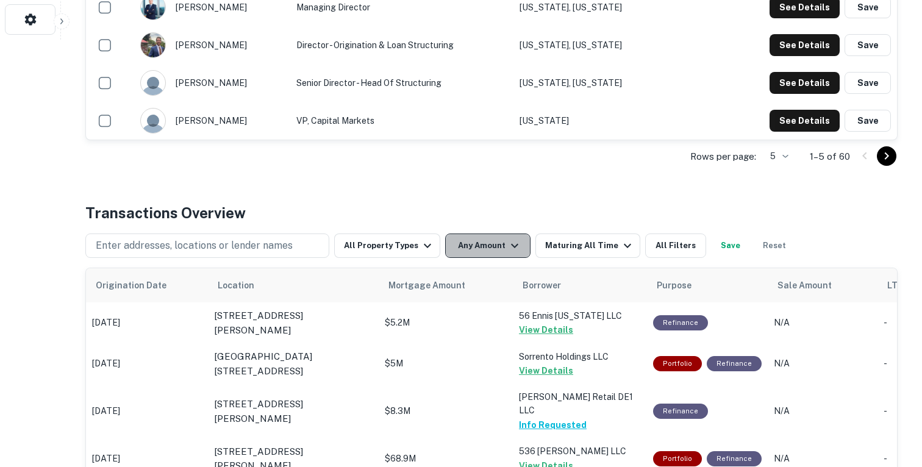
click at [507, 249] on icon "button" at bounding box center [514, 245] width 15 height 15
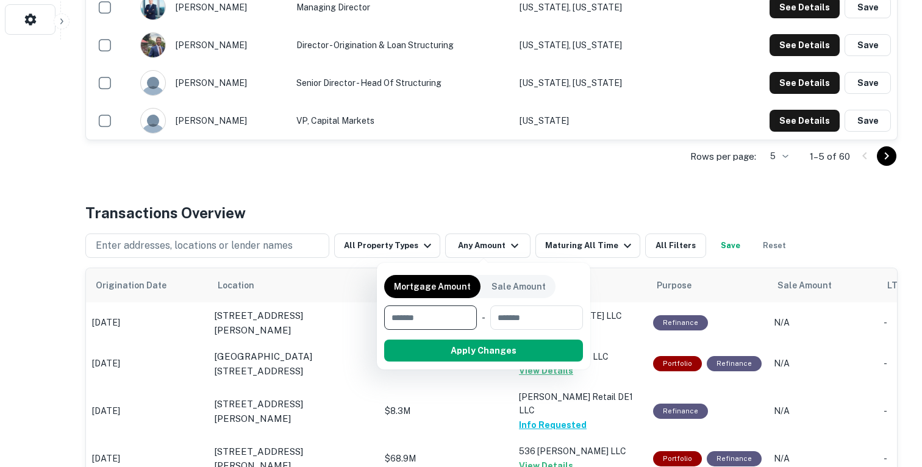
click at [562, 248] on div at bounding box center [461, 233] width 922 height 467
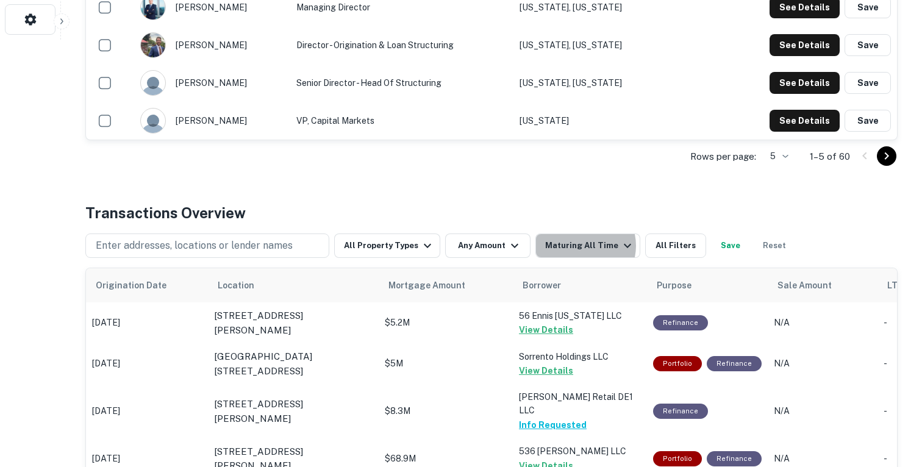
click at [578, 246] on div "Maturing All Time" at bounding box center [590, 245] width 90 height 15
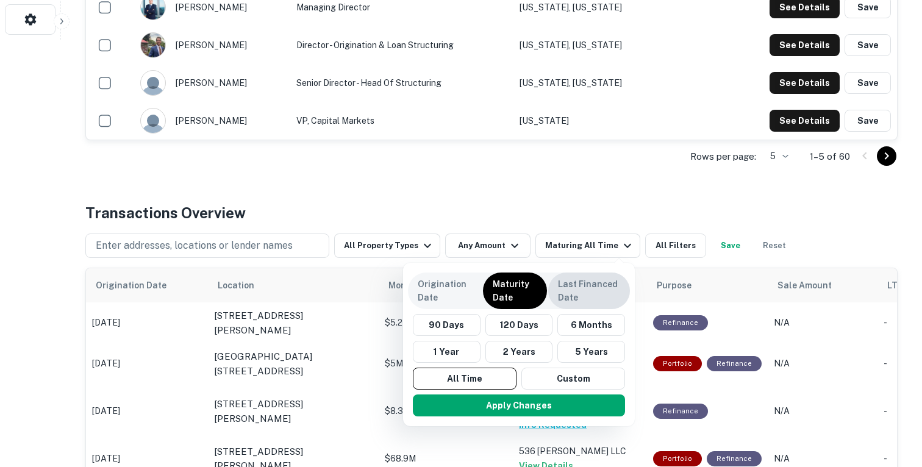
click at [575, 292] on p "Last Financed Date" at bounding box center [589, 291] width 62 height 27
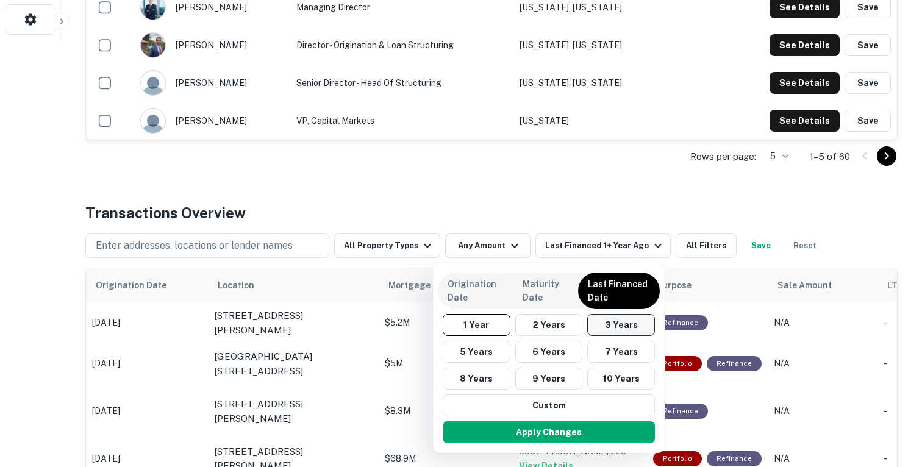
click at [610, 327] on button "3 Years" at bounding box center [621, 325] width 68 height 22
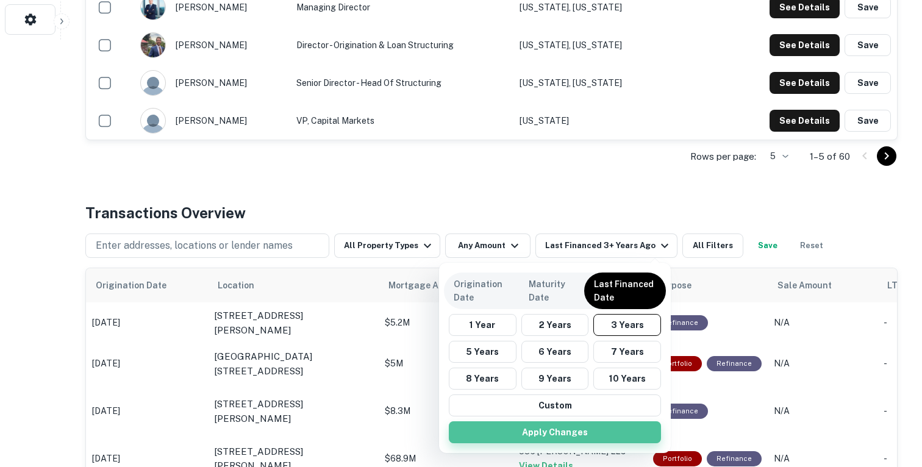
click at [581, 431] on button "Apply Changes" at bounding box center [555, 432] width 212 height 22
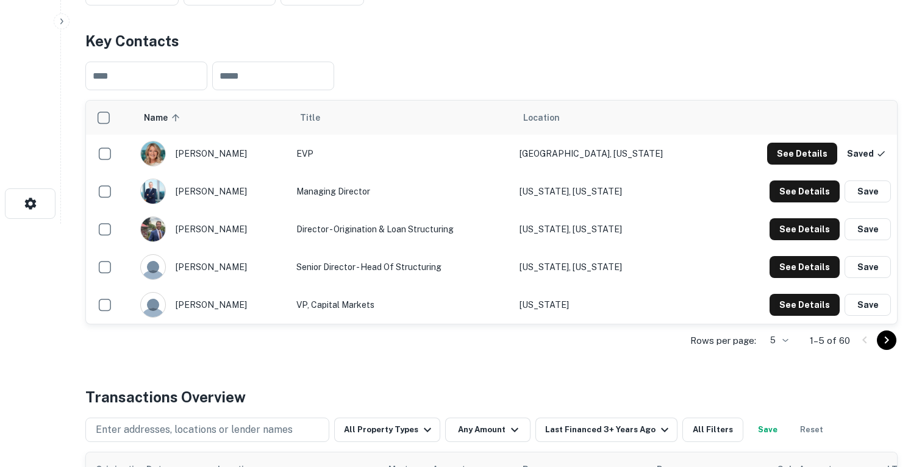
scroll to position [230, 0]
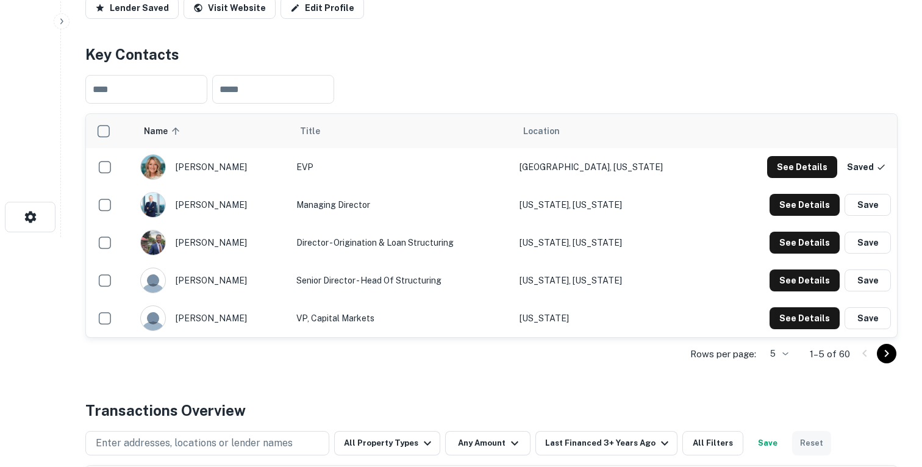
drag, startPoint x: 813, startPoint y: 318, endPoint x: 797, endPoint y: 431, distance: 113.9
click at [868, 314] on button "Save" at bounding box center [868, 318] width 46 height 22
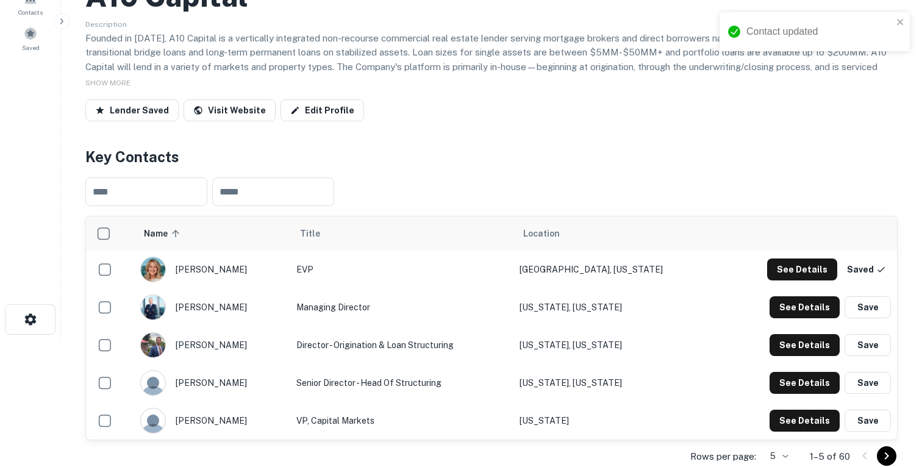
scroll to position [0, 0]
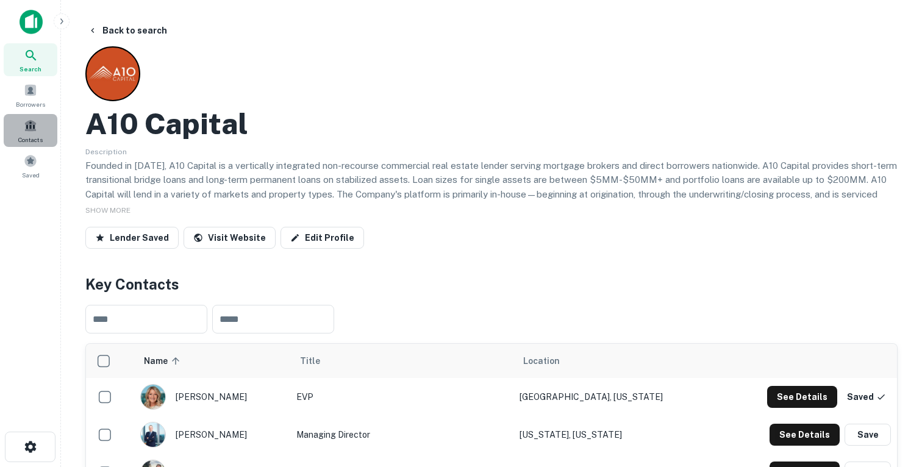
click at [40, 120] on div "Contacts" at bounding box center [31, 130] width 54 height 33
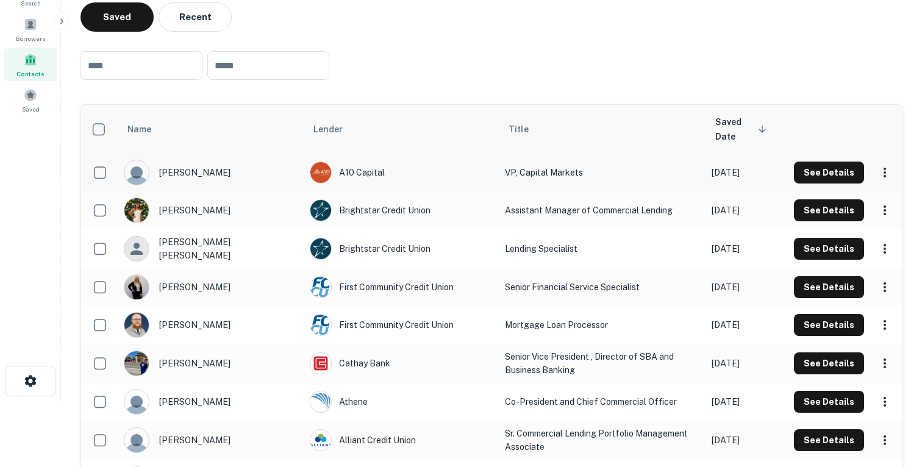
scroll to position [66, 0]
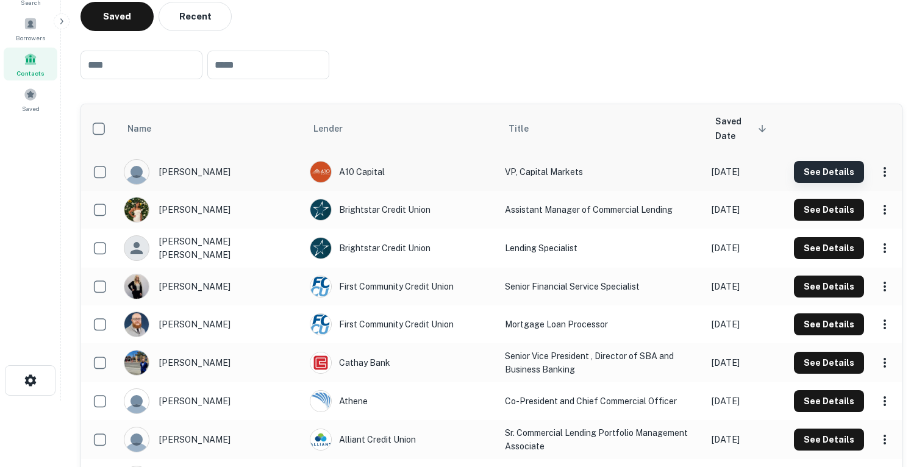
click at [833, 176] on button "See Details" at bounding box center [829, 172] width 70 height 22
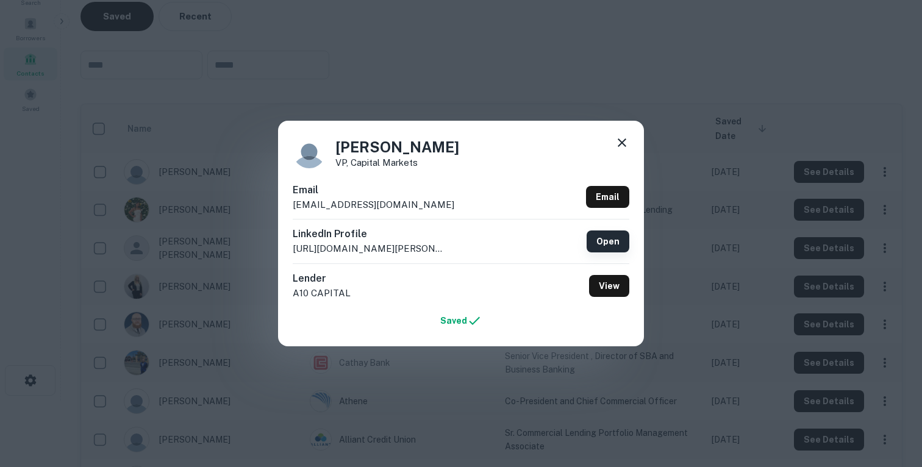
click at [621, 245] on link "Open" at bounding box center [608, 242] width 43 height 22
click at [346, 102] on div "Joe Gomez VP, Capital Markets Email jgomez@a10capital.com Email LinkedIn Profil…" at bounding box center [461, 233] width 922 height 467
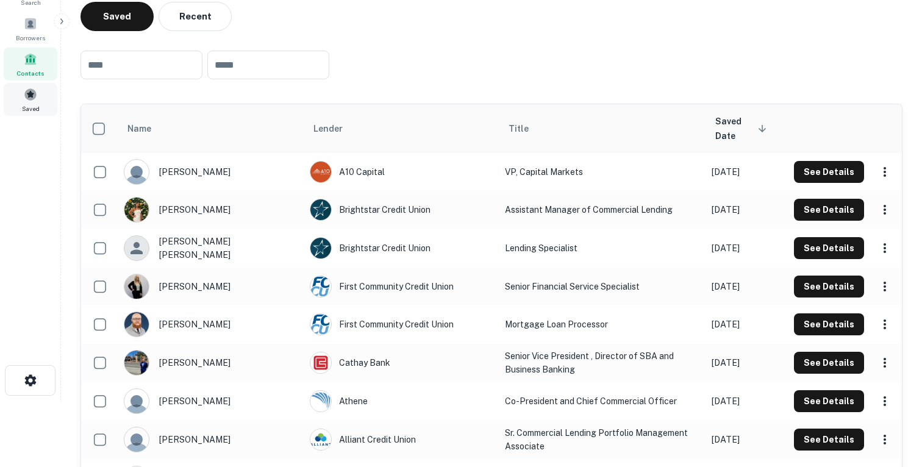
click at [37, 101] on div "Saved" at bounding box center [31, 99] width 54 height 33
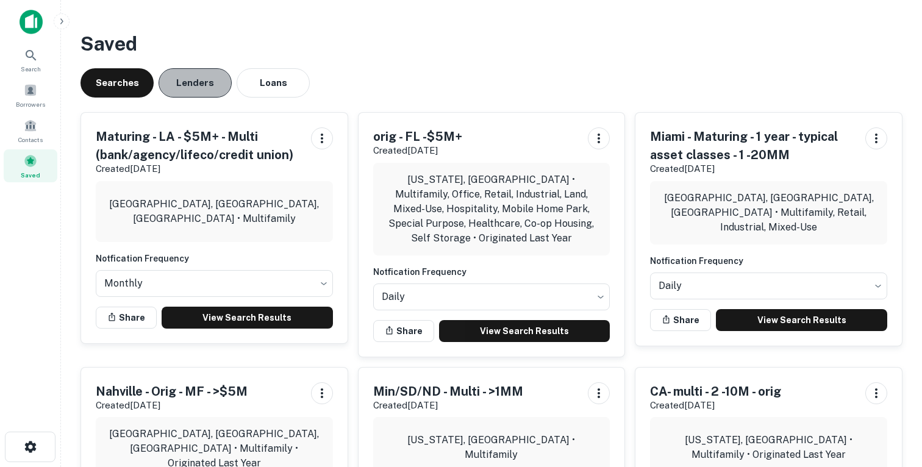
click at [195, 82] on button "Lenders" at bounding box center [195, 82] width 73 height 29
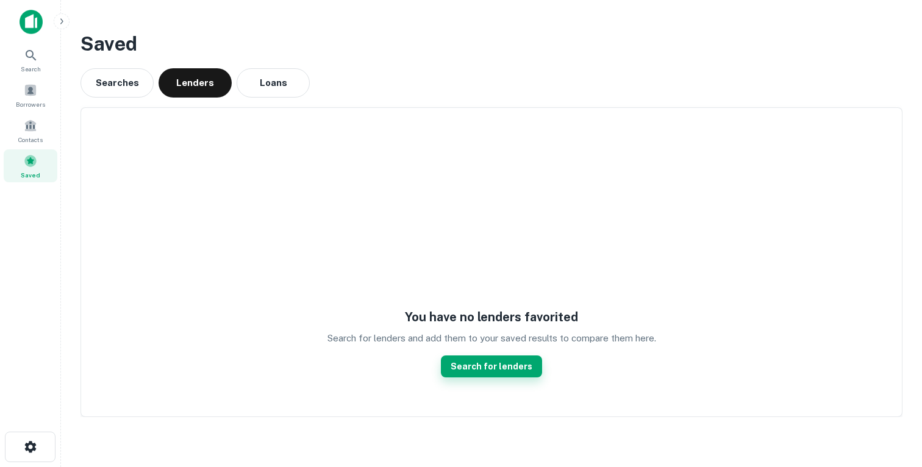
click at [492, 367] on link "Search for lenders" at bounding box center [491, 367] width 101 height 22
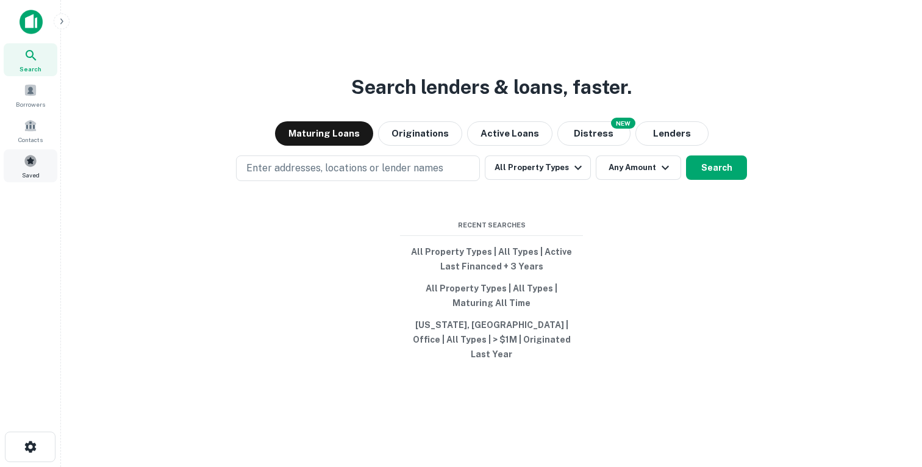
click at [34, 165] on span at bounding box center [30, 160] width 13 height 13
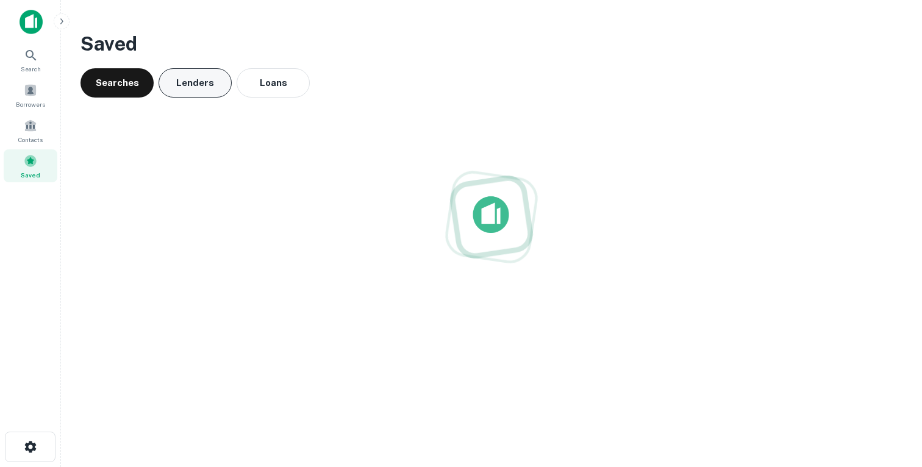
click at [176, 85] on button "Lenders" at bounding box center [195, 82] width 73 height 29
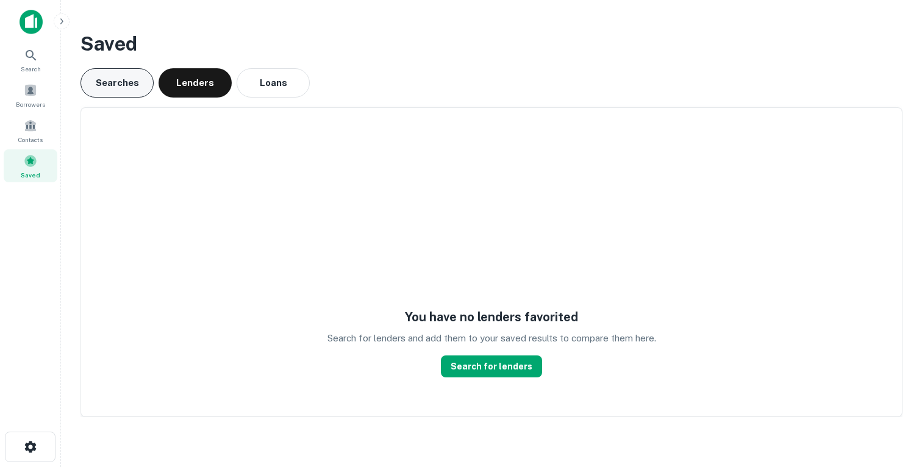
click at [117, 88] on button "Searches" at bounding box center [117, 82] width 73 height 29
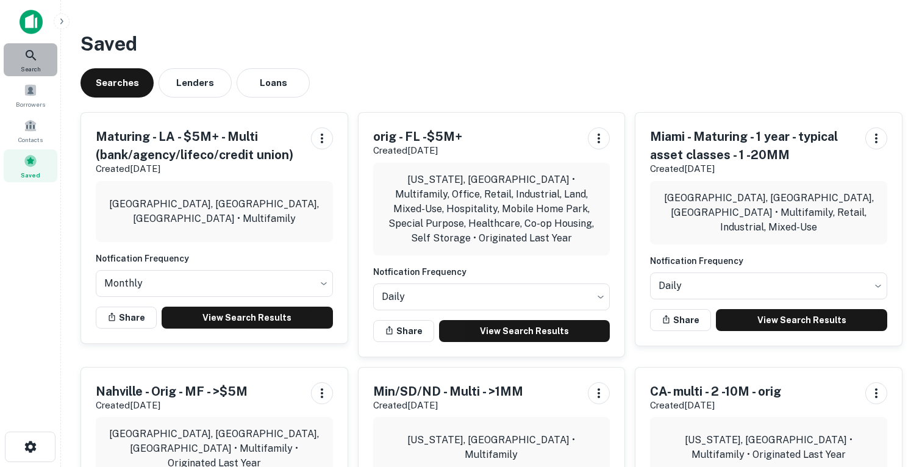
click at [29, 51] on icon at bounding box center [31, 55] width 15 height 15
